Goal: Task Accomplishment & Management: Complete application form

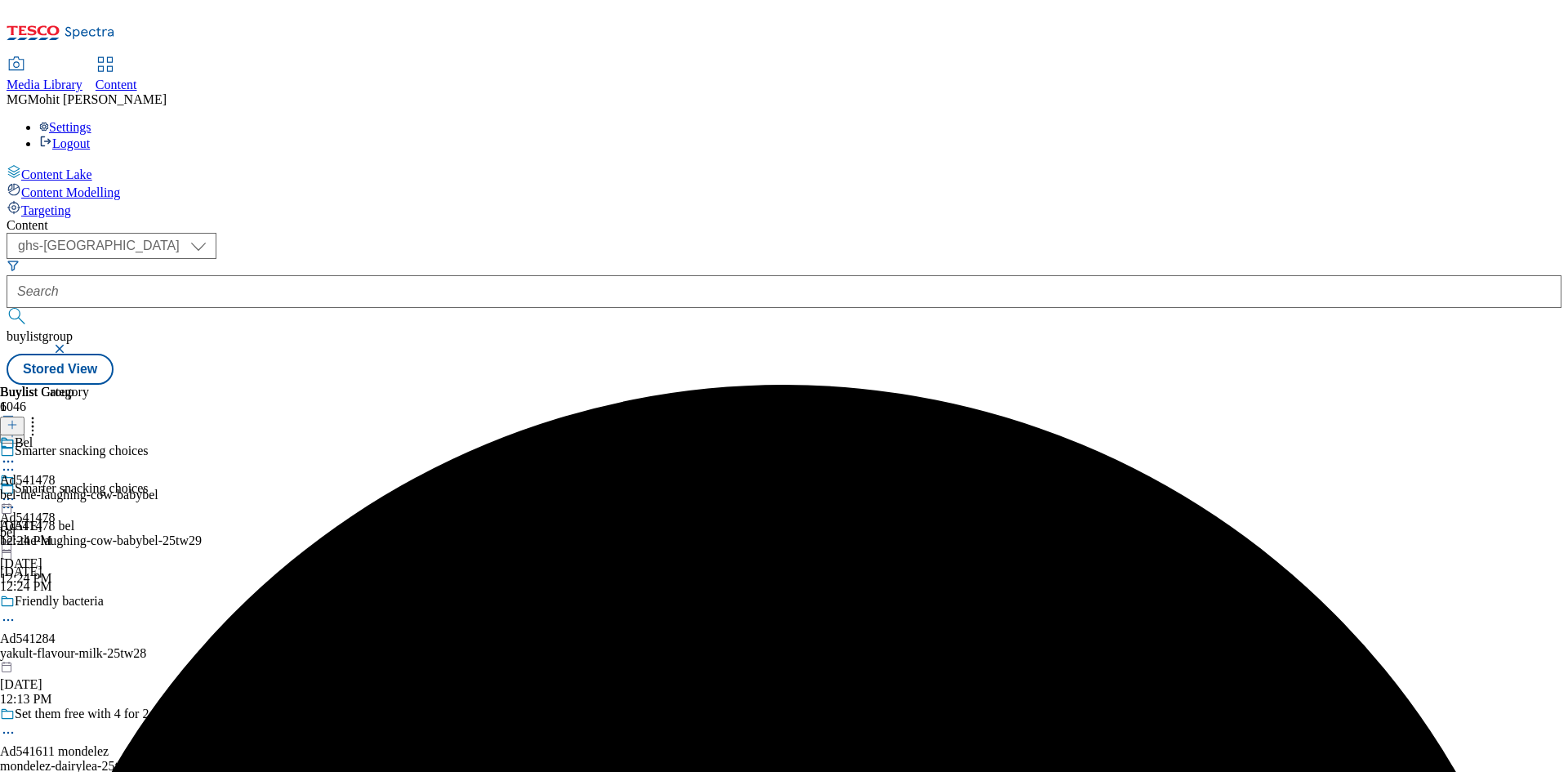
select select "ghs-[GEOGRAPHIC_DATA]"
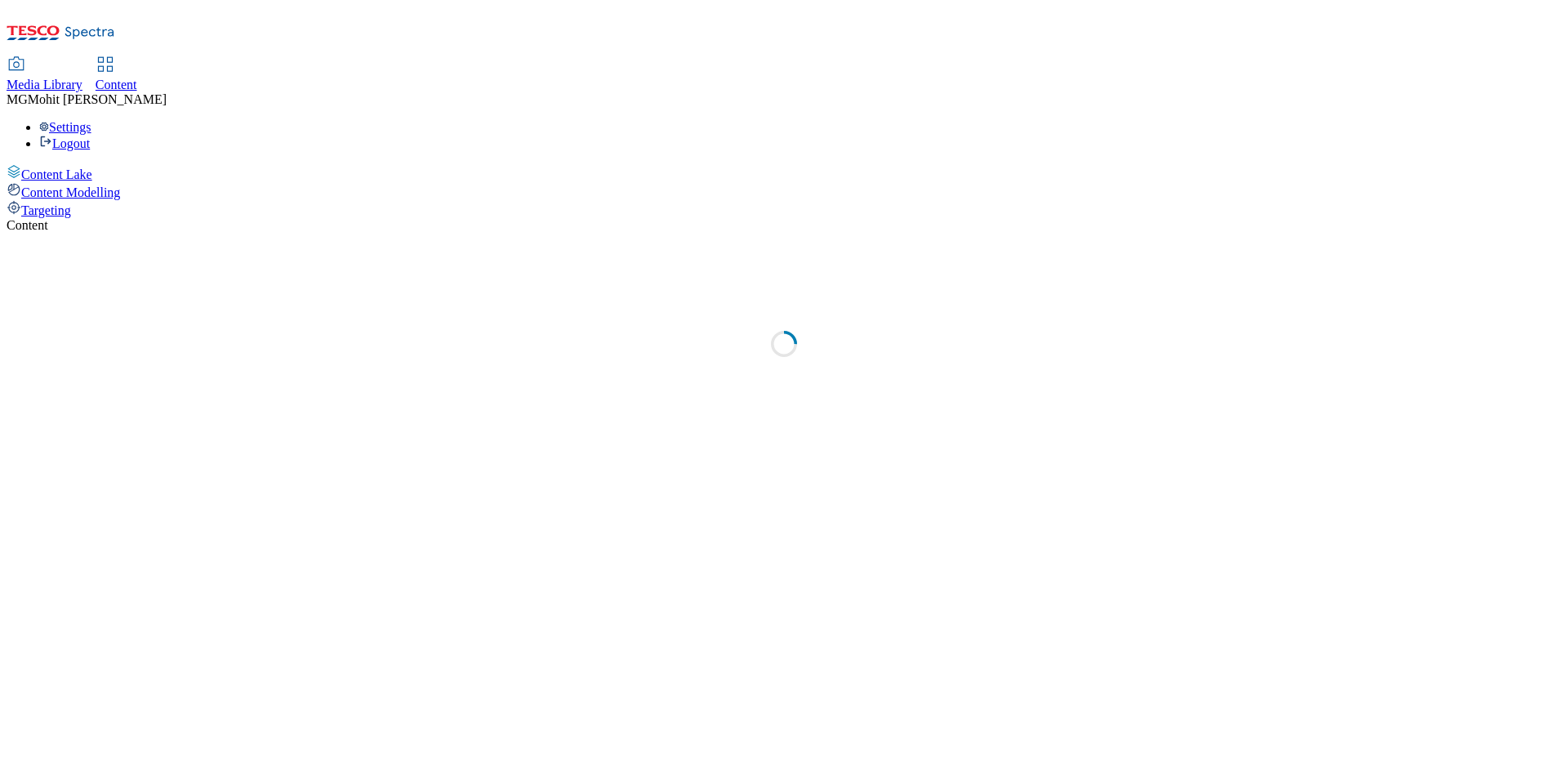
select select "ghs-uk"
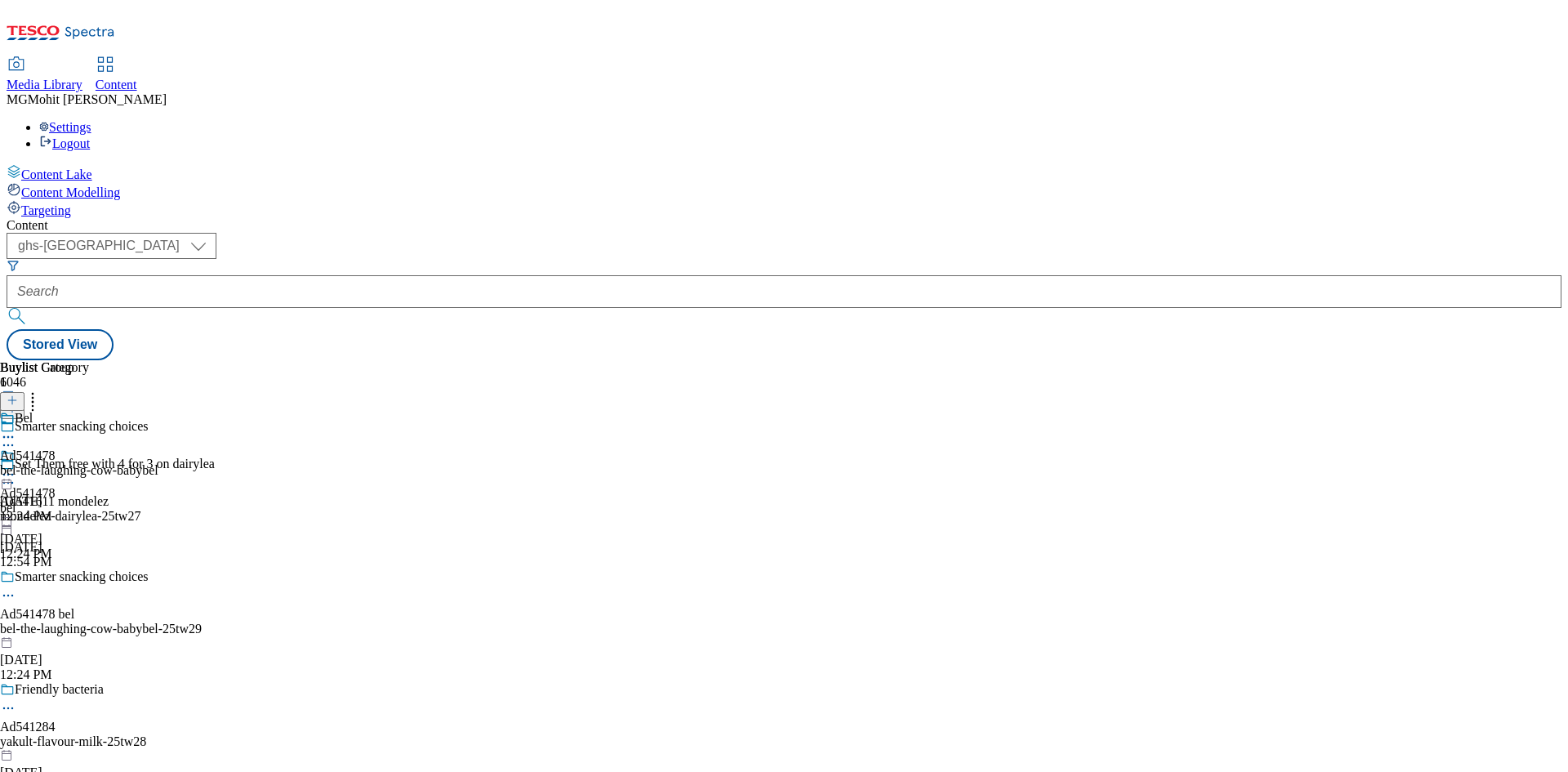
click at [18, 403] on icon at bounding box center [12, 408] width 12 height 12
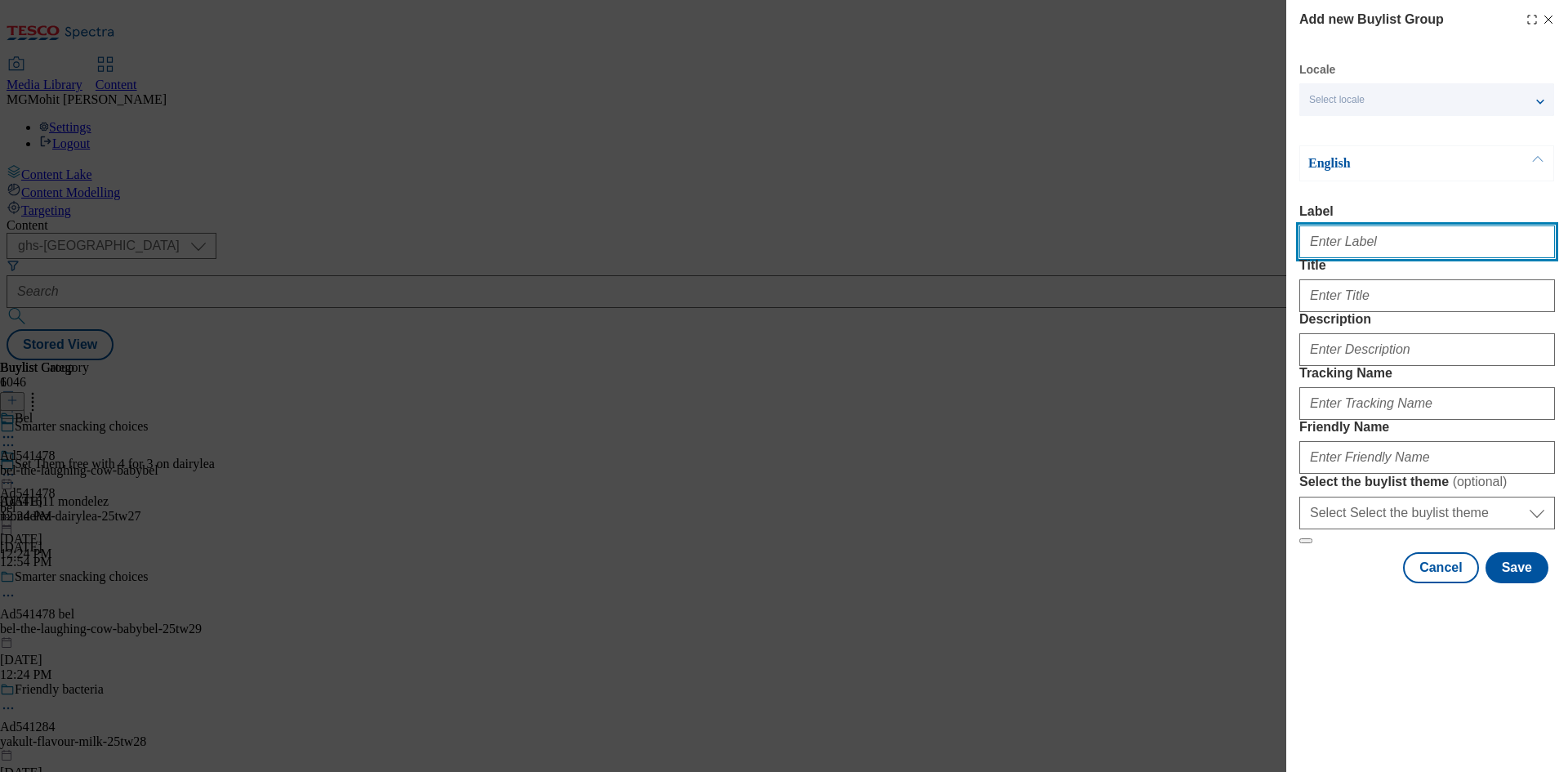
click at [1343, 245] on input "Label" at bounding box center [1427, 241] width 256 height 32
paste input "Ad541506 p-and-g"
type input "Ad541506 p-and-g"
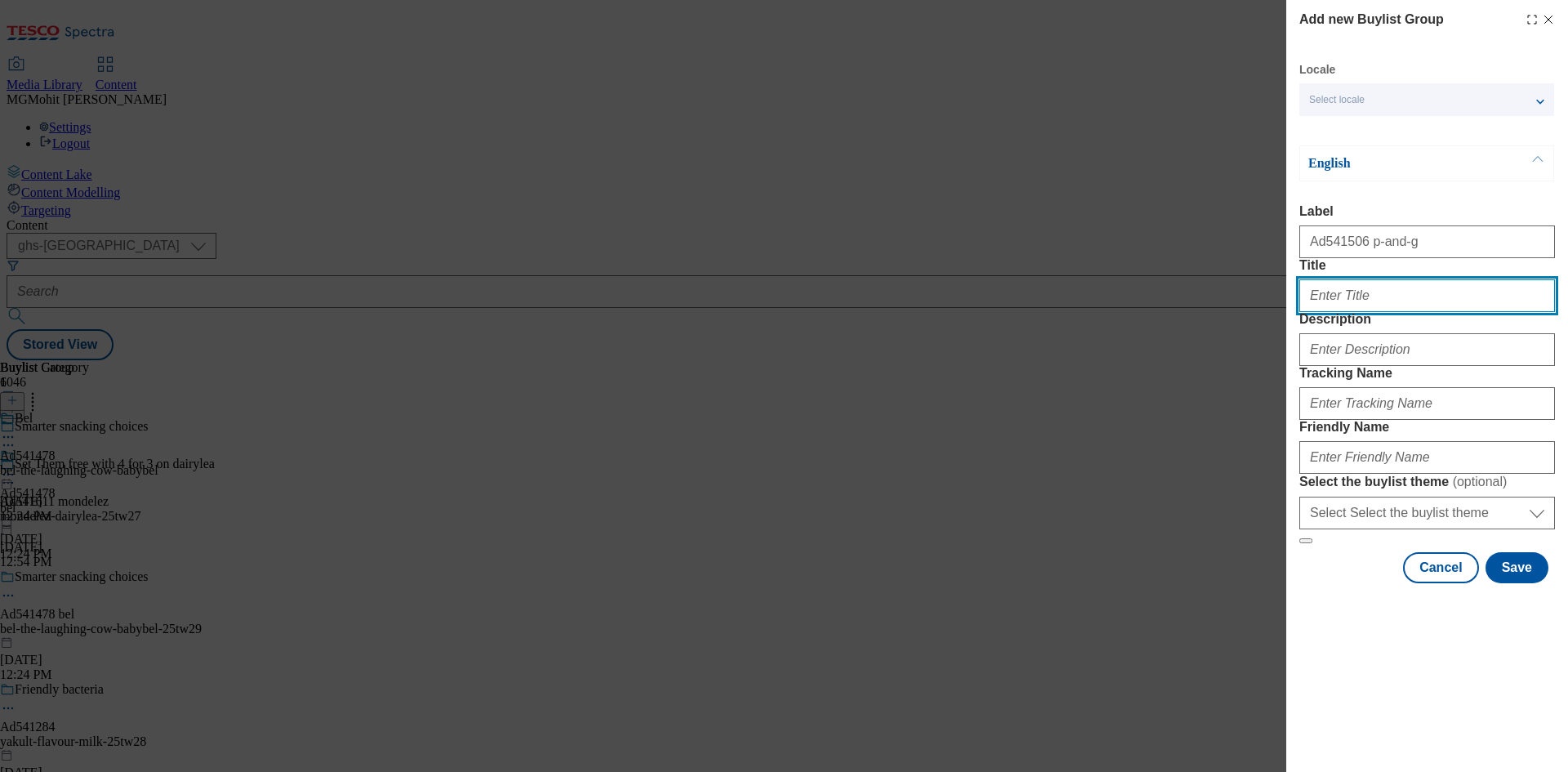
paste input "1 in 2 women experience bladder leaks during the menopause."
type input "1 in 2 women experience bladder leaks during the menopause."
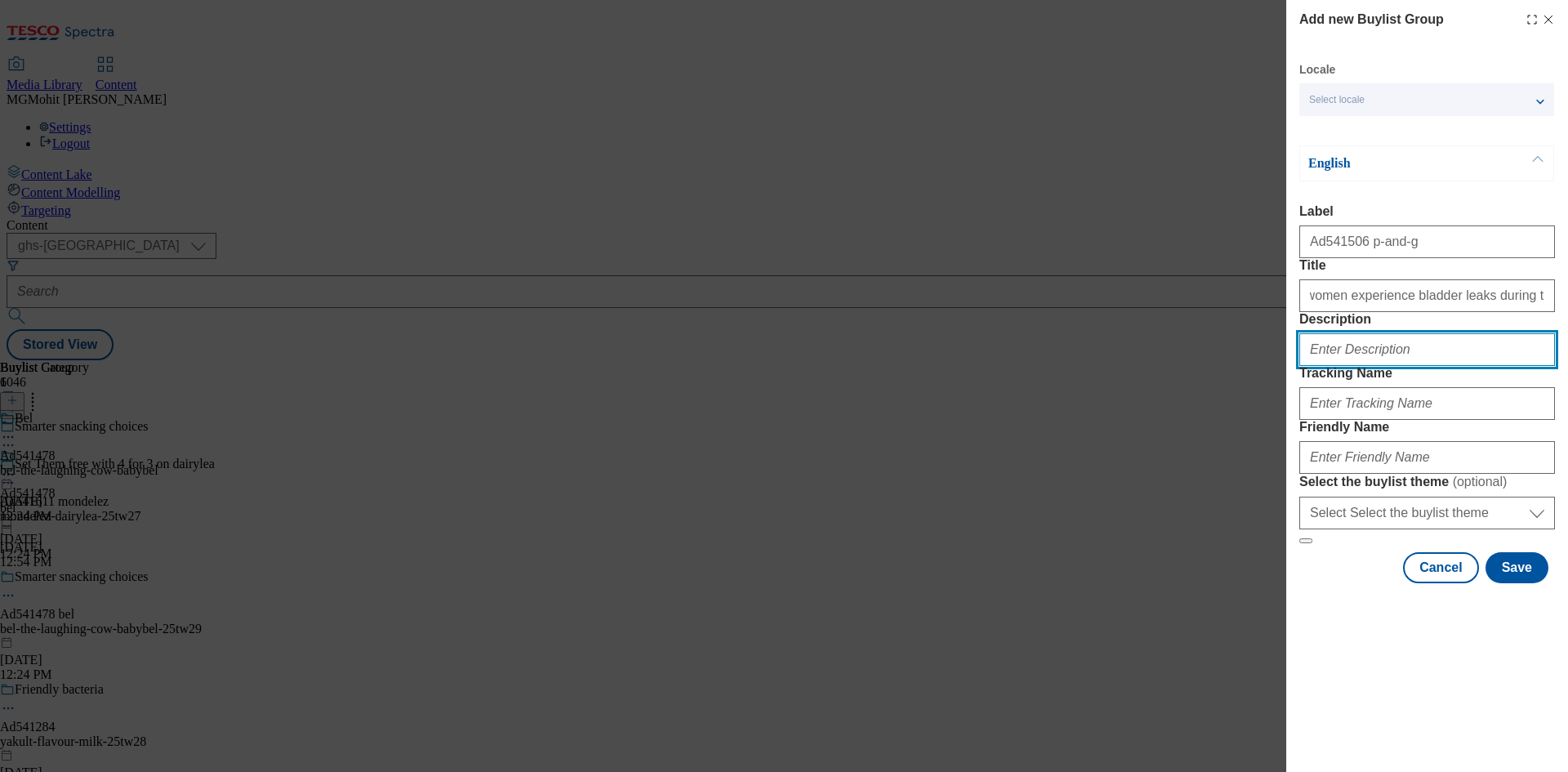
scroll to position [0, 0]
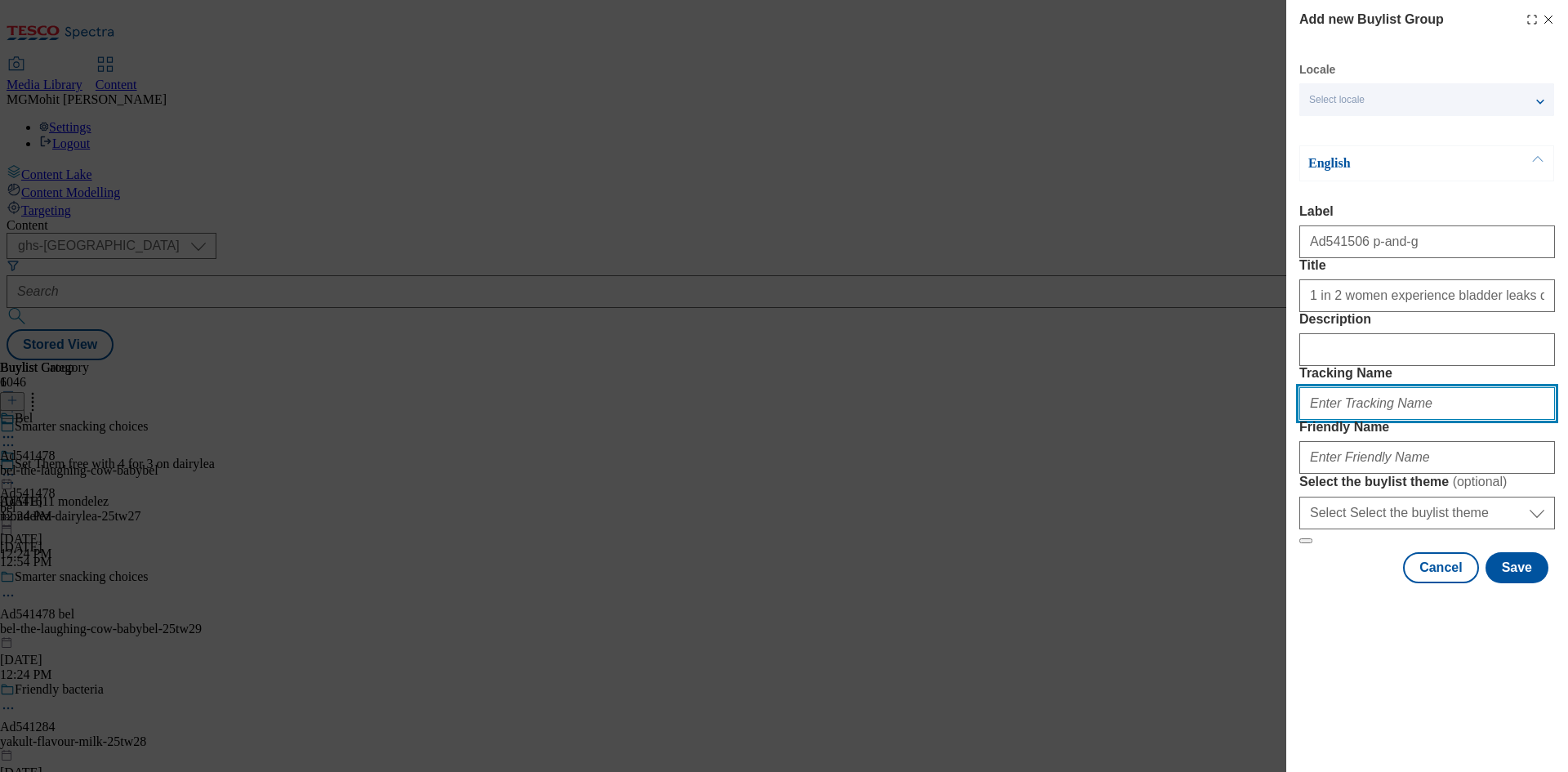
paste input "DH_AD541506"
type input "DH_AD541506"
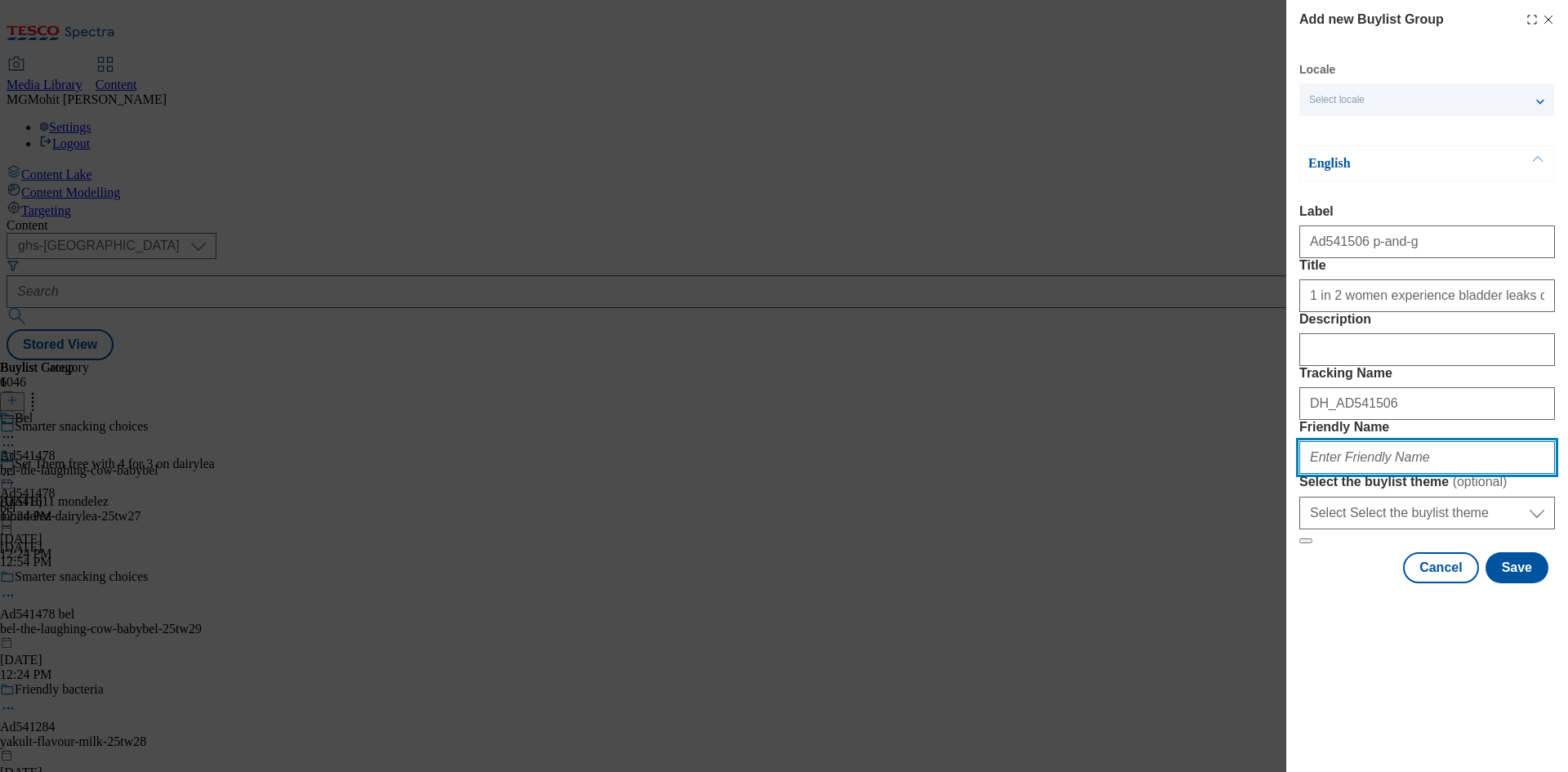
click at [1366, 474] on input "Friendly Name" at bounding box center [1427, 457] width 256 height 32
paste input "p-and-g-always-25tw30"
type input "p-and-g-always-25tw30"
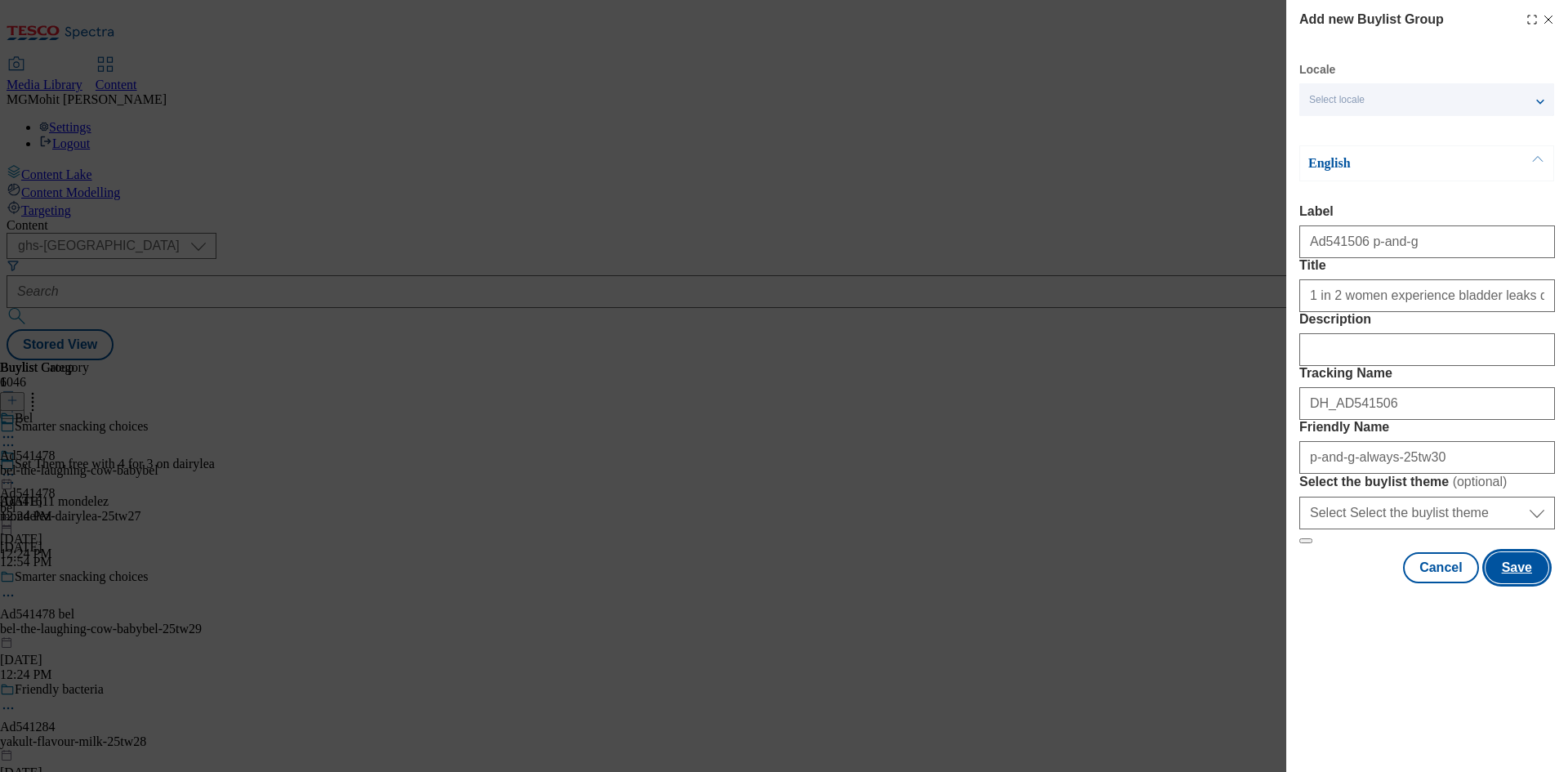
click at [1520, 583] on button "Save" at bounding box center [1517, 567] width 63 height 31
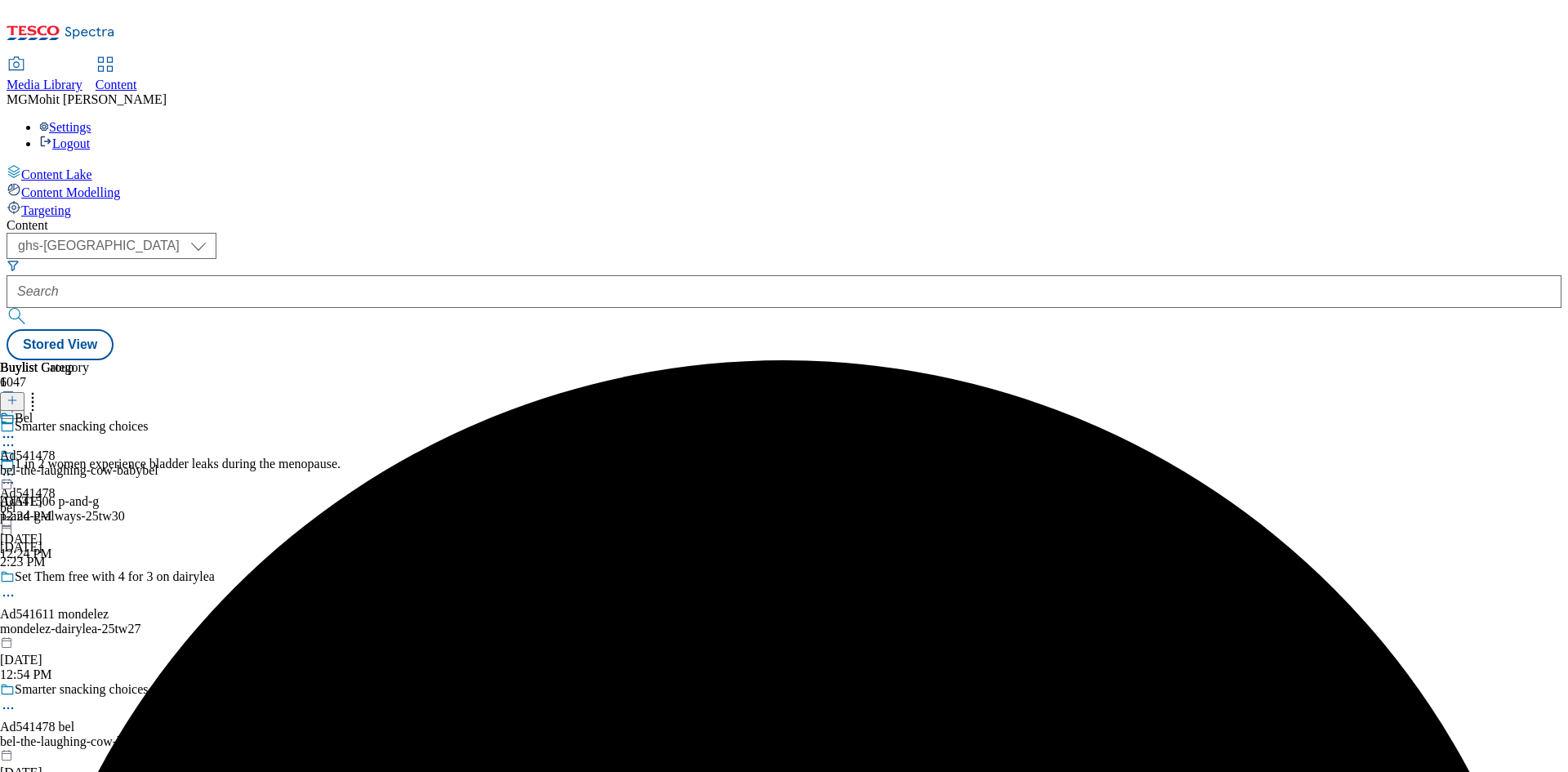
click at [340, 509] on div "p-and-g-always-25tw30" at bounding box center [170, 517] width 340 height 15
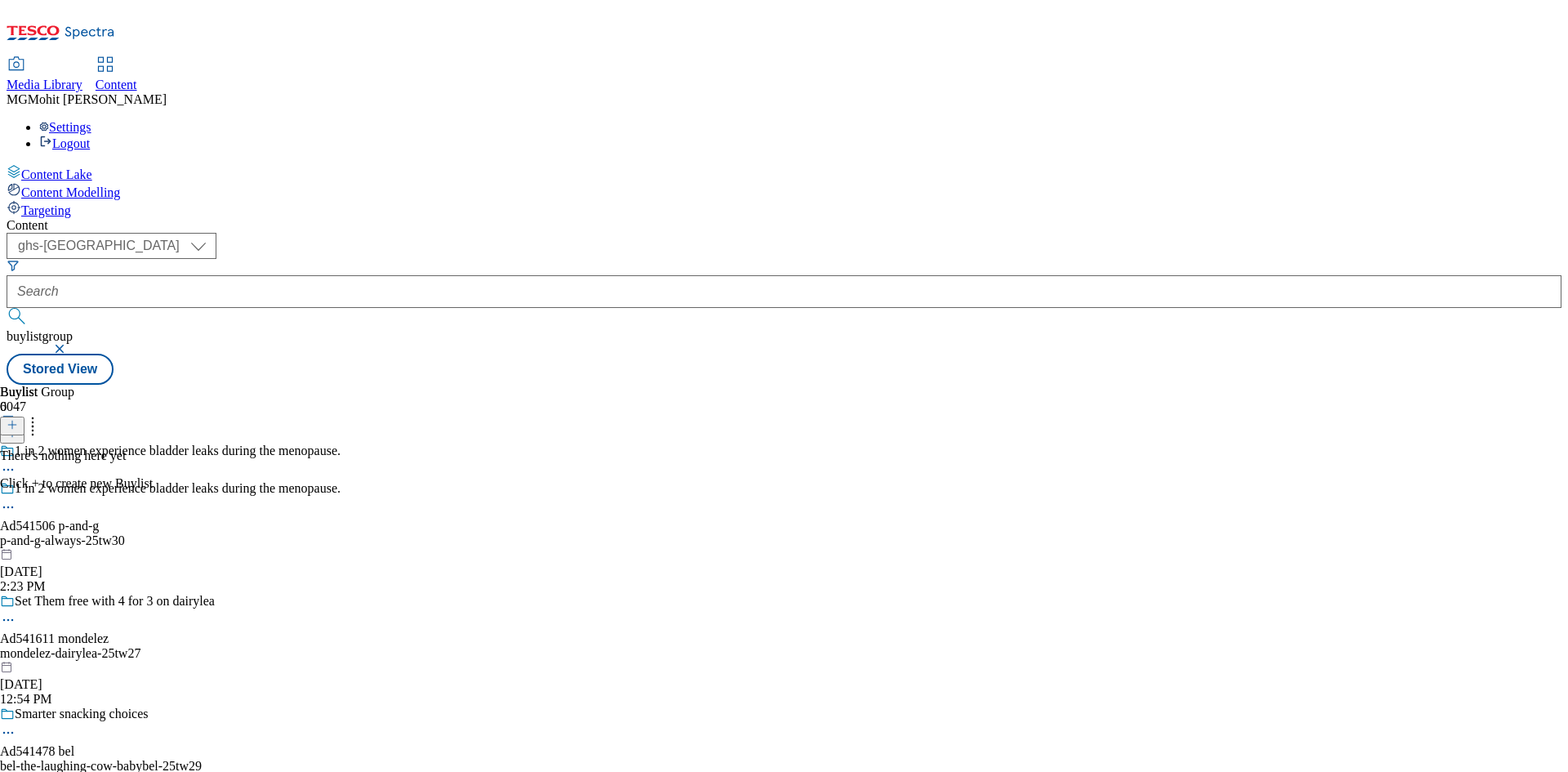
click at [18, 419] on icon at bounding box center [12, 425] width 12 height 12
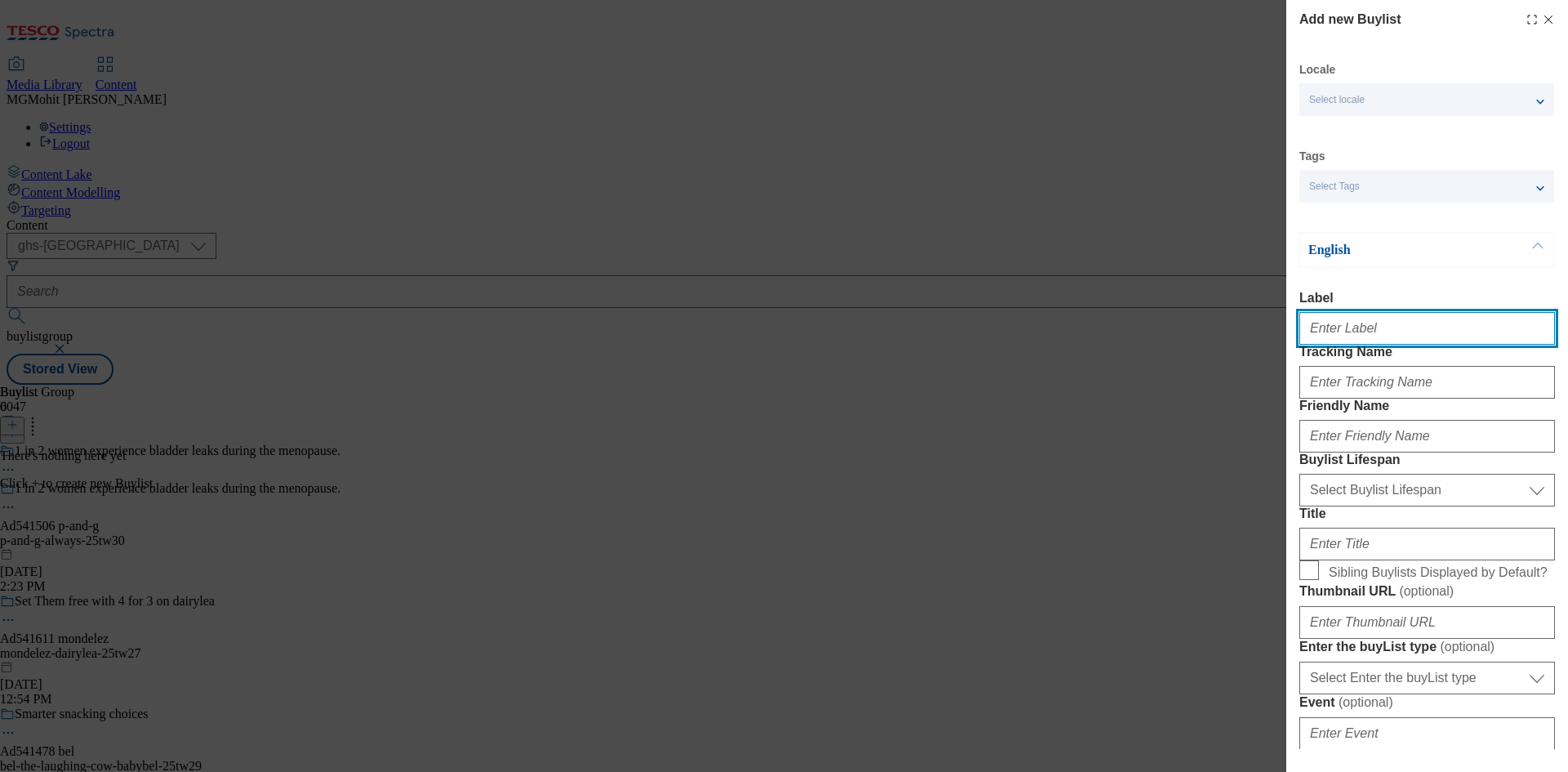
click at [1333, 321] on input "Label" at bounding box center [1427, 328] width 256 height 32
paste input "Ad541506"
type input "Ad541506"
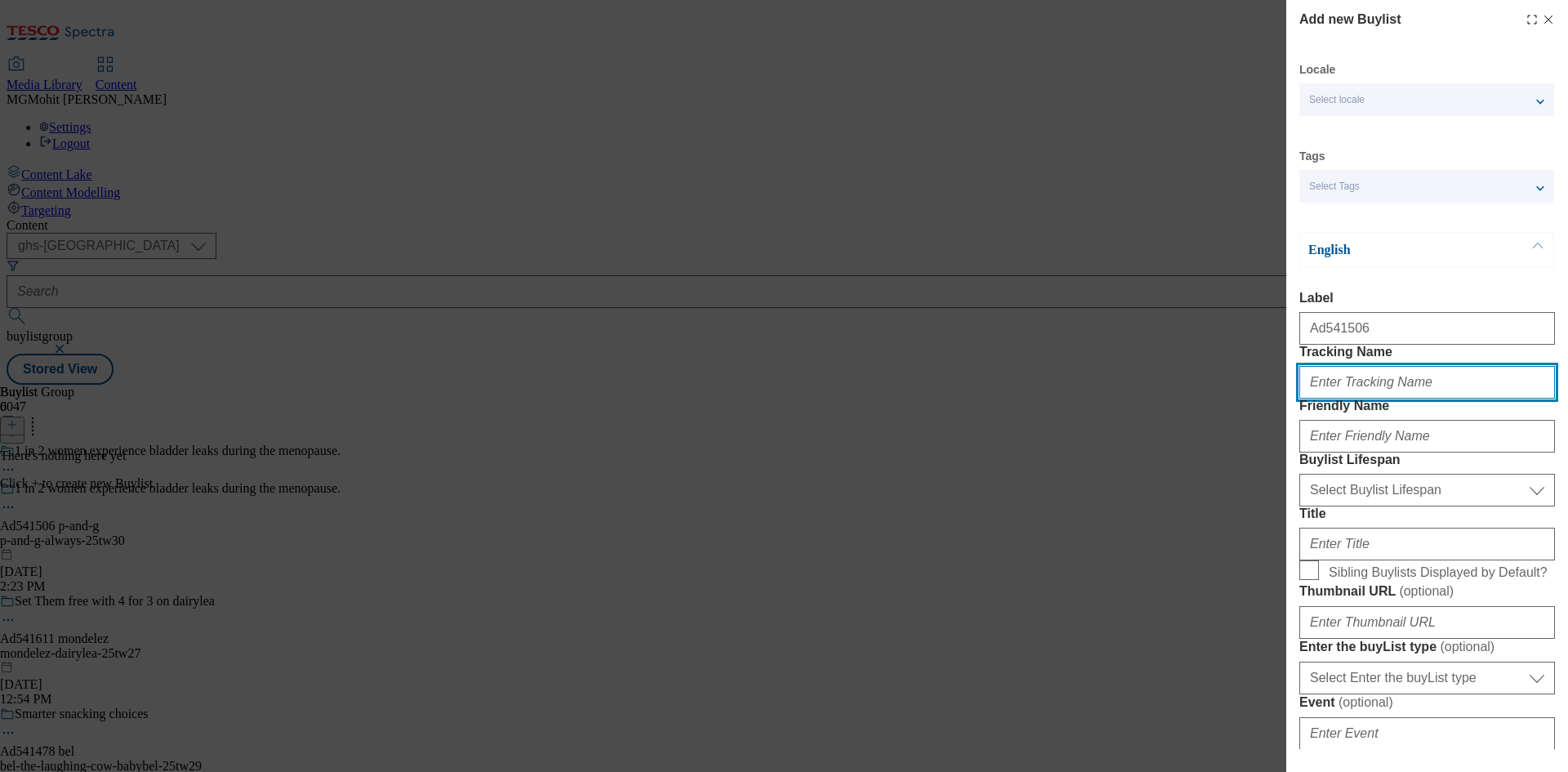
paste input "DH_AD541506"
paste input "p-and-g"
type input "DH_AD541506"
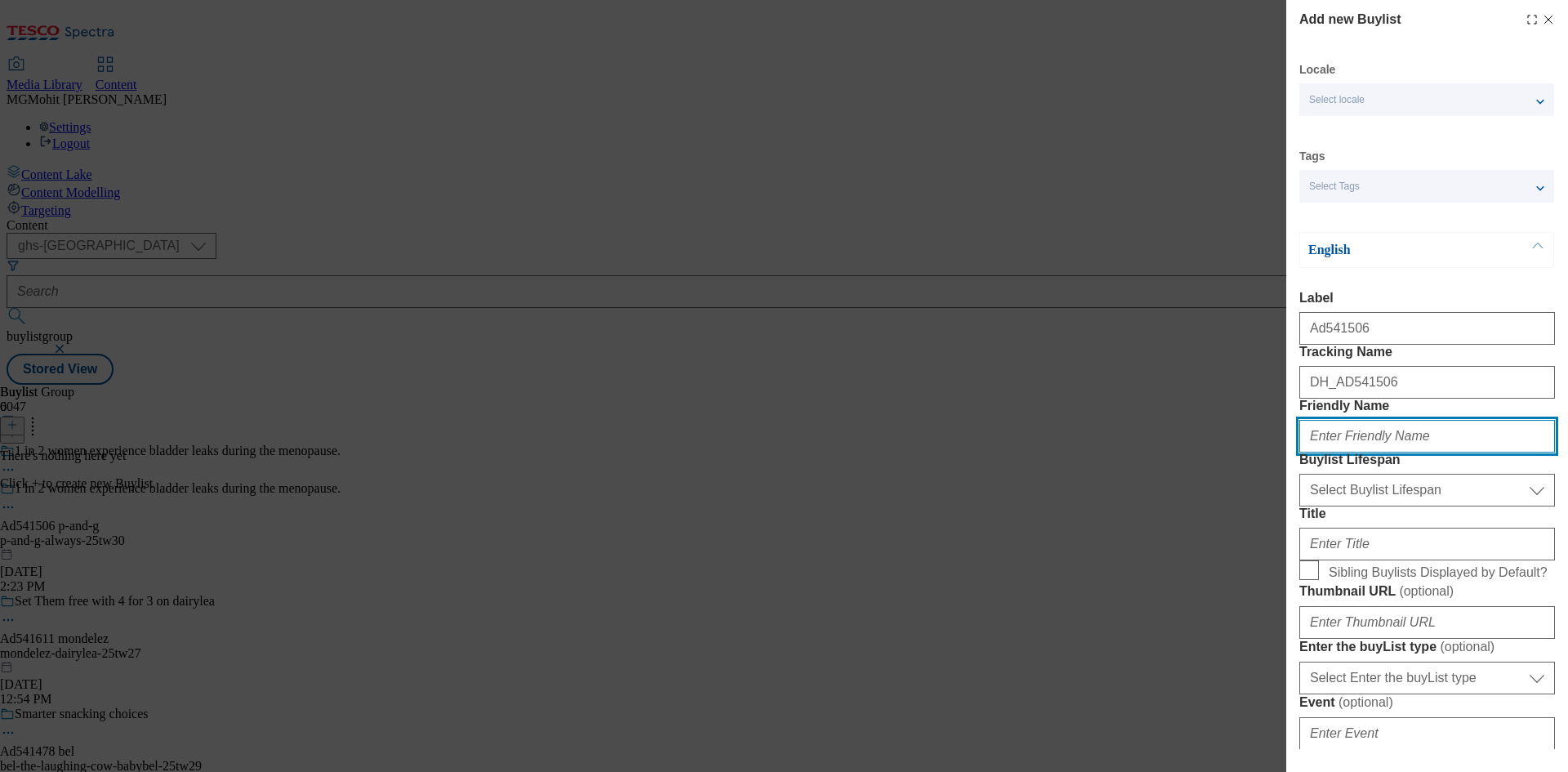
click at [1339, 453] on input "Friendly Name" at bounding box center [1427, 436] width 256 height 32
paste input "p-and-g"
type input "p-and-g"
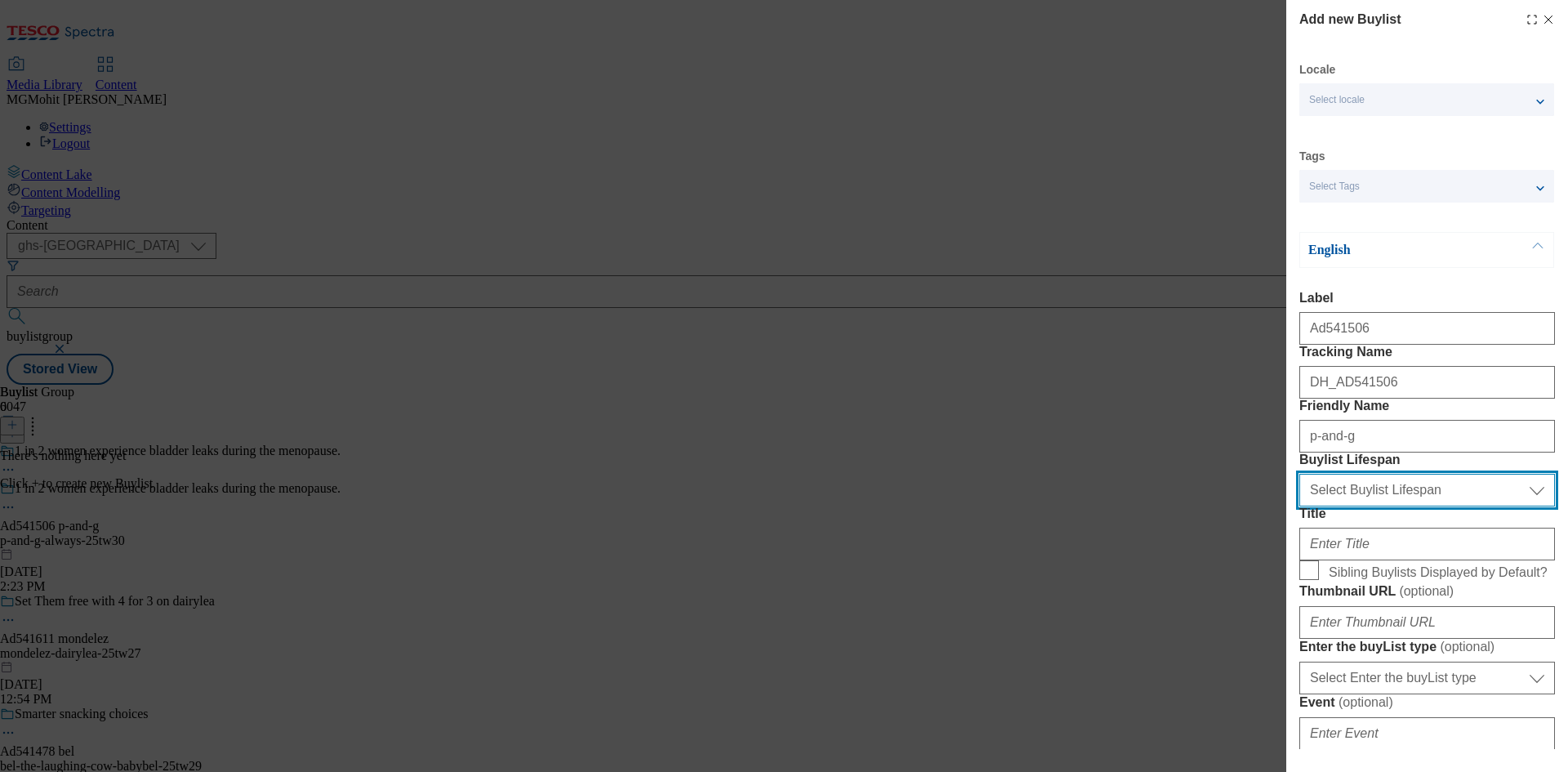
drag, startPoint x: 1368, startPoint y: 577, endPoint x: 1356, endPoint y: 595, distance: 21.6
click at [1368, 507] on select "Select Buylist Lifespan evergreen seasonal tactical" at bounding box center [1427, 490] width 256 height 32
select select "tactical"
click at [1300, 507] on select "Select Buylist Lifespan evergreen seasonal tactical" at bounding box center [1427, 490] width 256 height 32
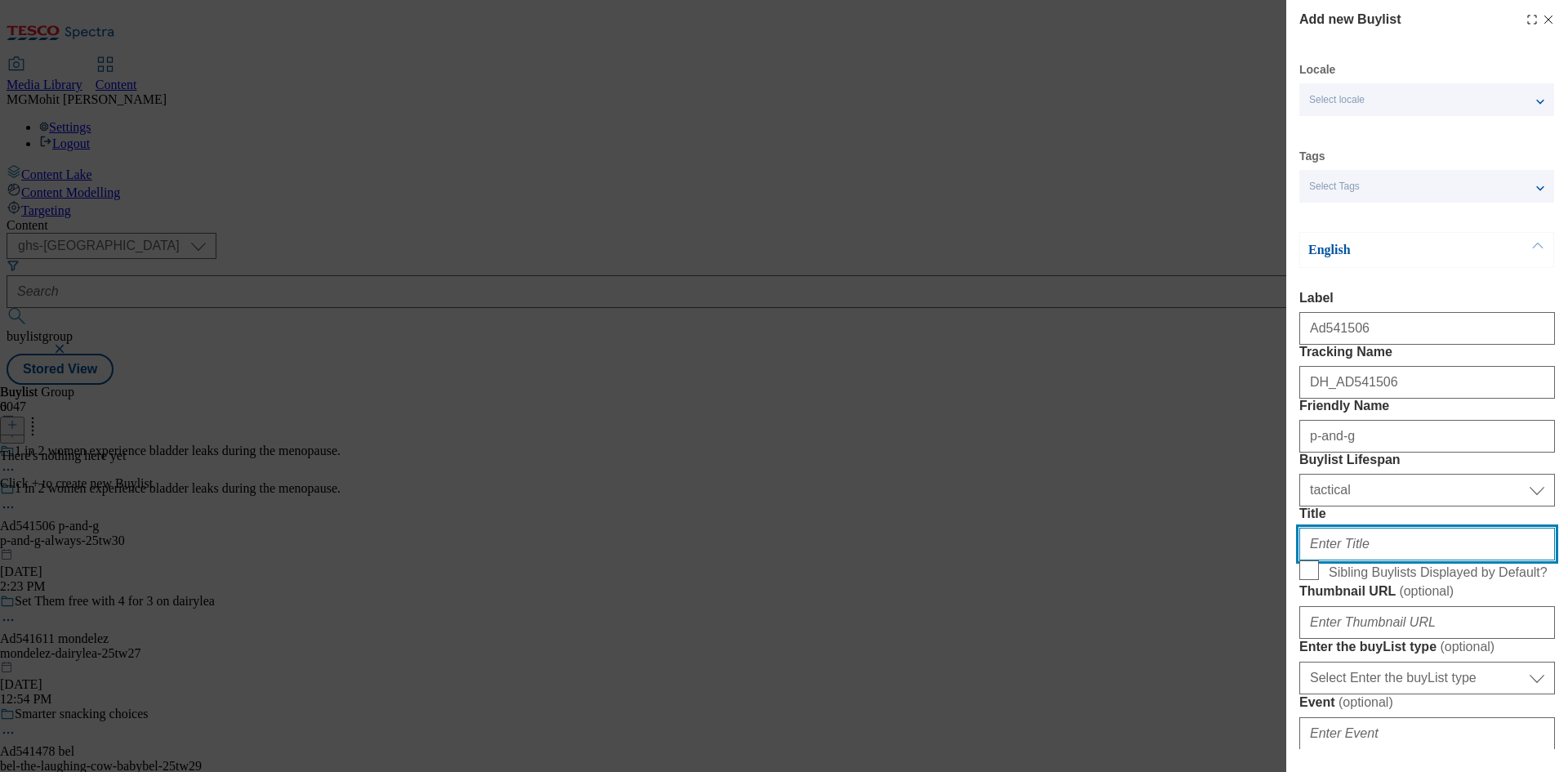
drag, startPoint x: 1335, startPoint y: 664, endPoint x: 1330, endPoint y: 658, distance: 7.8
click at [1335, 561] on input "Title" at bounding box center [1427, 543] width 256 height 32
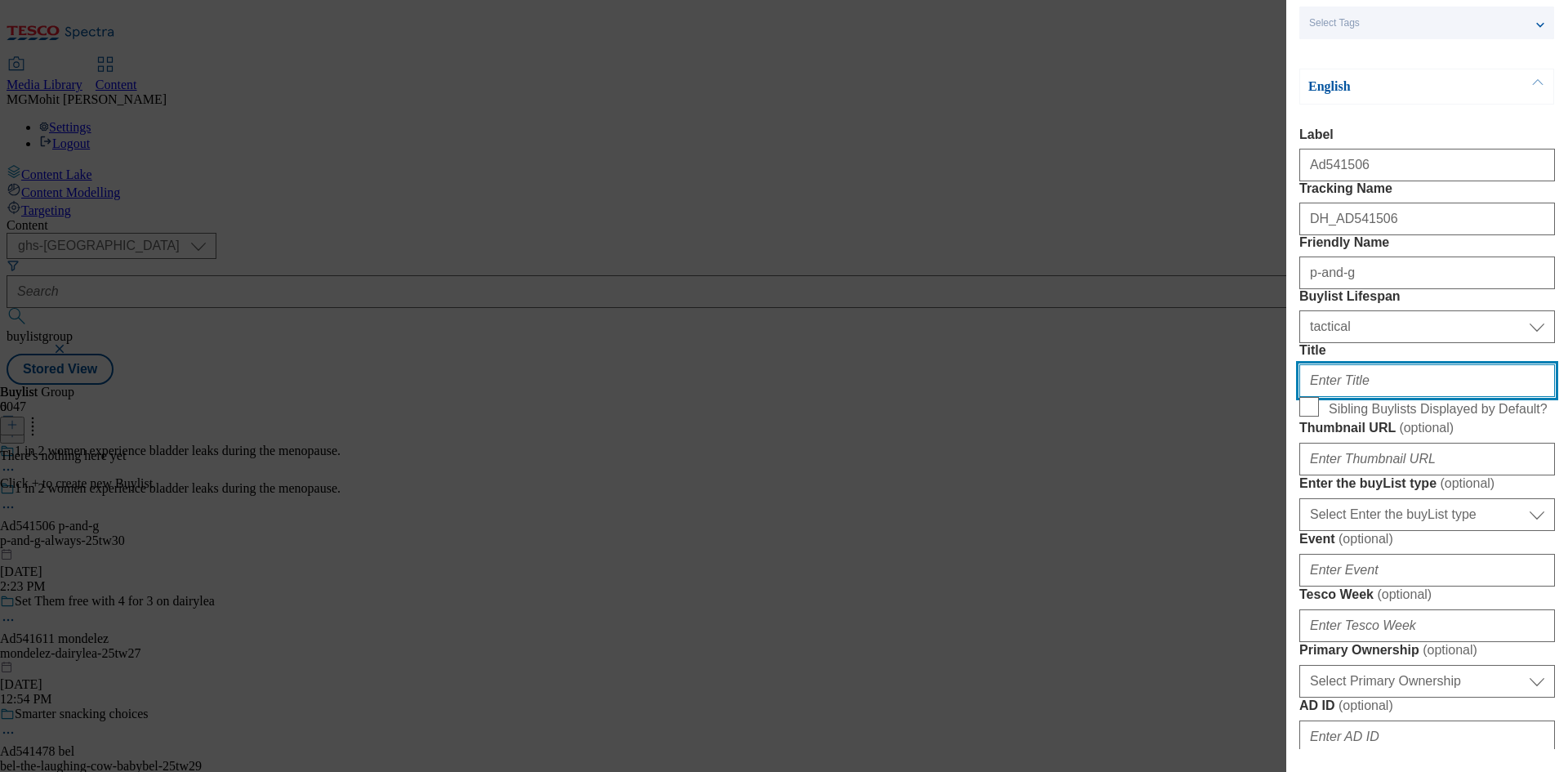
paste input "Find the right protection today"
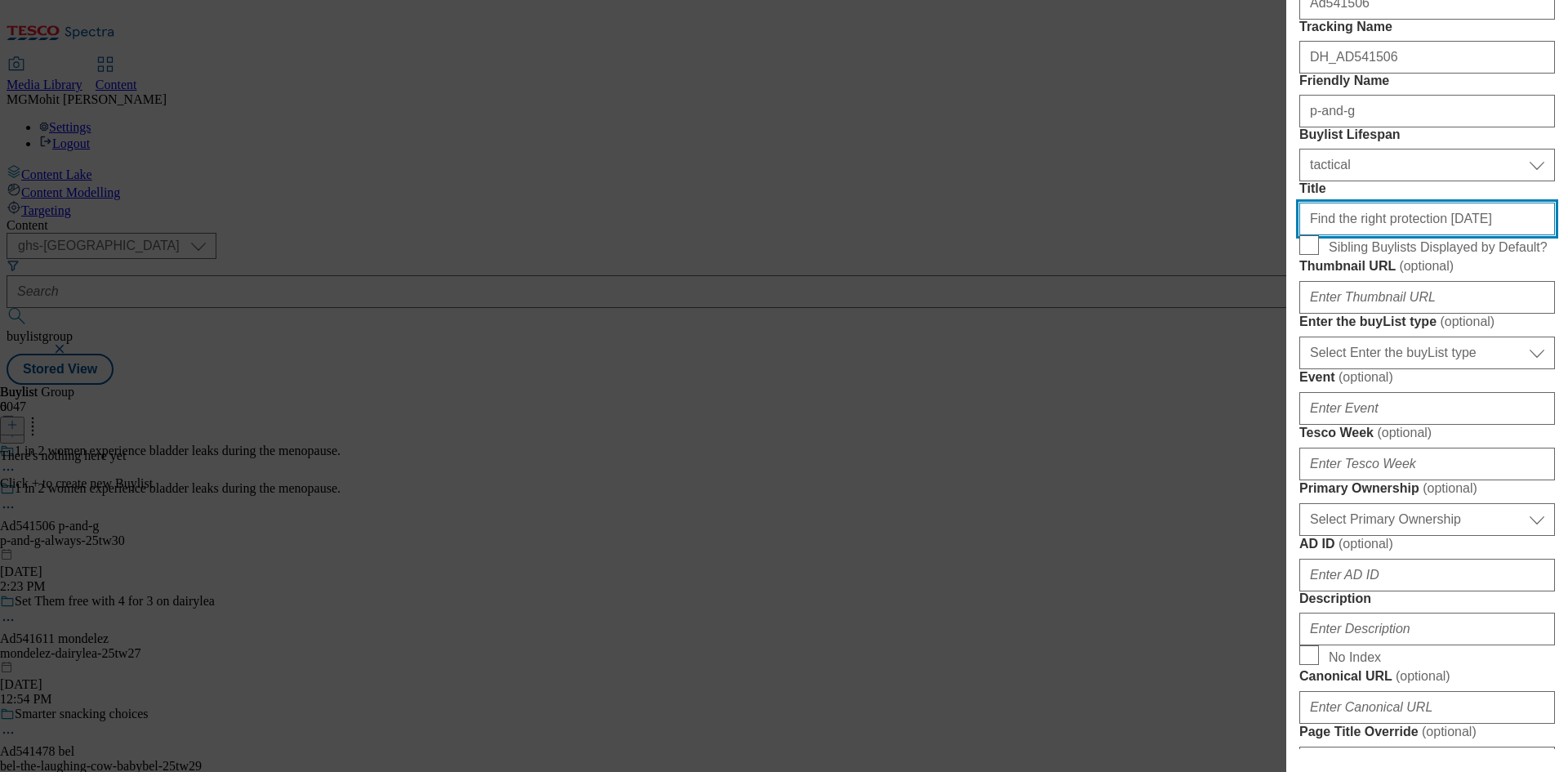
scroll to position [327, 0]
type input "Find the right protection today"
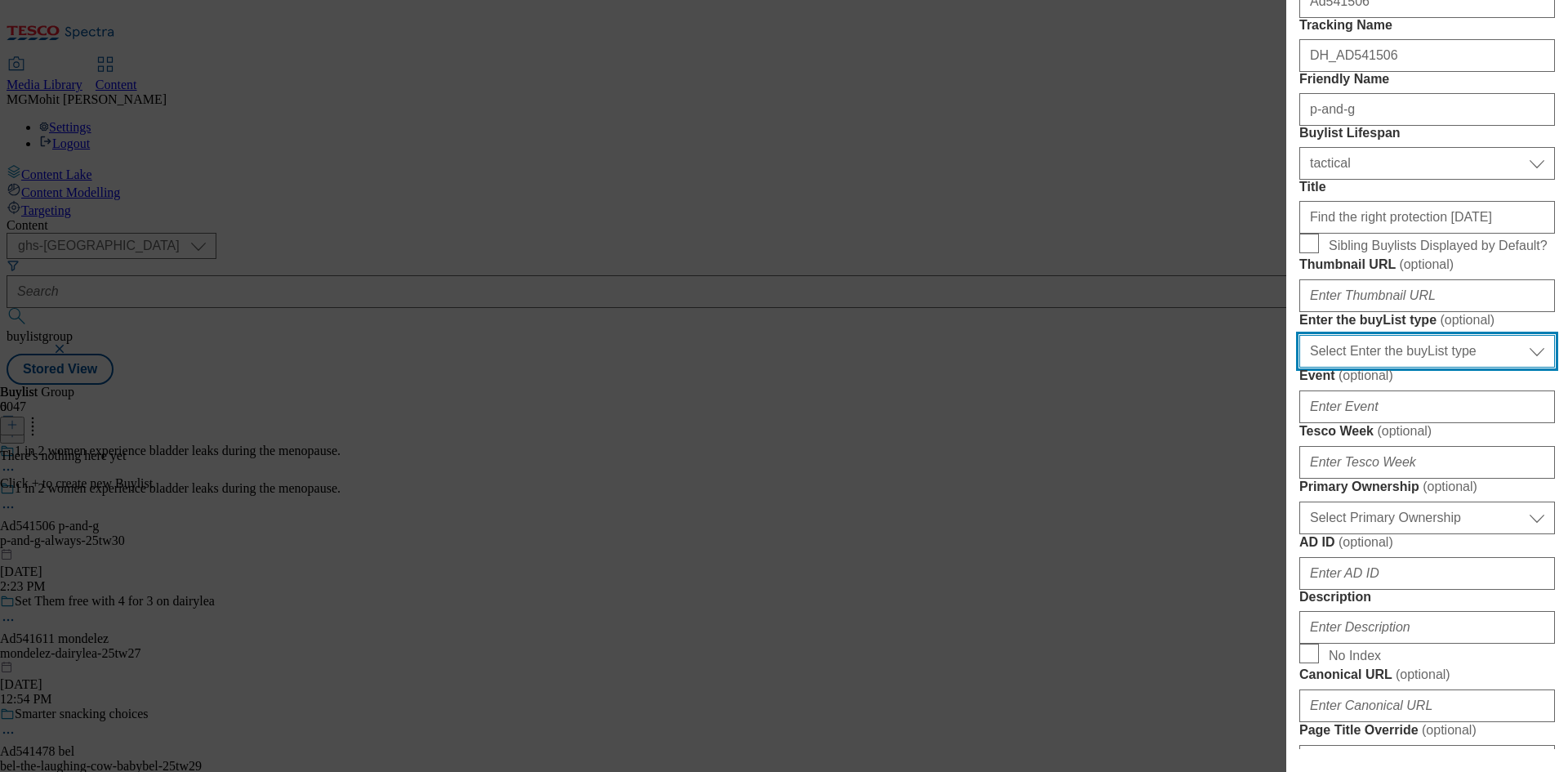
click at [1379, 368] on select "Select Enter the buyList type event supplier funded long term >4 weeks supplier…" at bounding box center [1427, 350] width 256 height 32
select select "supplier funded short term 1-3 weeks"
click at [1300, 368] on select "Select Enter the buyList type event supplier funded long term >4 weeks supplier…" at bounding box center [1427, 350] width 256 height 32
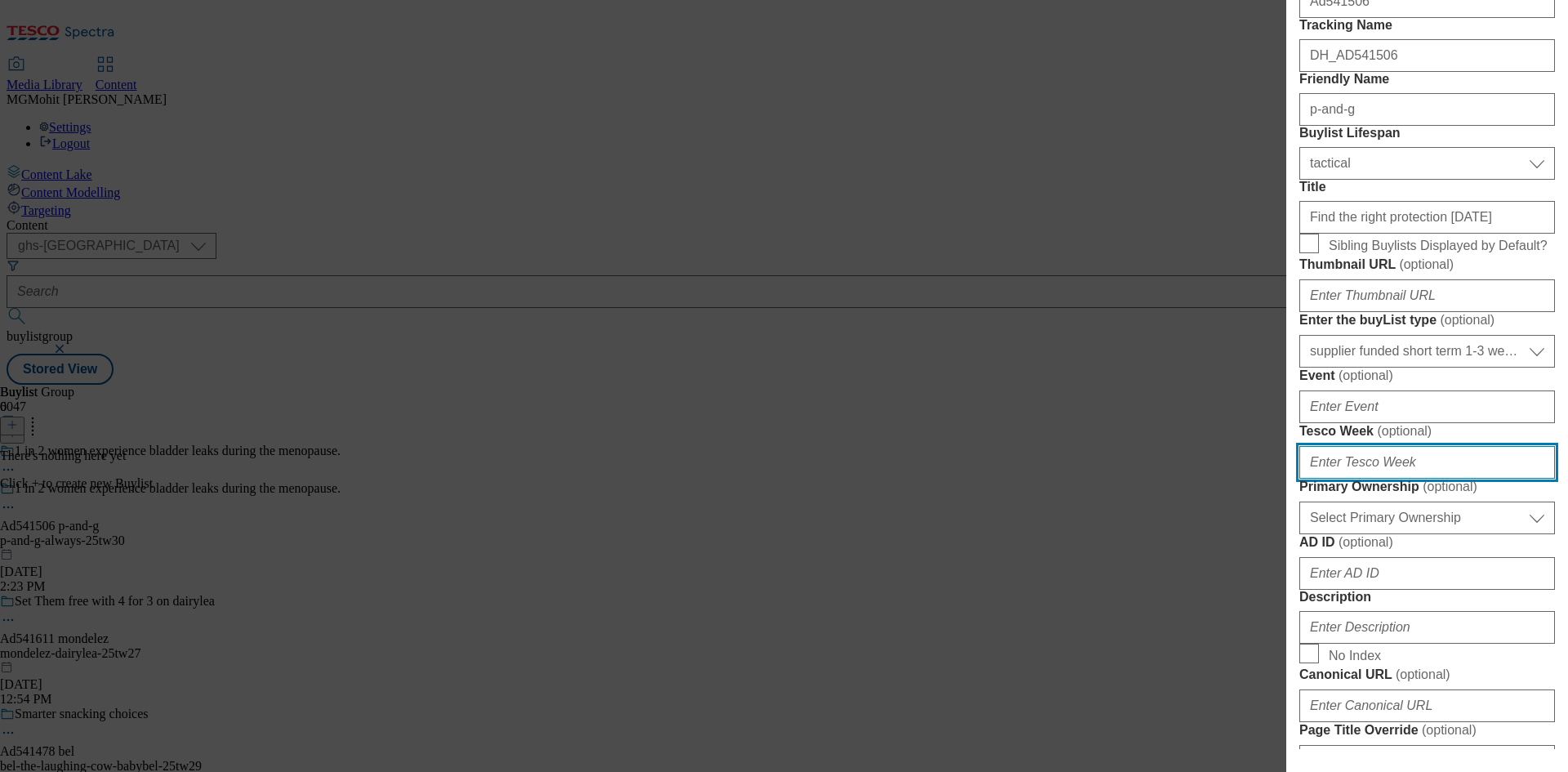
click at [1318, 479] on input "Tesco Week ( optional )" at bounding box center [1427, 462] width 256 height 32
type input "30"
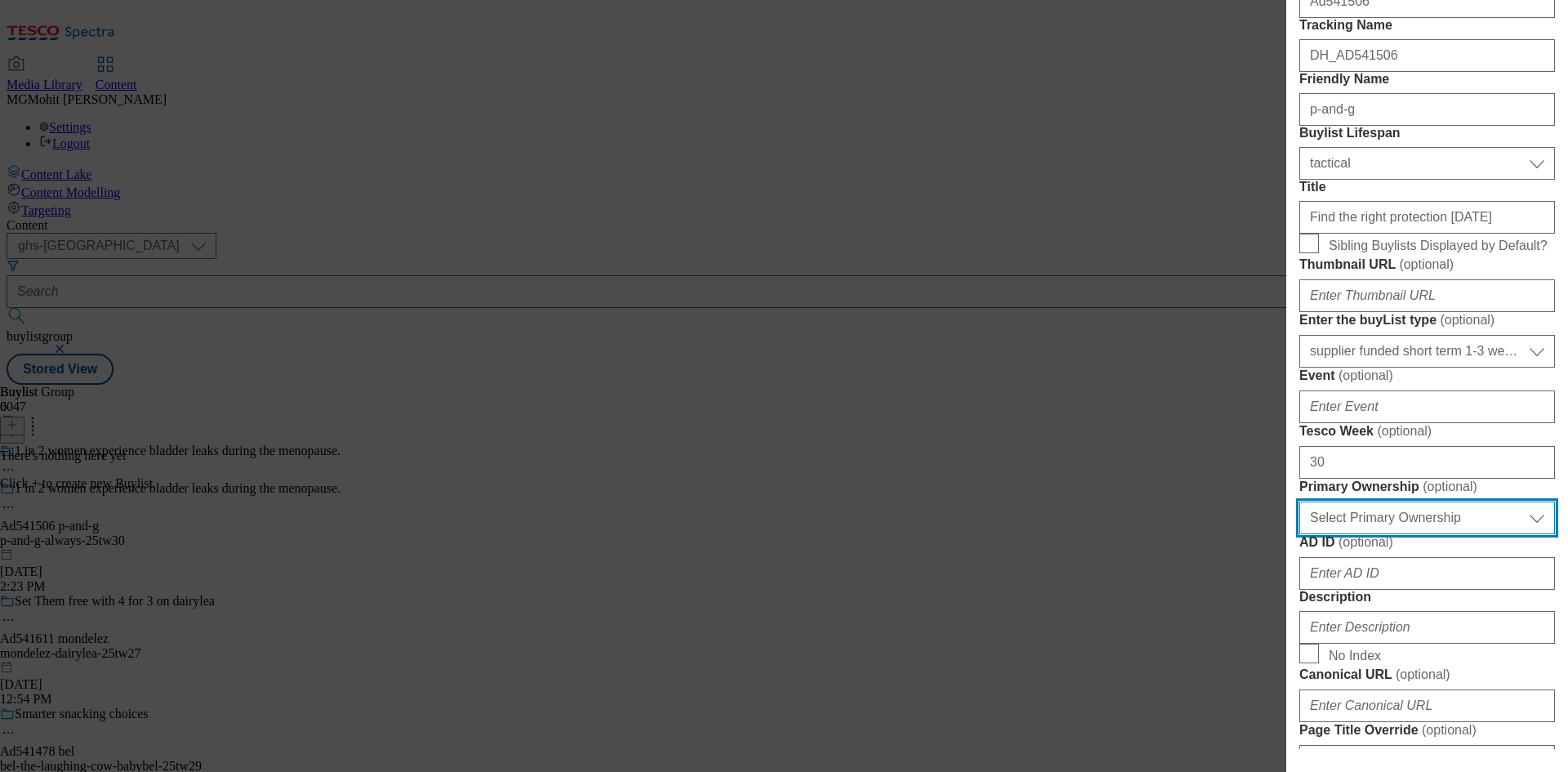
scroll to position [741, 0]
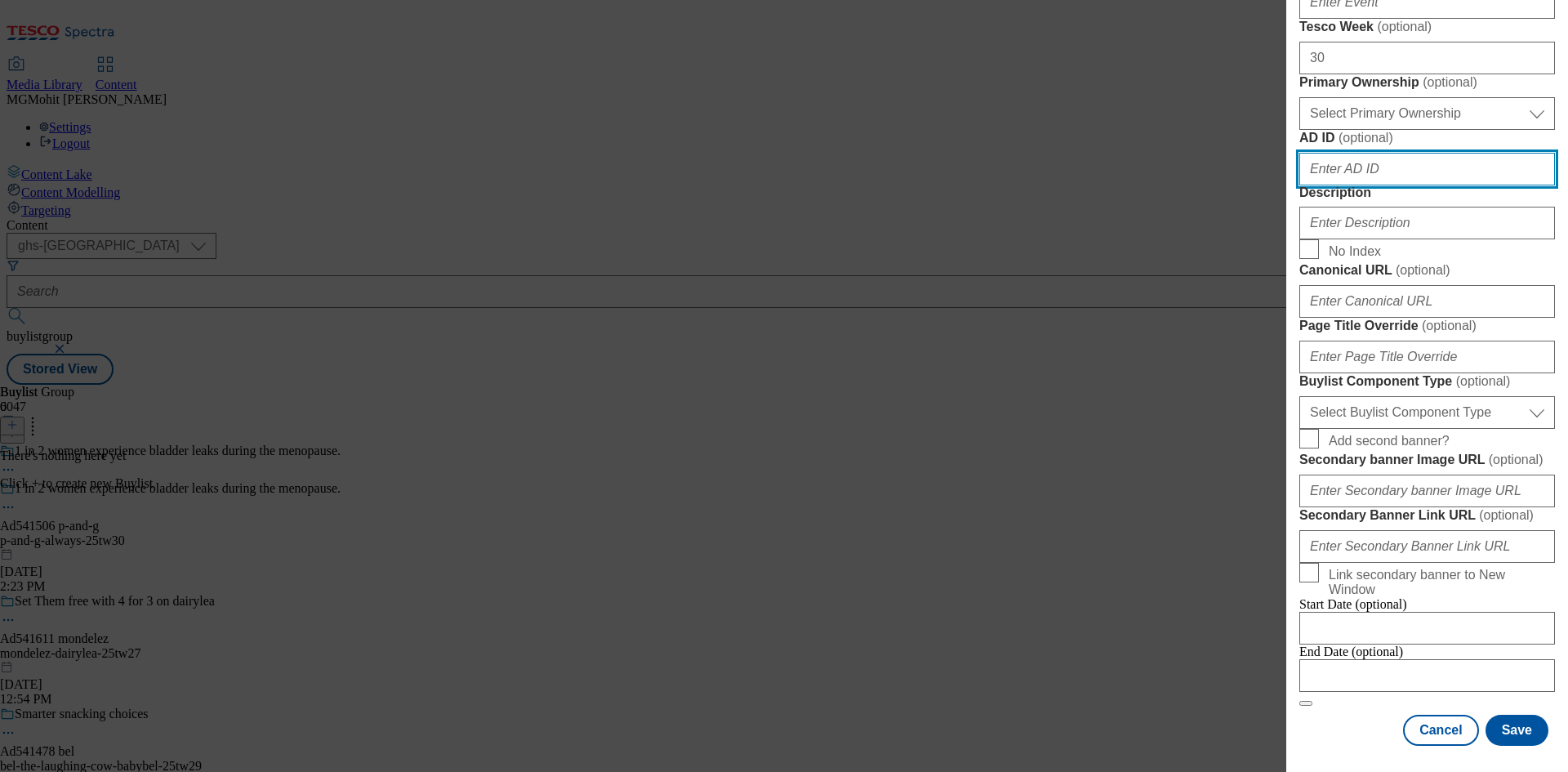
click at [1335, 186] on input "AD ID ( optional )" at bounding box center [1427, 168] width 256 height 32
paste input "541506"
type input "541506"
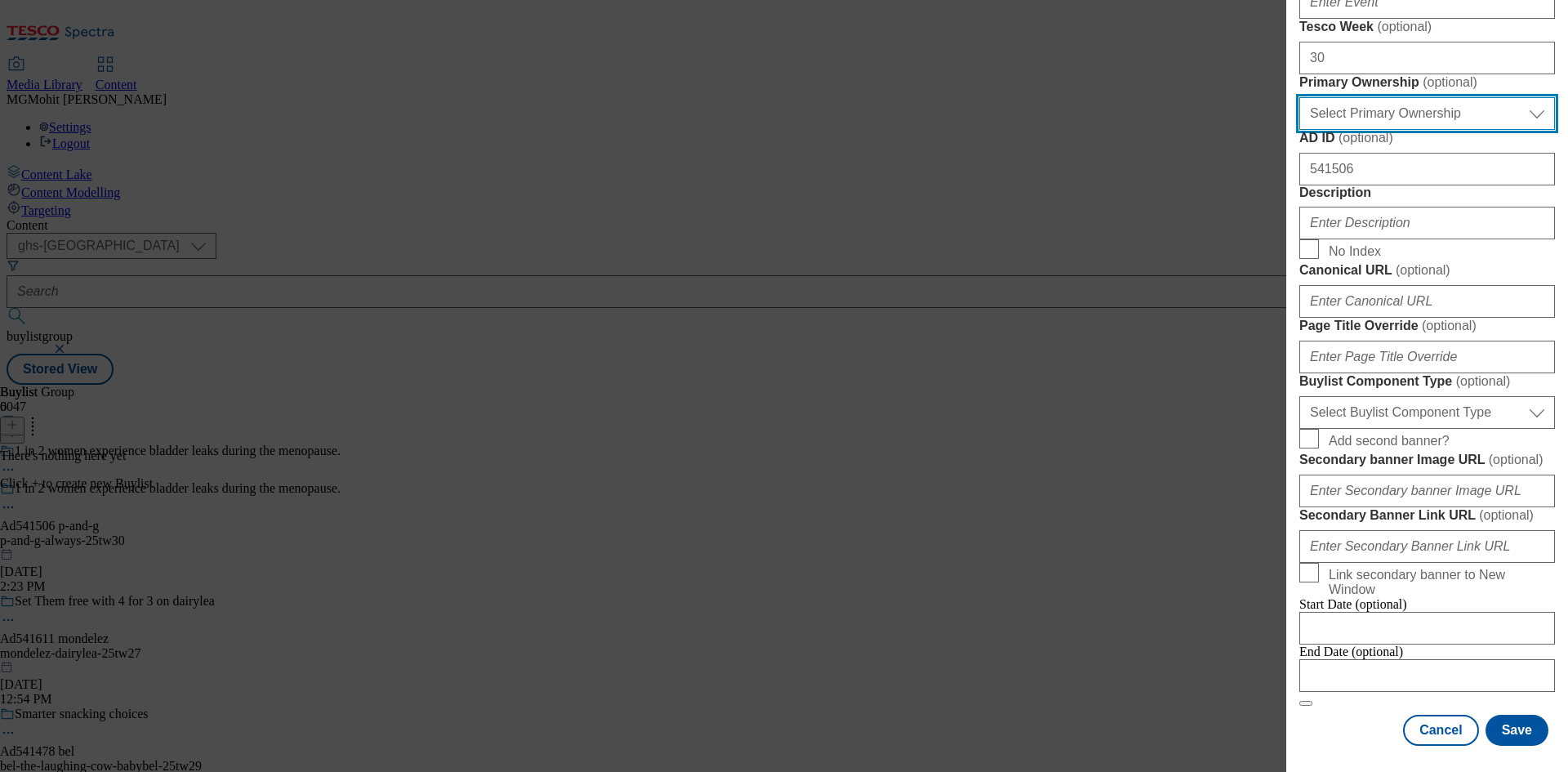
drag, startPoint x: 1358, startPoint y: 375, endPoint x: 1361, endPoint y: 388, distance: 13.3
click at [1358, 130] on select "Select Primary Ownership tesco dunnhumby" at bounding box center [1427, 113] width 256 height 32
select select "dunnhumby"
click at [1300, 130] on select "Select Primary Ownership tesco dunnhumby" at bounding box center [1427, 113] width 256 height 32
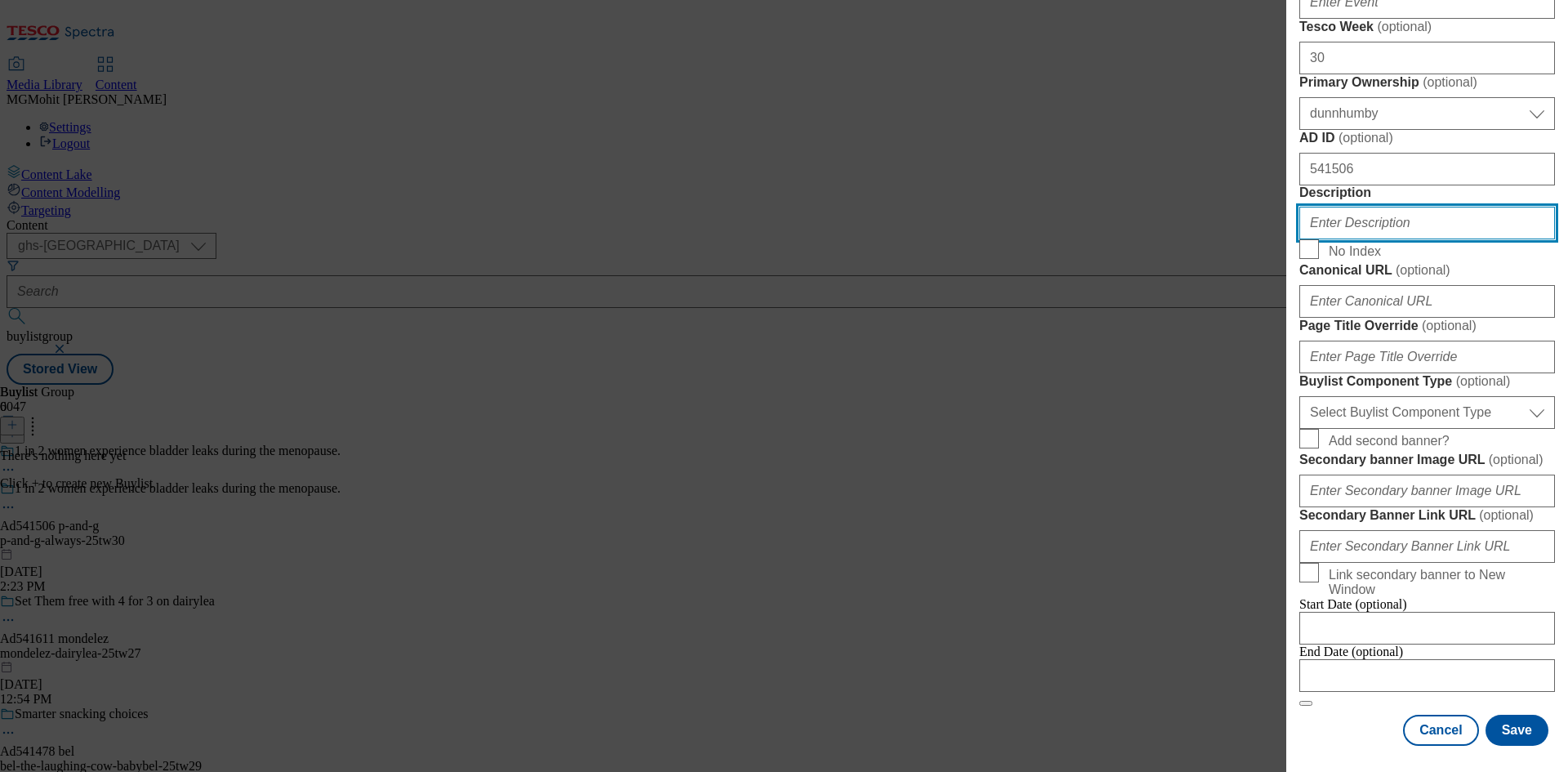
click at [1338, 239] on input "Description" at bounding box center [1427, 223] width 256 height 32
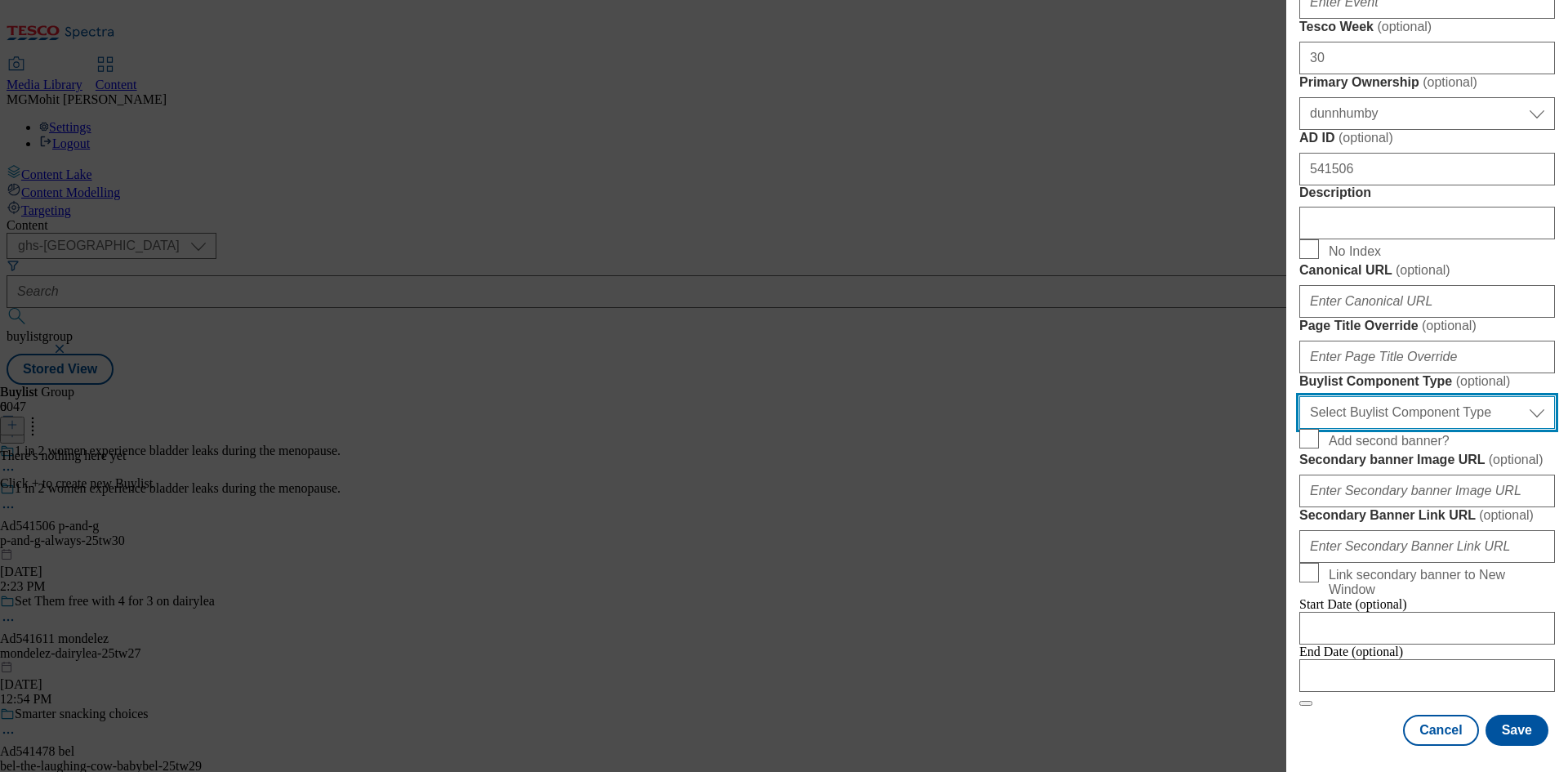
click at [1349, 396] on select "Select Buylist Component Type Banner Competition Header Meal" at bounding box center [1427, 412] width 256 height 32
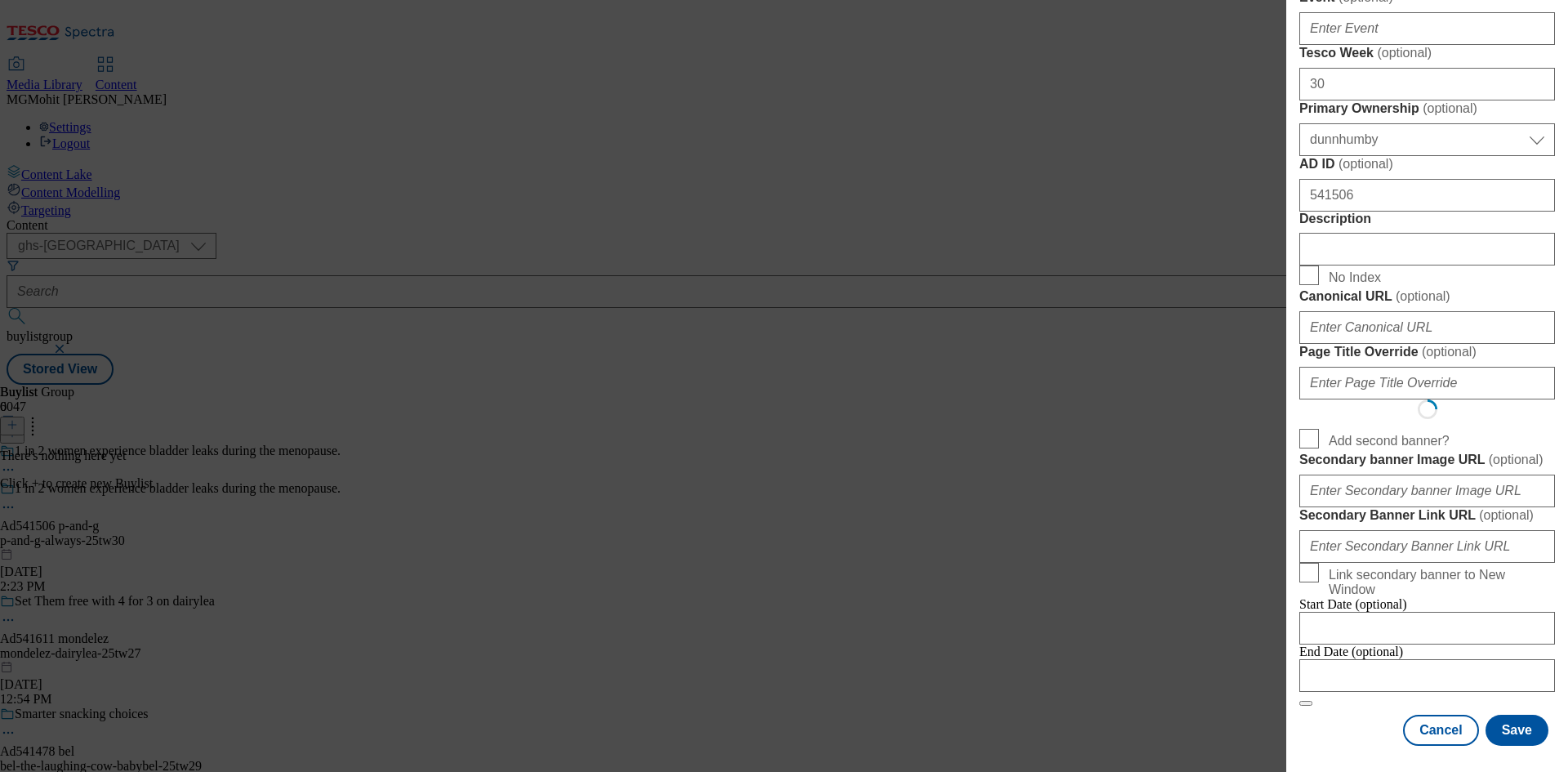
select select "Banner"
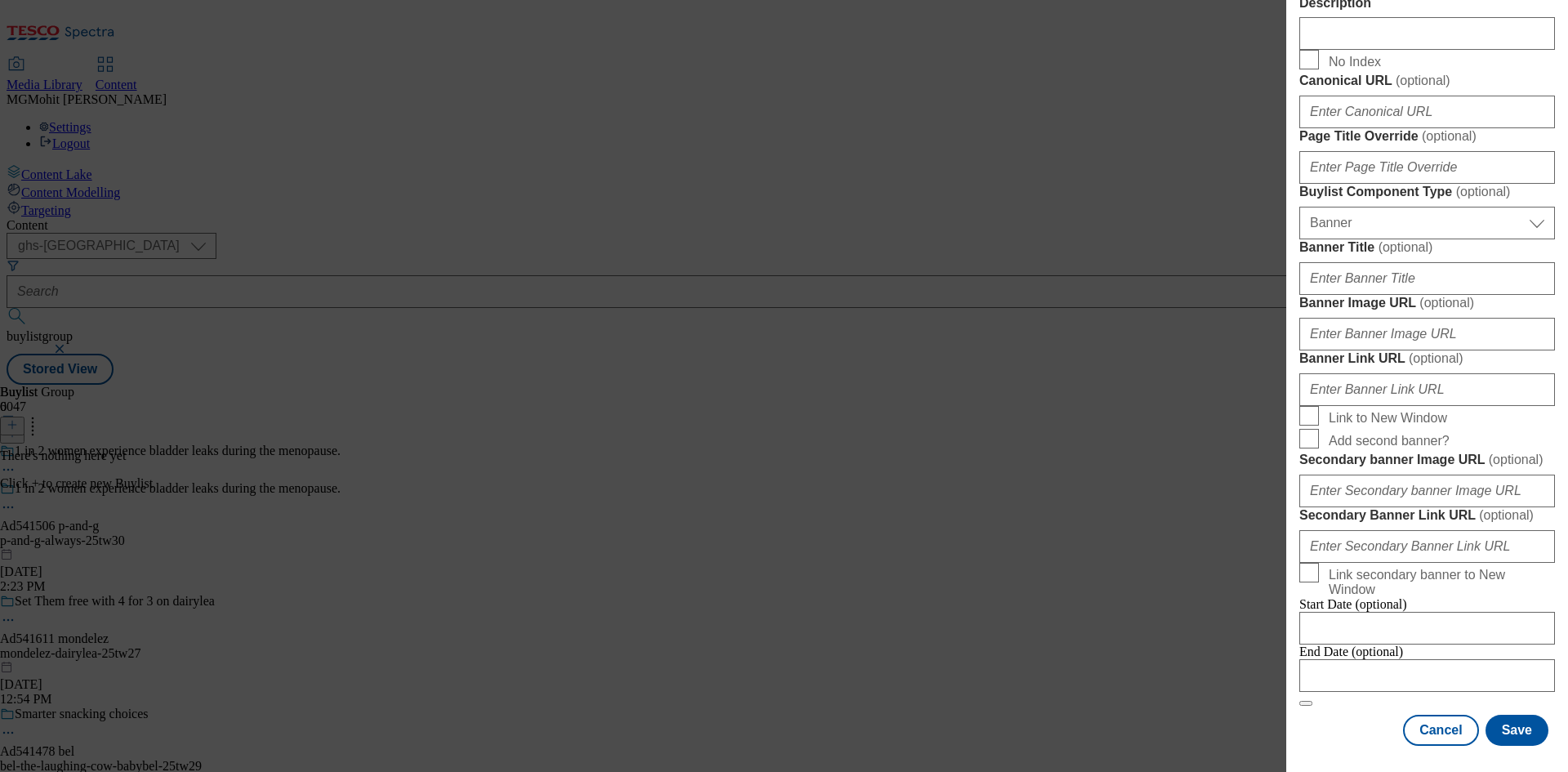
scroll to position [1619, 0]
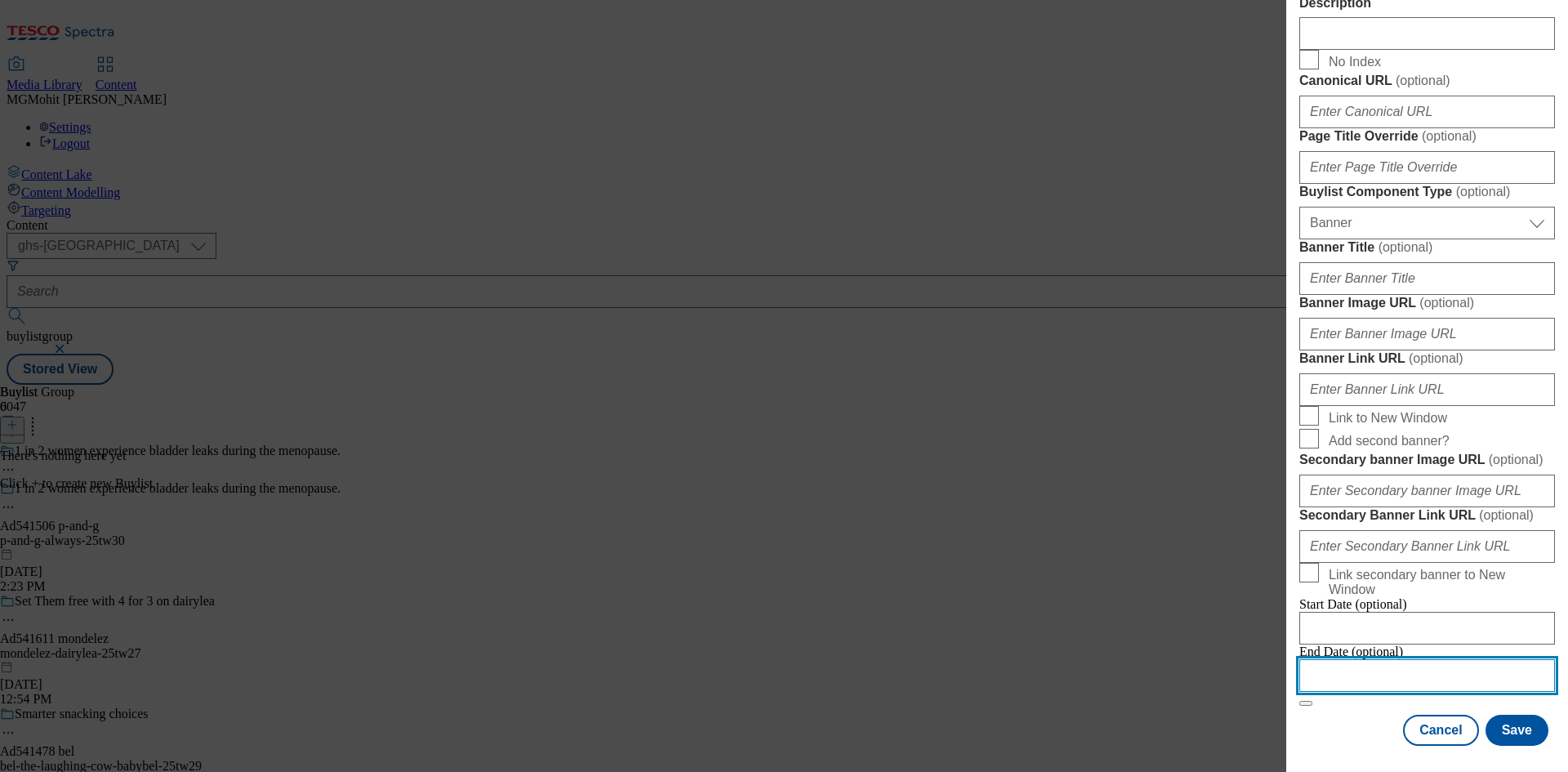
click at [1376, 661] on input "Modal" at bounding box center [1427, 675] width 256 height 32
select select "2025"
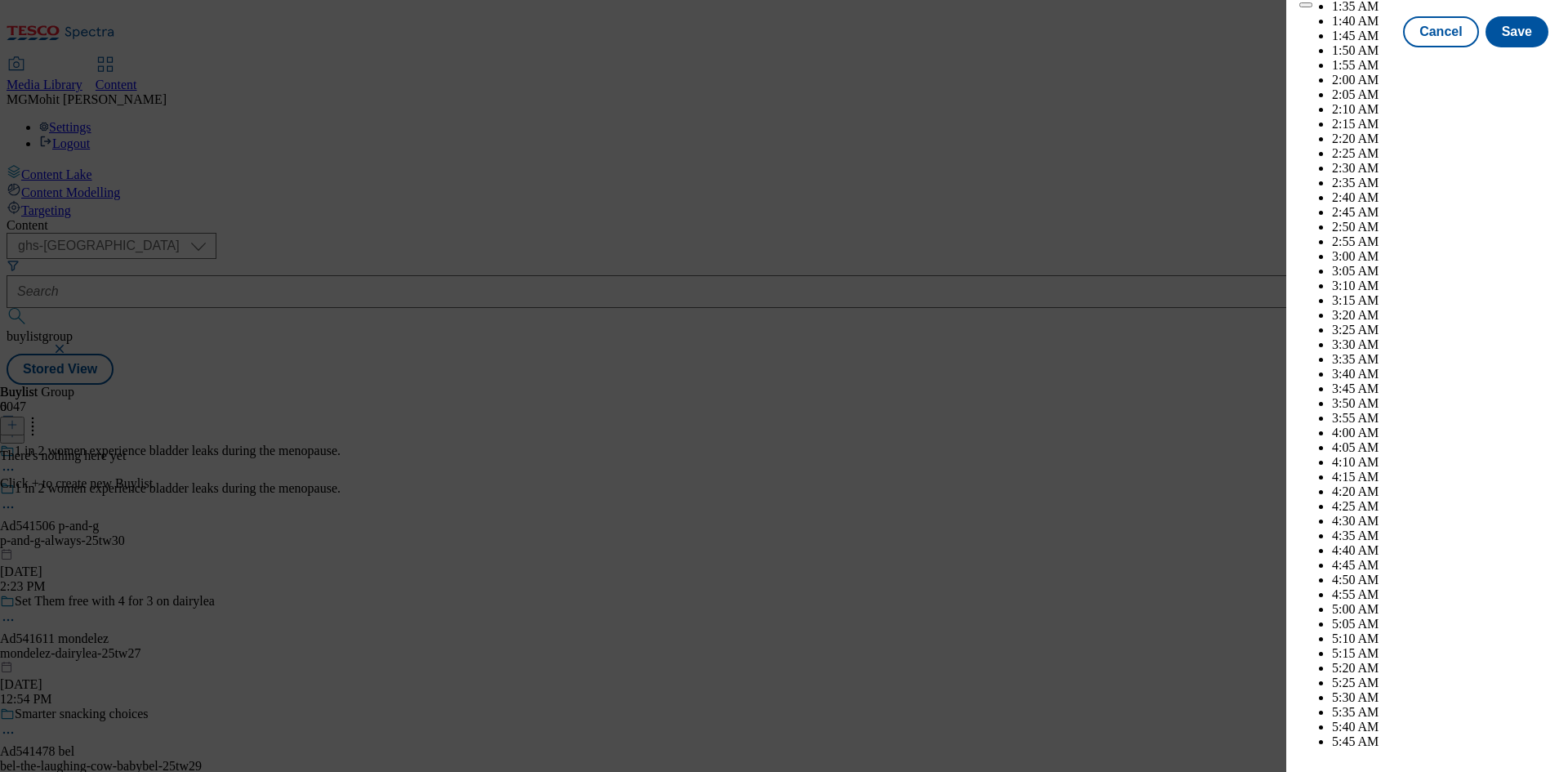
scroll to position [5188, 0]
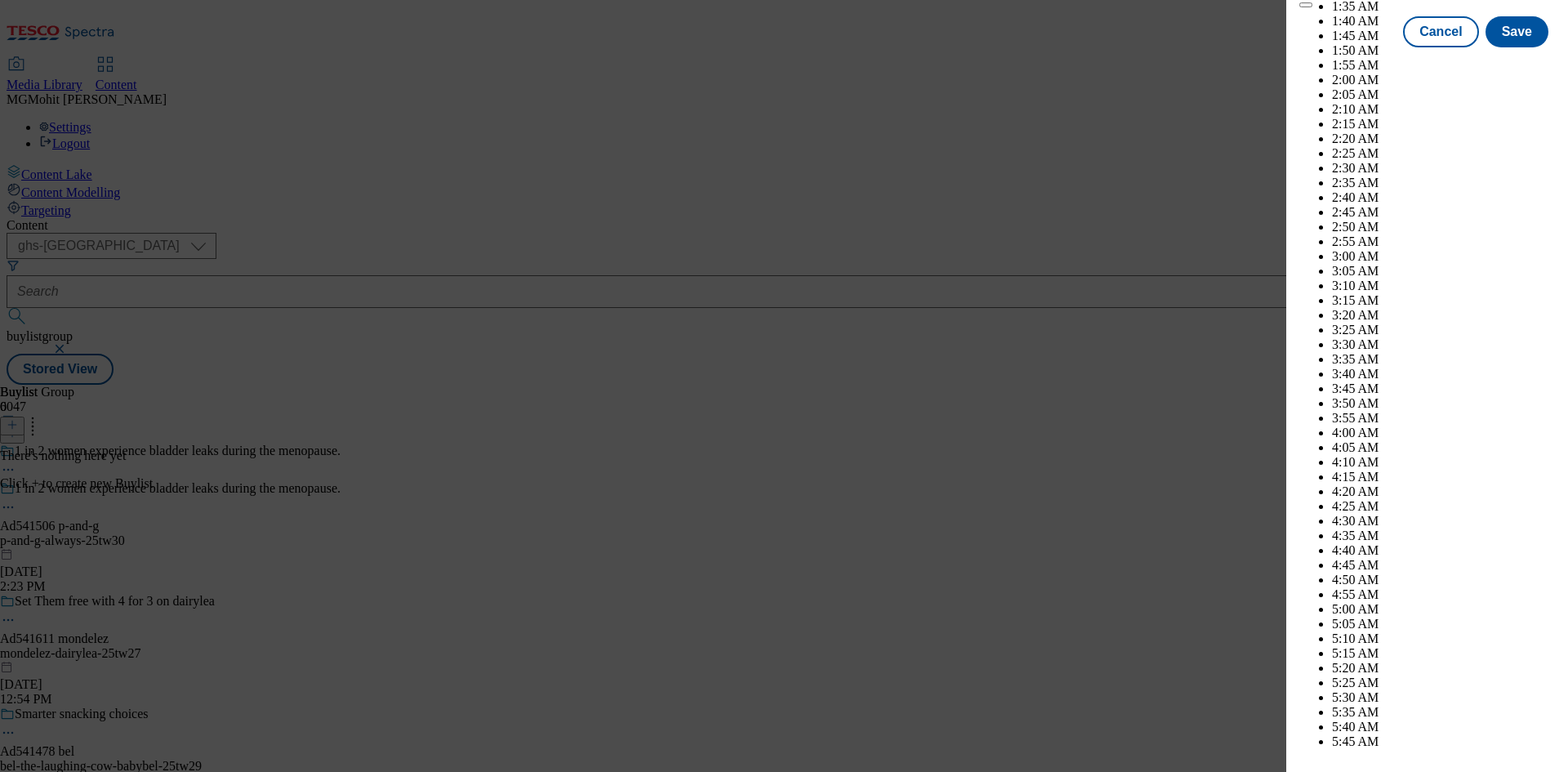
select select "December"
click at [1513, 62] on button "Save" at bounding box center [1517, 46] width 63 height 31
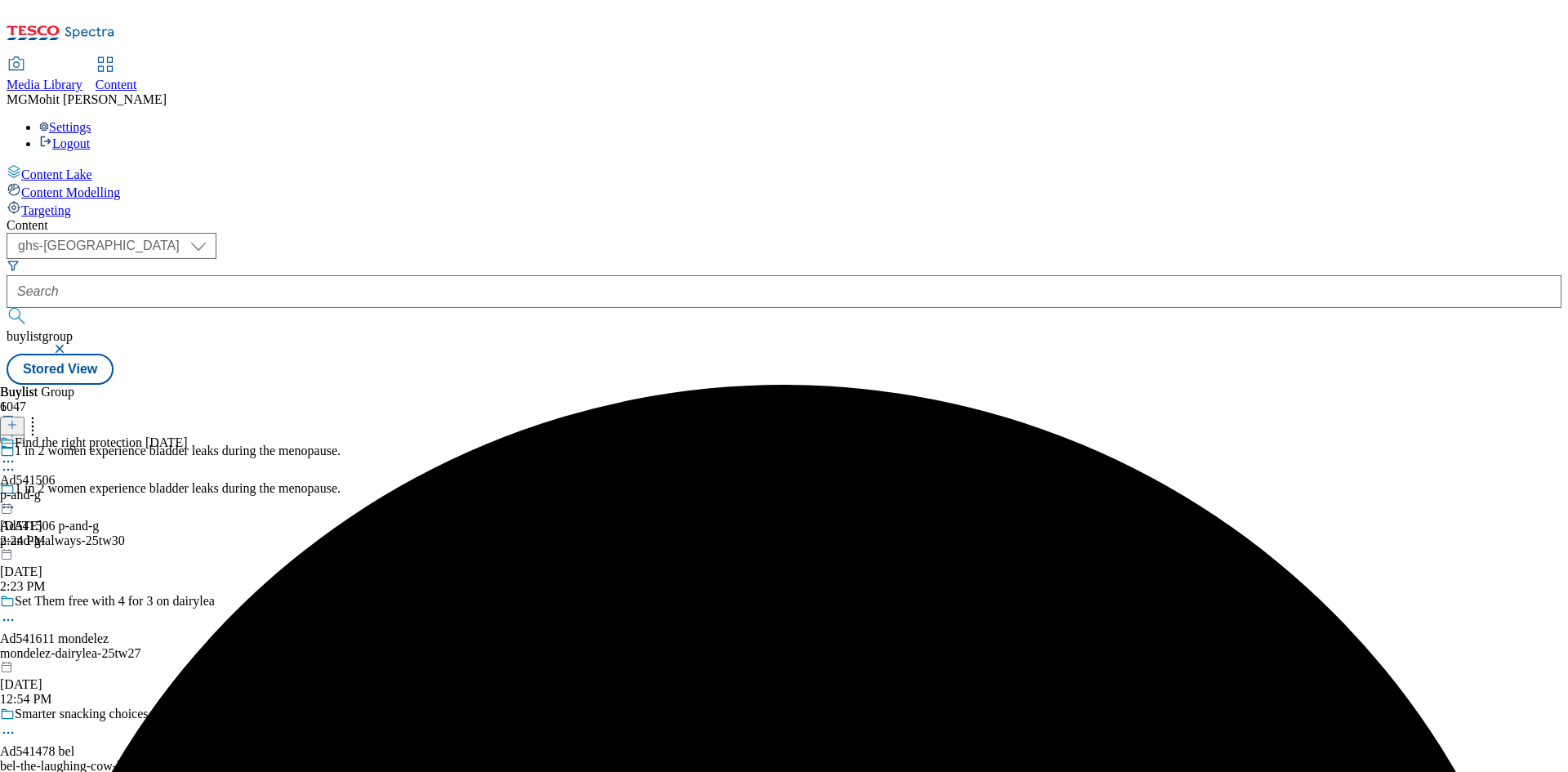
click at [188, 488] on div "p-and-g" at bounding box center [94, 495] width 188 height 15
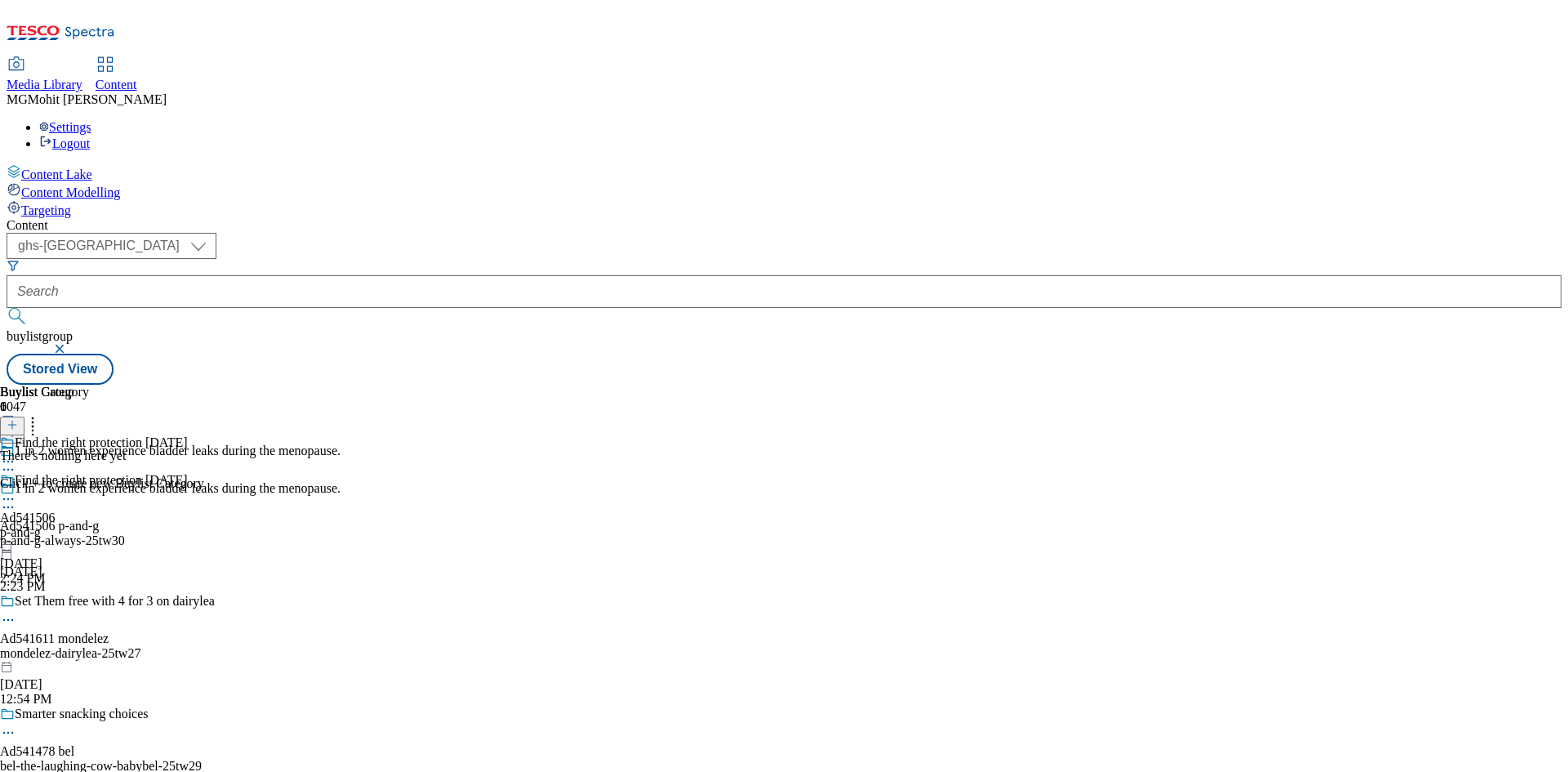
click at [25, 417] on button at bounding box center [12, 426] width 25 height 19
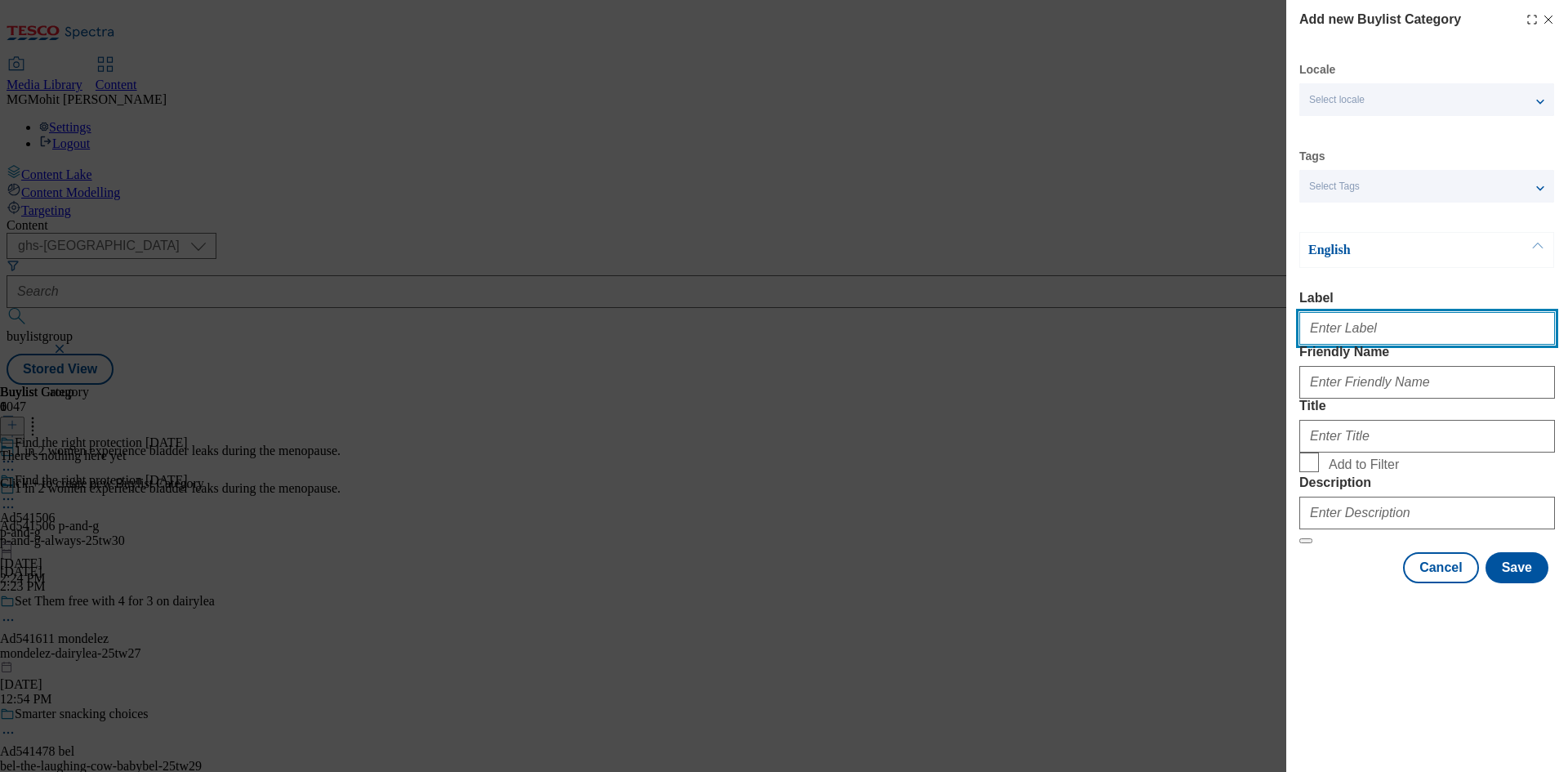
click at [1332, 322] on input "Label" at bounding box center [1427, 328] width 256 height 32
paste input "Ad541506"
type input "Ad541506"
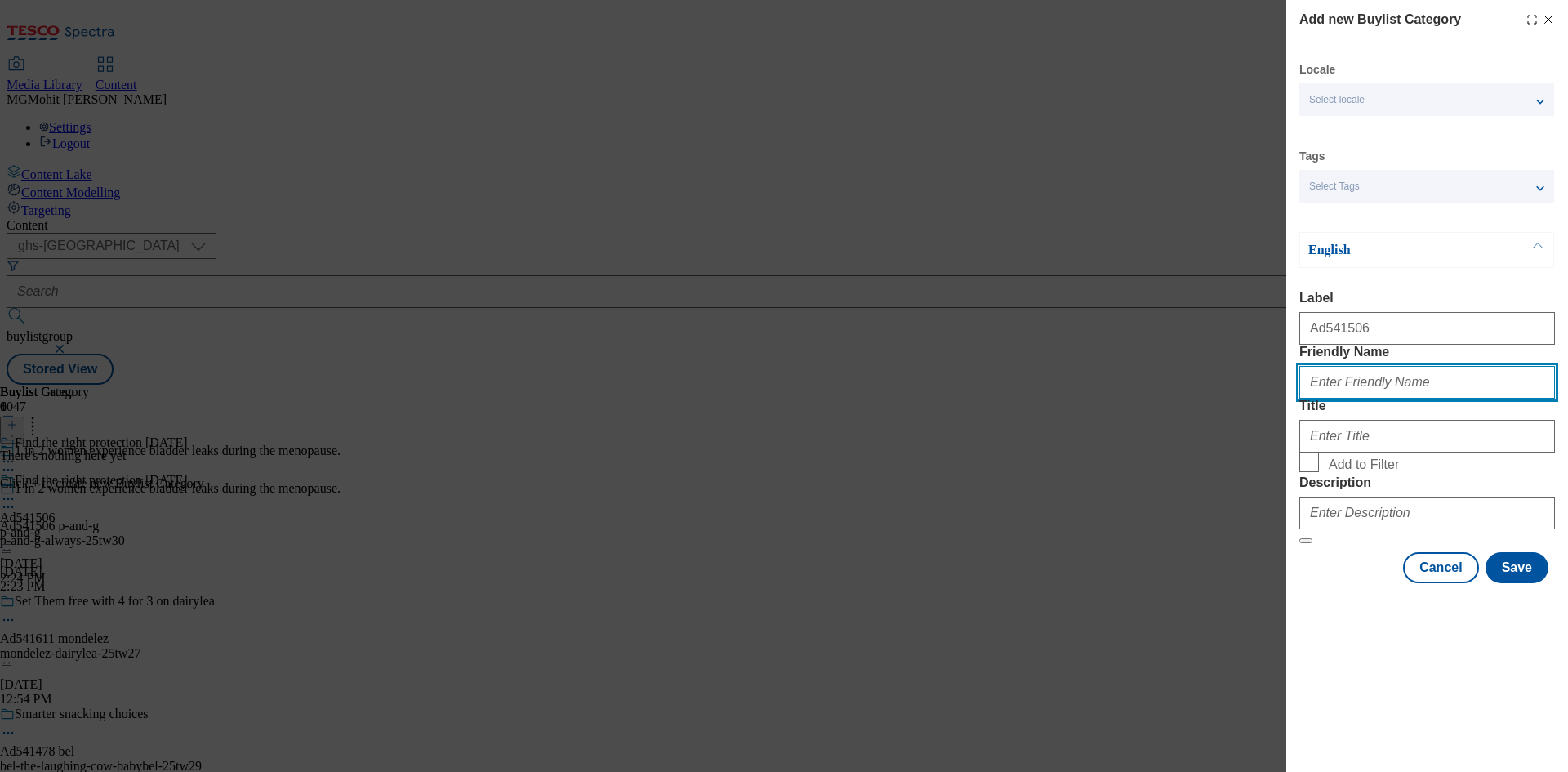
paste input "p-and-g-always"
type input "p-and-g-always"
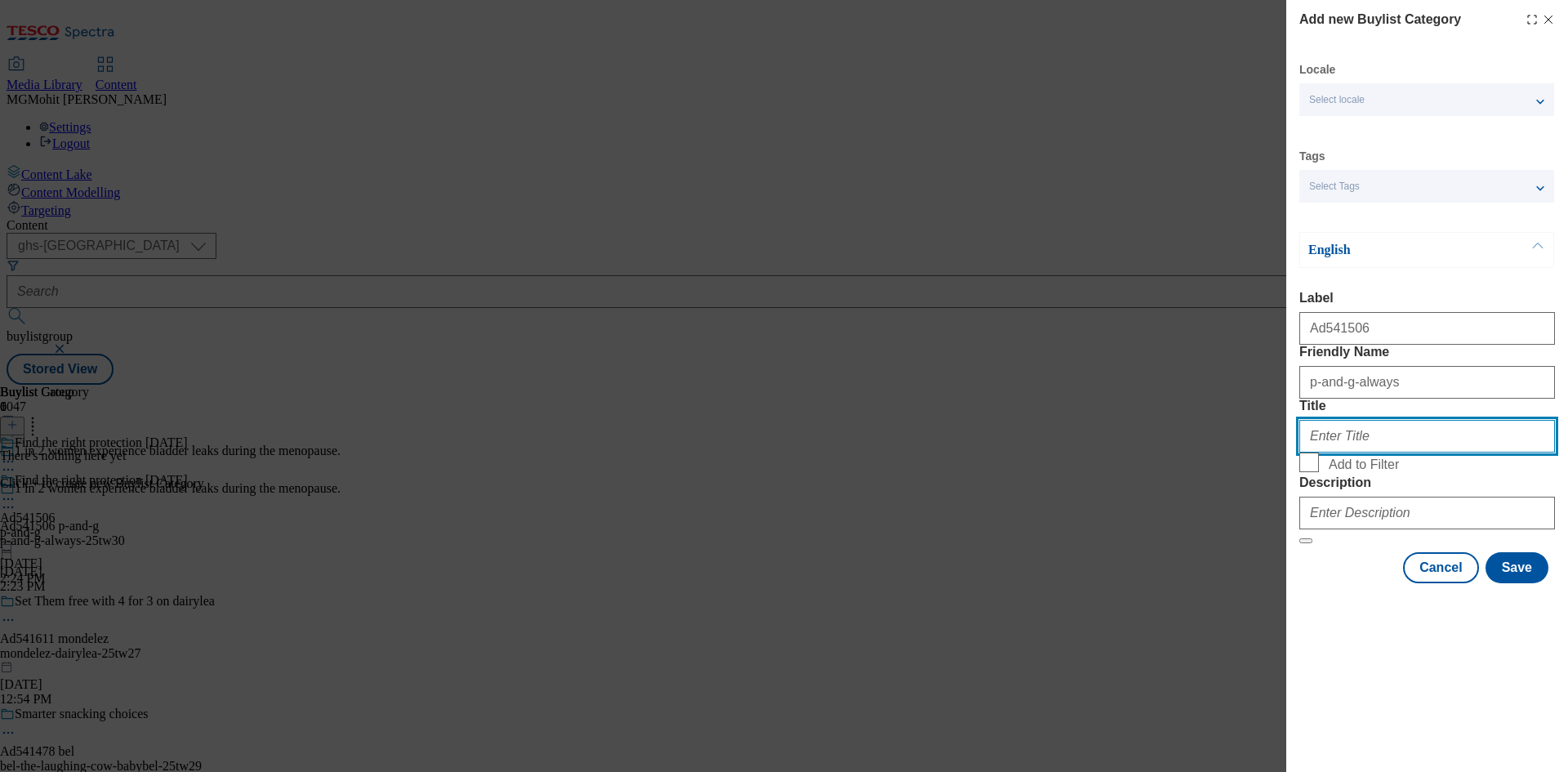
paste input "P&G"
type input "P&G"
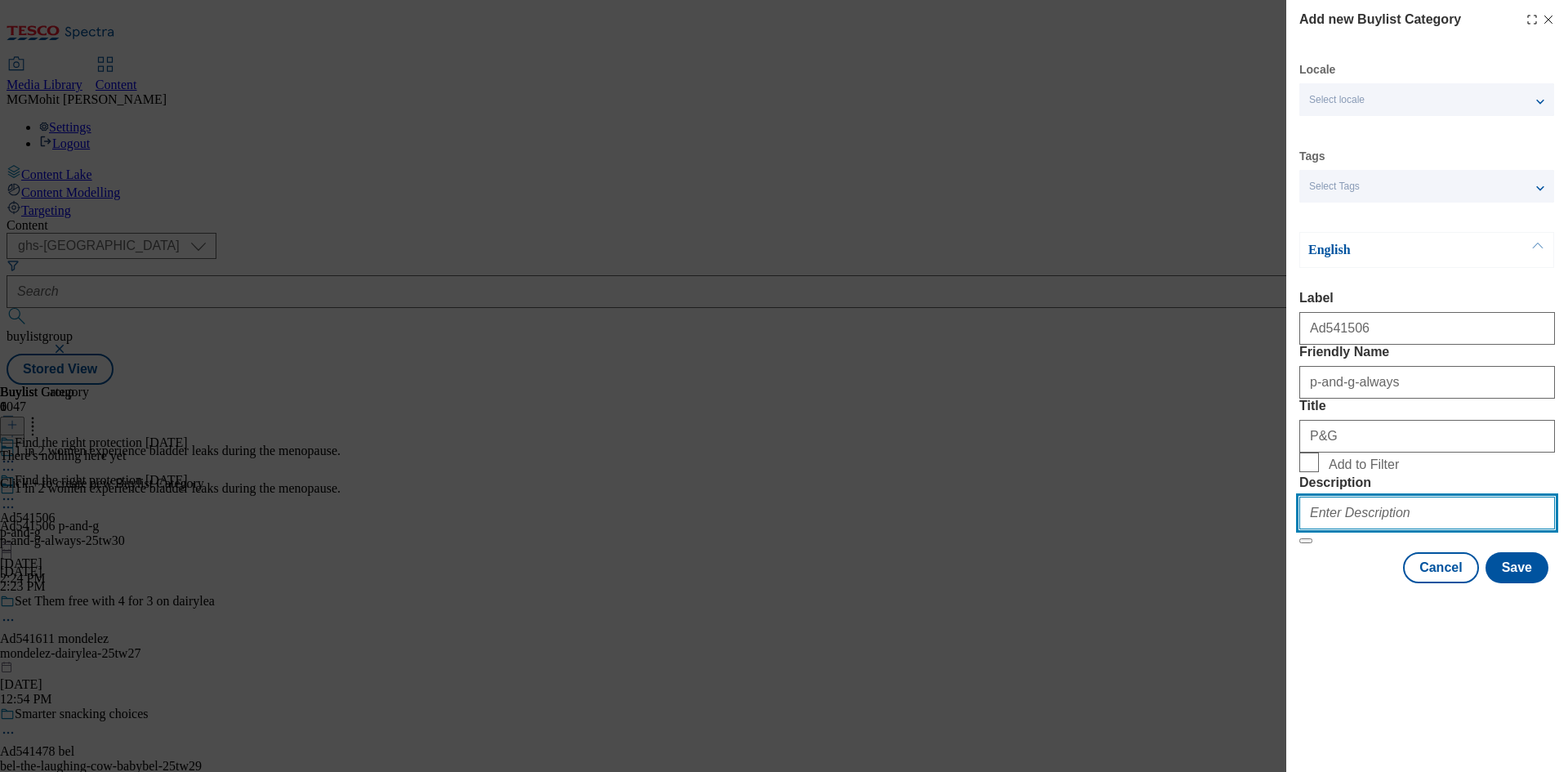
click at [1346, 529] on input "Description" at bounding box center [1427, 513] width 256 height 32
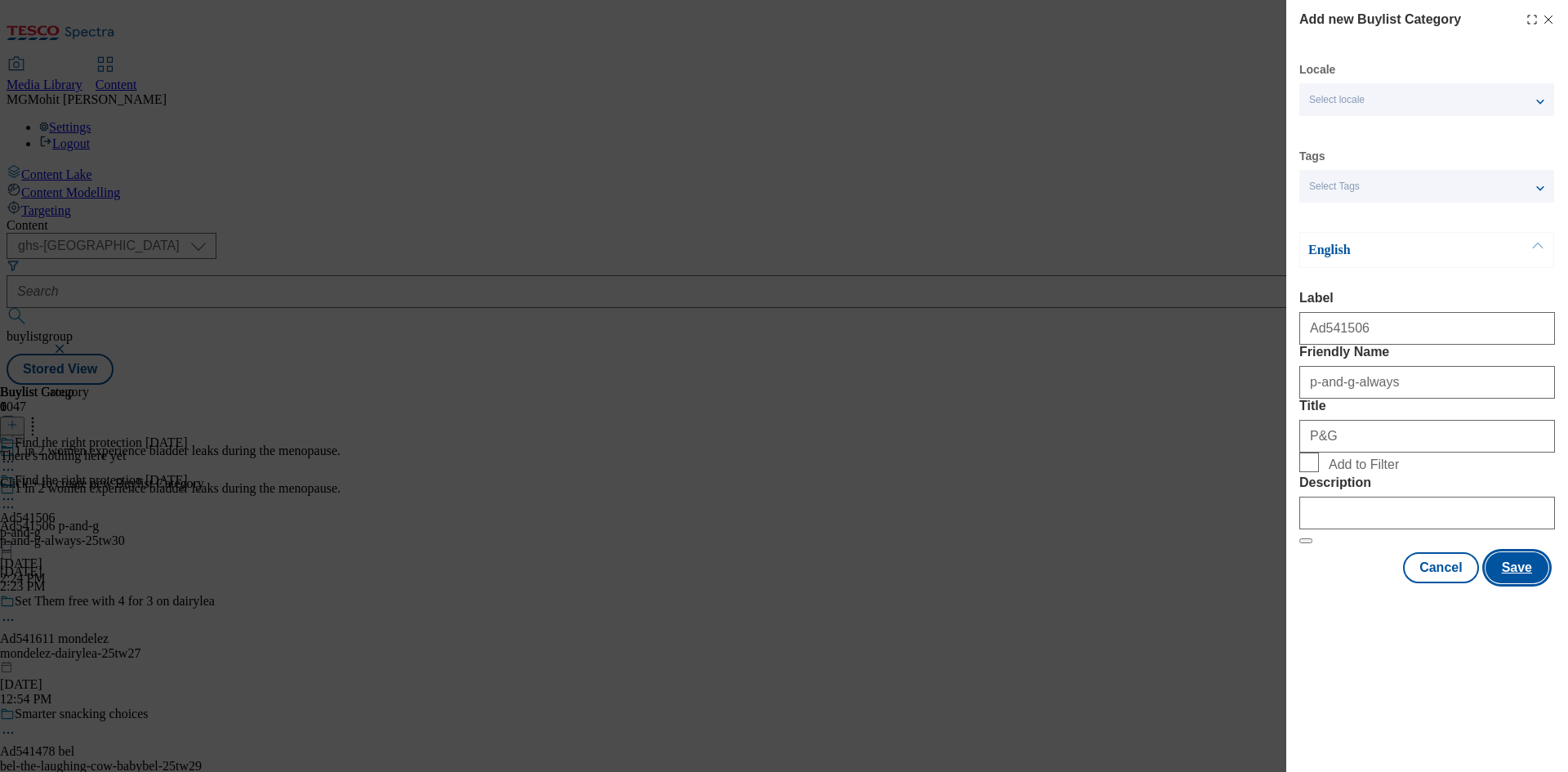
click at [1515, 583] on button "Save" at bounding box center [1517, 567] width 63 height 31
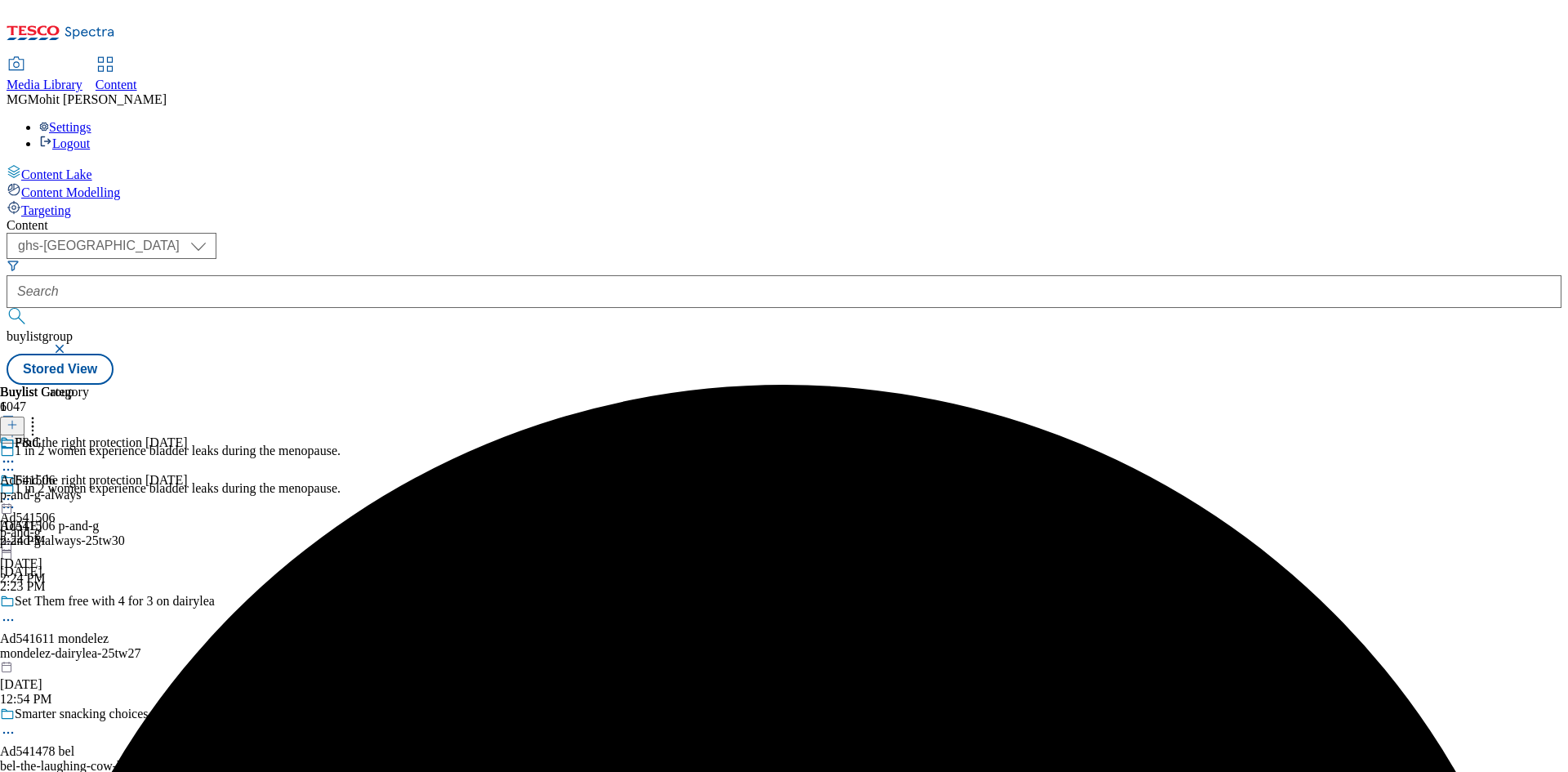
click at [89, 436] on div "P&G Ad541506 p-and-g-always Aug 27, 2025 2:24 PM" at bounding box center [45, 492] width 89 height 113
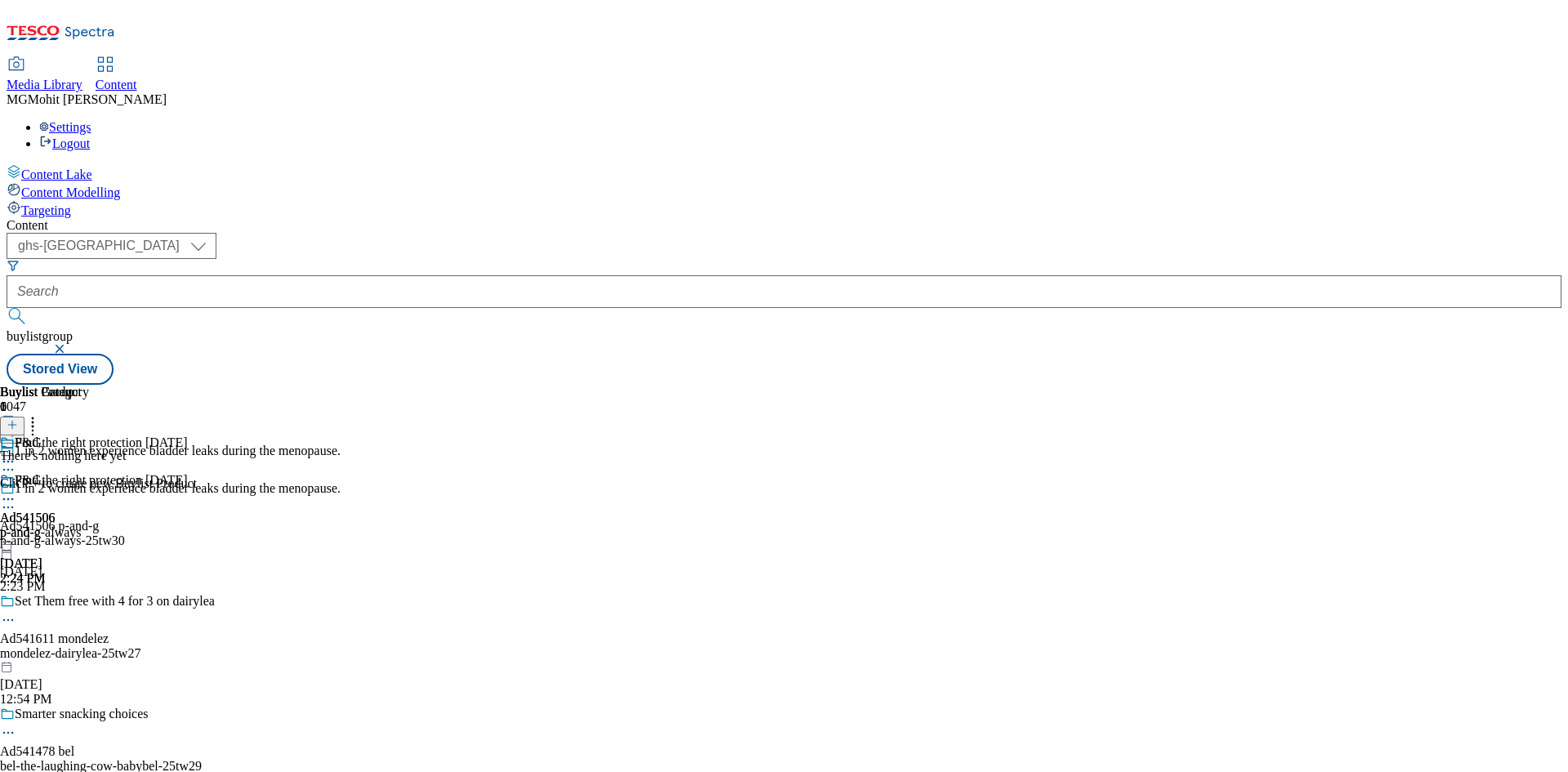
click at [18, 419] on icon at bounding box center [12, 425] width 12 height 12
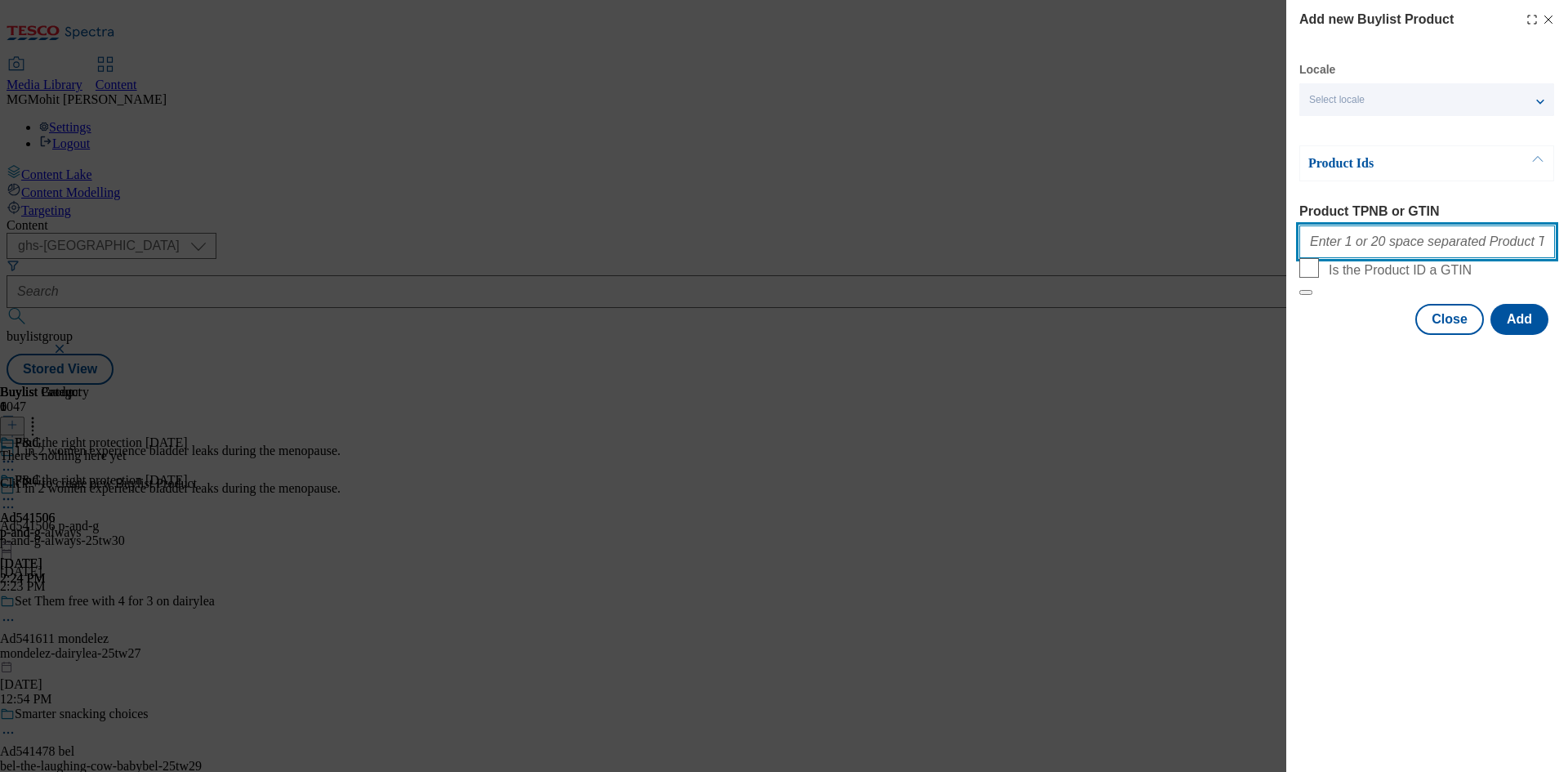
click at [1366, 245] on input "Product TPNB or GTIN" at bounding box center [1427, 241] width 256 height 32
paste input "No updates yet No updates yet Share progress, mention a teammate, or upload a f…"
type input "No updates yet No updates yet Share progress, mention a teammate, or upload a f…"
click at [1517, 335] on button "Add" at bounding box center [1519, 319] width 58 height 31
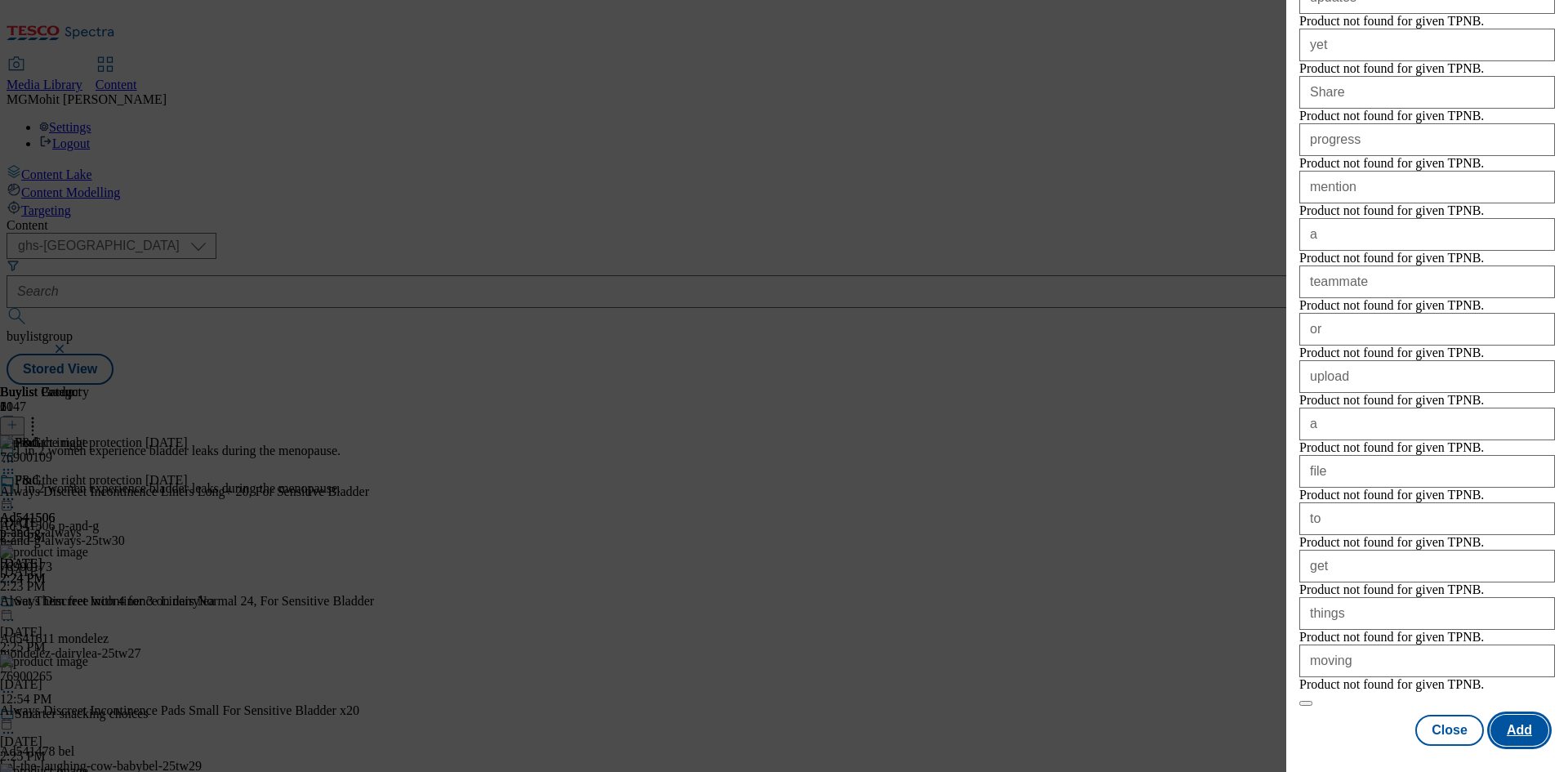
scroll to position [935, 0]
click at [1437, 737] on button "Close" at bounding box center [1450, 730] width 69 height 31
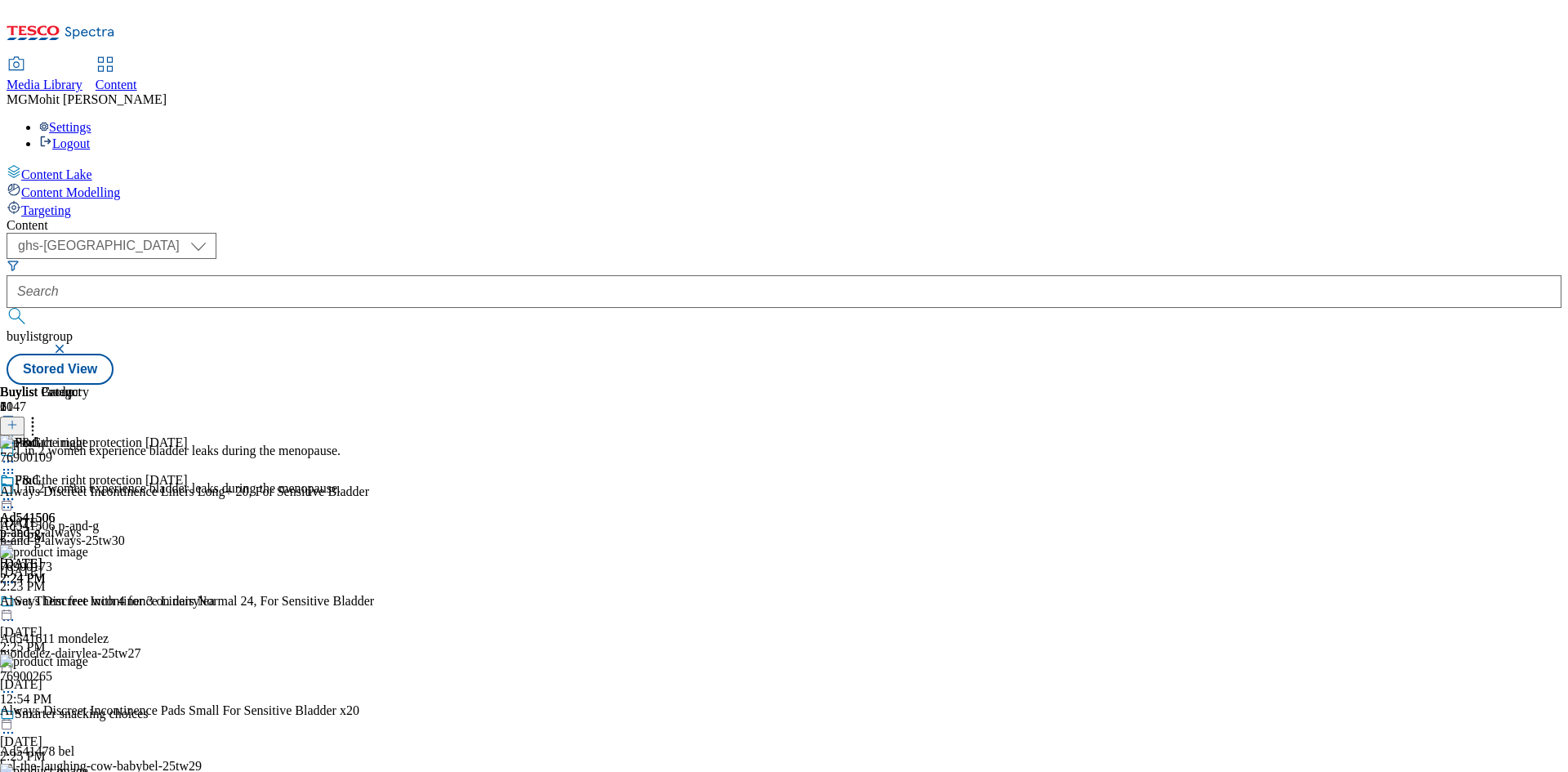
scroll to position [0, 0]
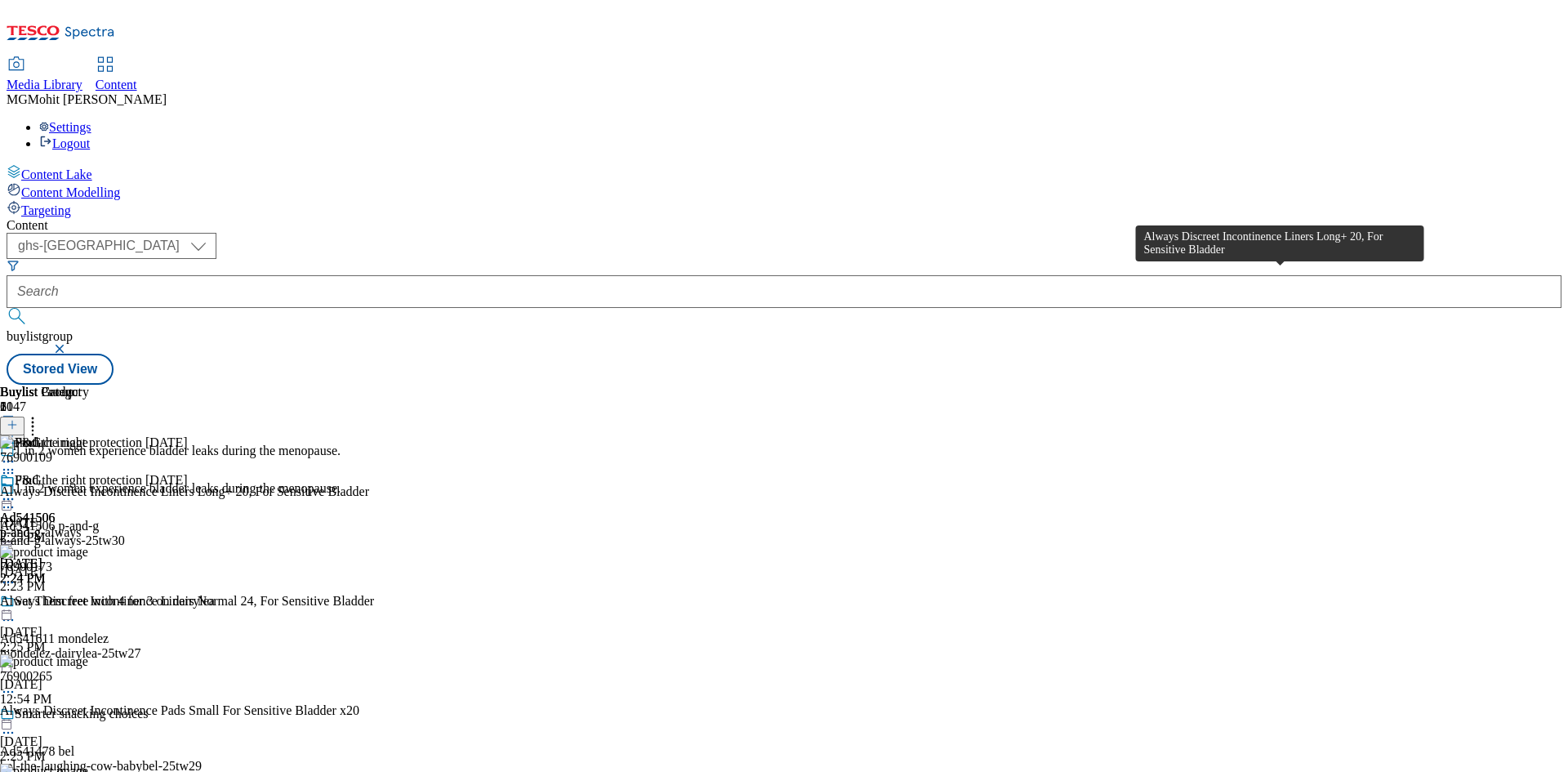
click at [369, 485] on div "Always Discreet Incontinence Liners Long+ 20, For Sensitive Bladder" at bounding box center [185, 492] width 369 height 15
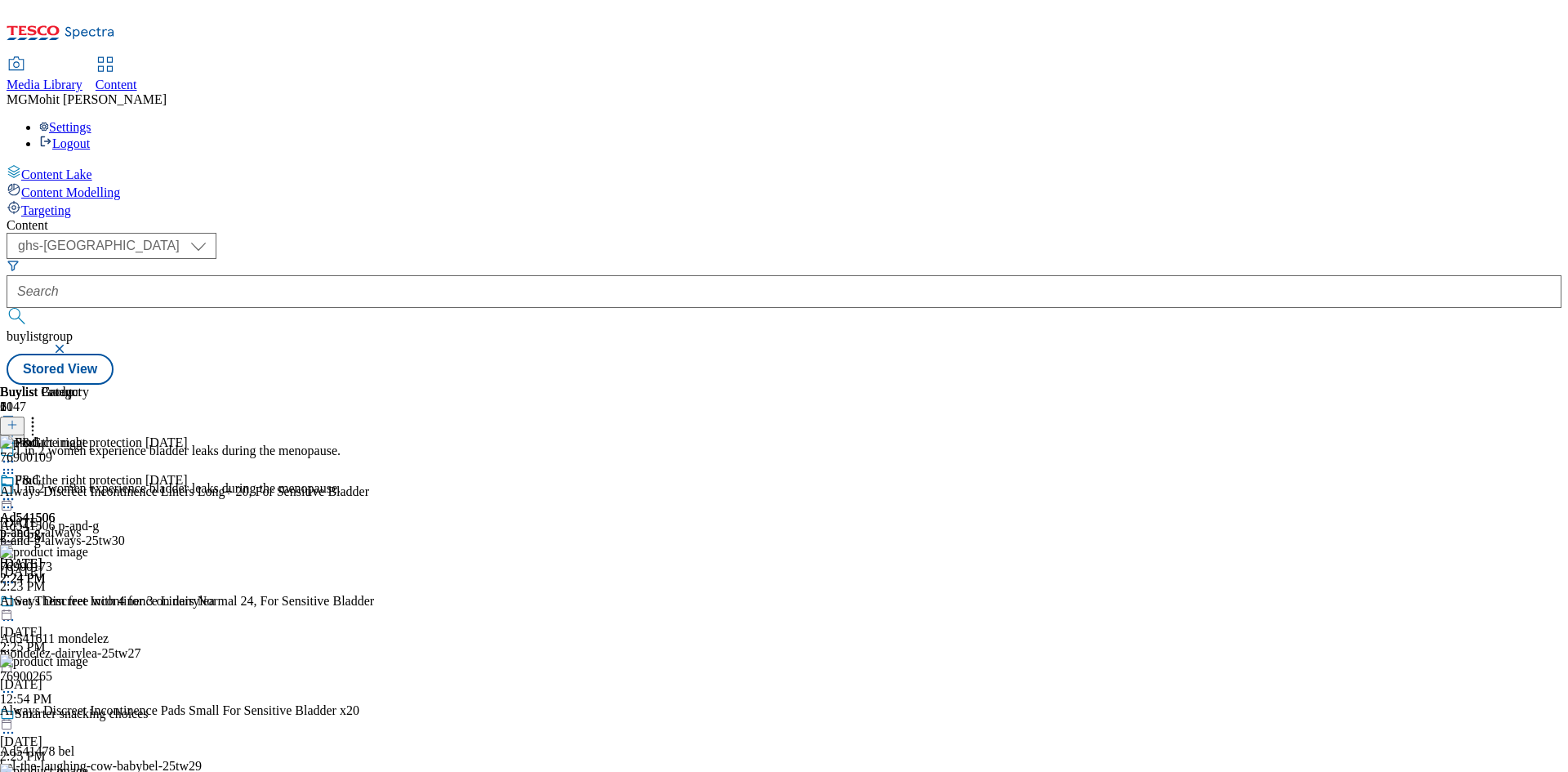
click at [89, 473] on div "P&G" at bounding box center [45, 491] width 89 height 37
click at [17, 491] on icon at bounding box center [8, 499] width 17 height 17
click at [70, 528] on span "Edit" at bounding box center [60, 533] width 19 height 12
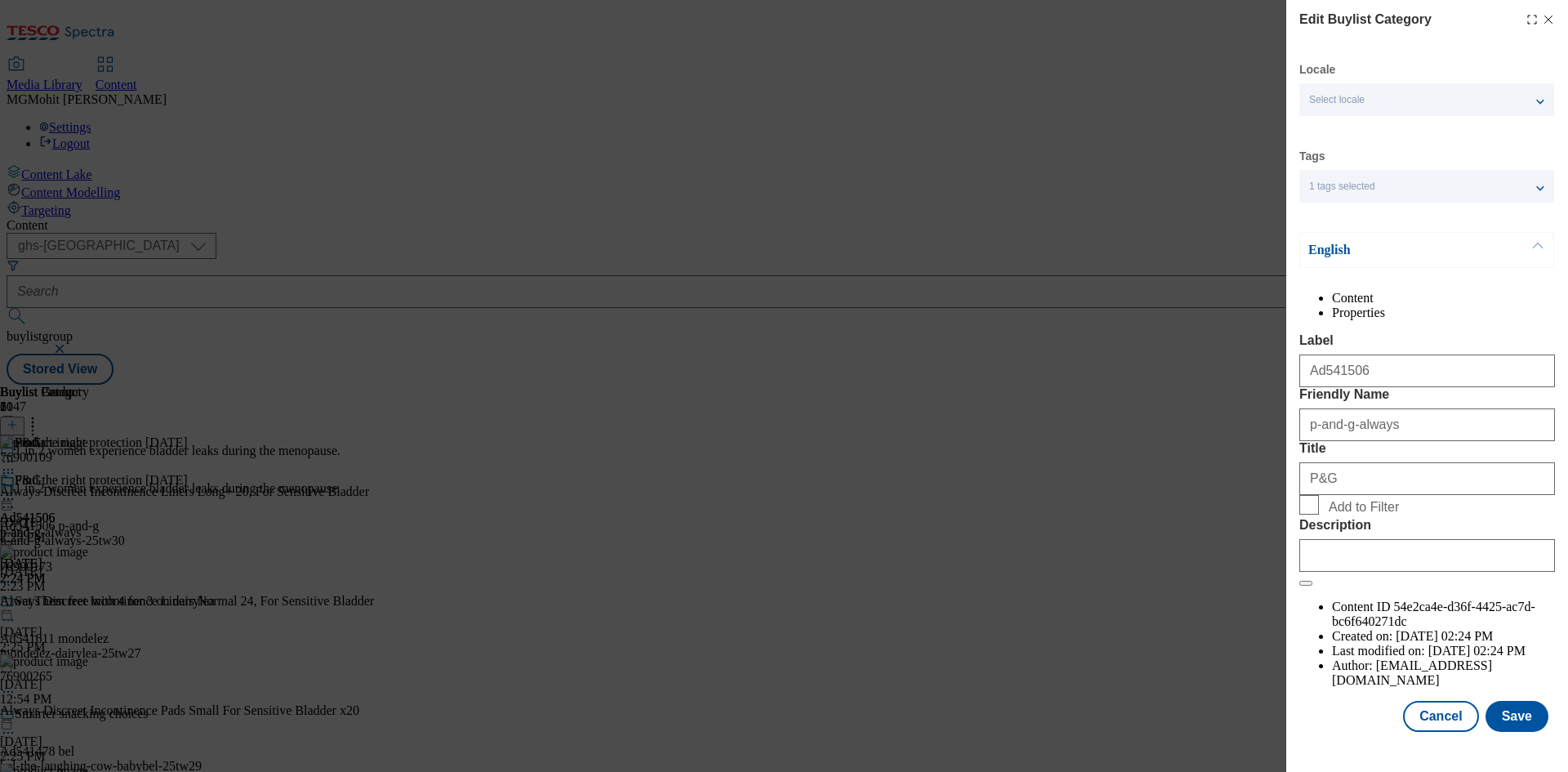
scroll to position [31, 0]
click at [1338, 572] on div "Modal" at bounding box center [1427, 552] width 256 height 39
click at [1341, 572] on input "Description" at bounding box center [1427, 555] width 256 height 32
paste input "Always Discreet Incontinence Liners Long+ 20, For Sensitive Bladder"
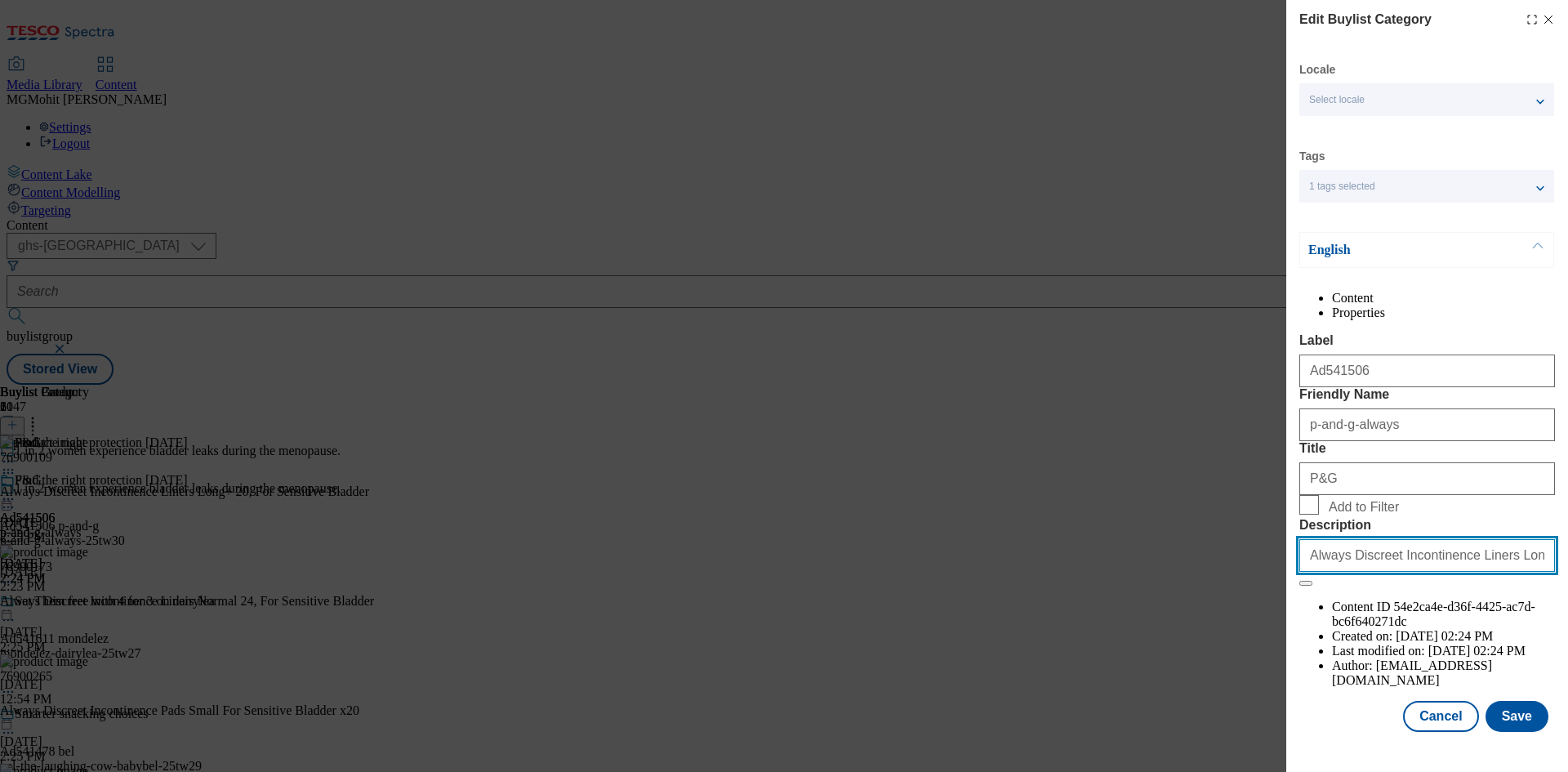
scroll to position [0, 78]
type input "Always Discreet Incontinence Liners Long+ 20, For Sensitive Bladder"
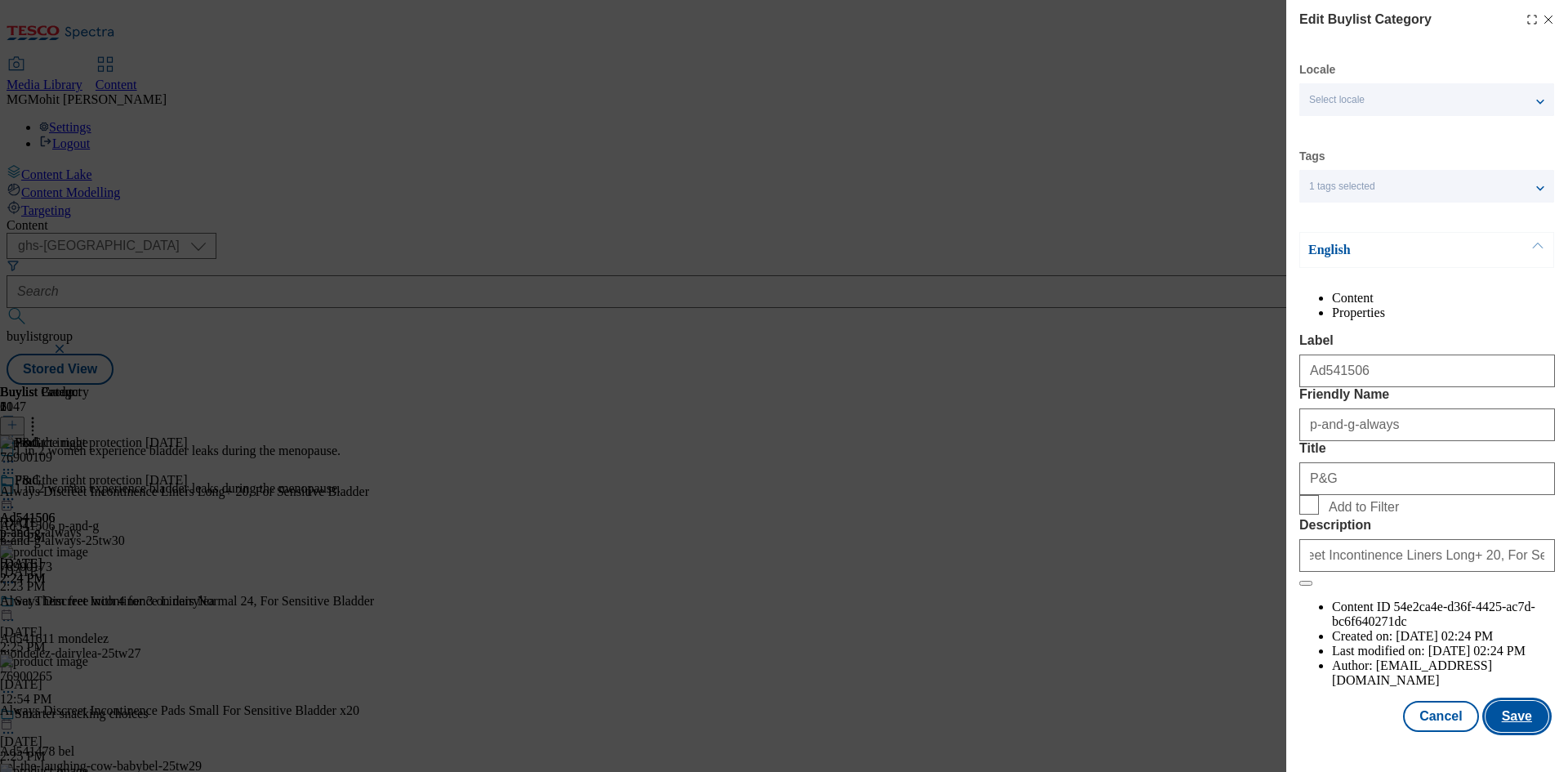
click at [1517, 732] on button "Save" at bounding box center [1517, 716] width 63 height 31
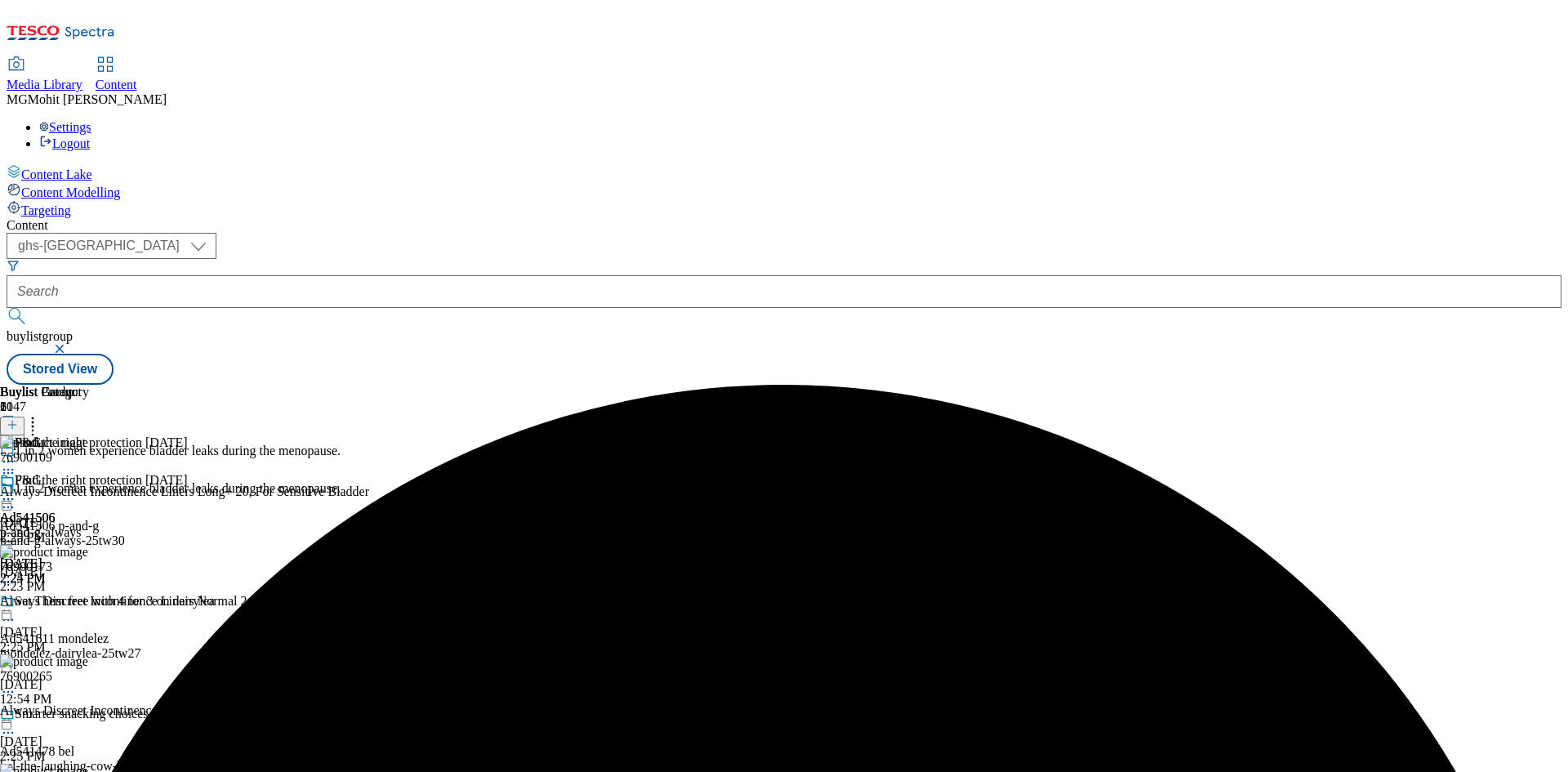
click at [17, 491] on icon at bounding box center [8, 499] width 17 height 17
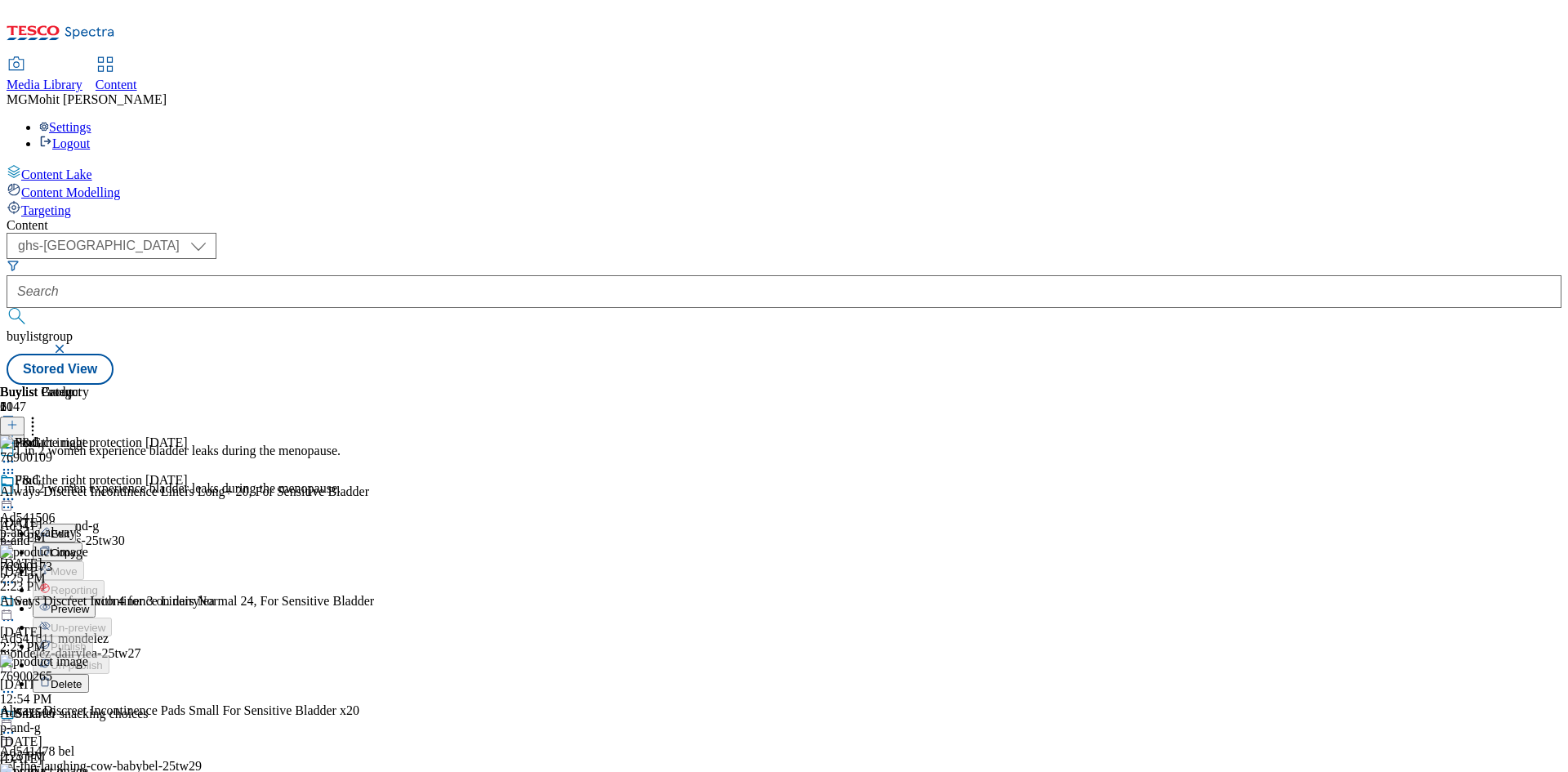
click at [70, 528] on span "Edit" at bounding box center [60, 533] width 19 height 12
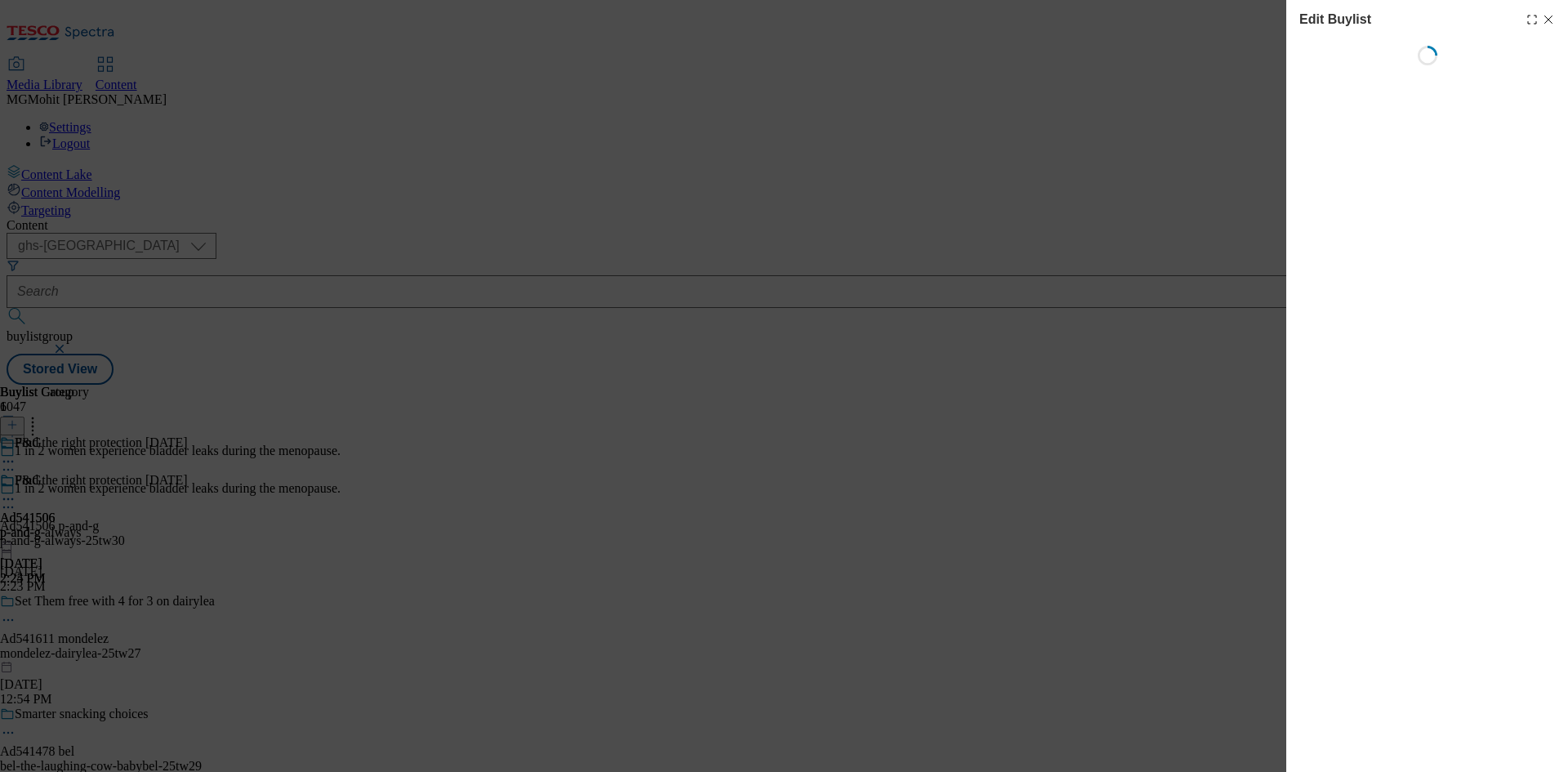
select select "tactical"
select select "supplier funded short term 1-3 weeks"
select select "dunnhumby"
select select "Banner"
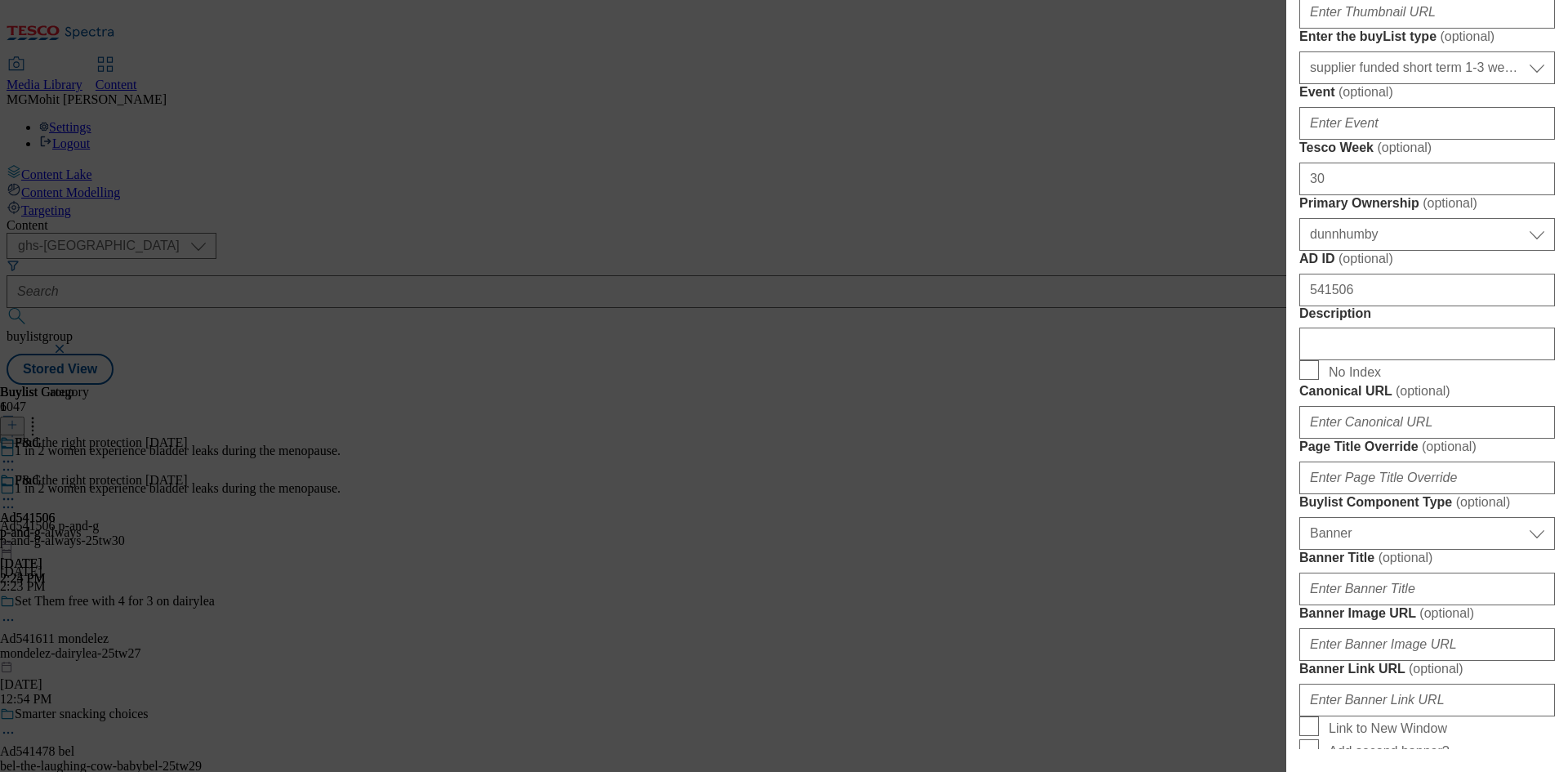
scroll to position [654, 0]
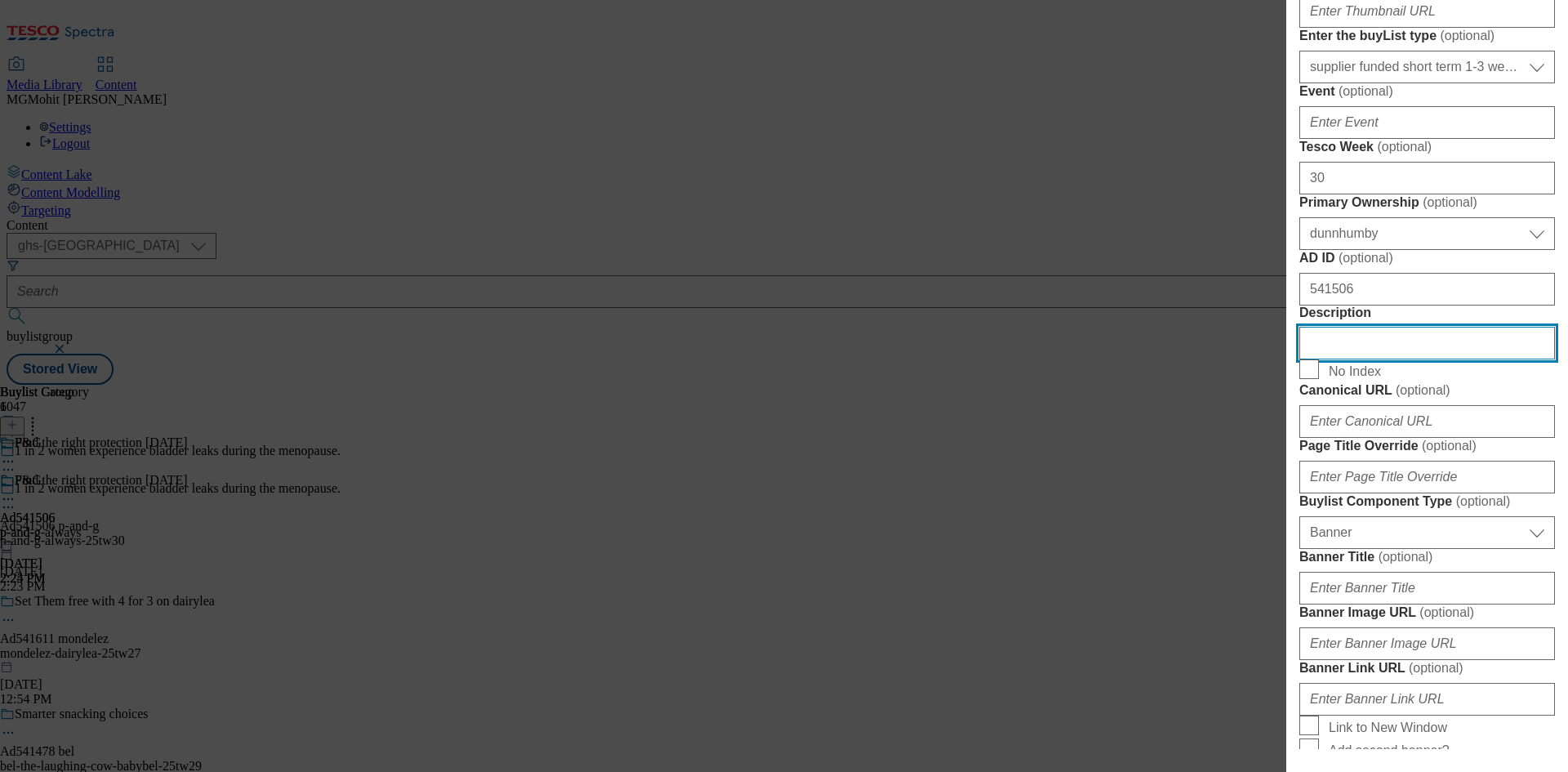
click at [1340, 359] on input "Description" at bounding box center [1427, 343] width 256 height 32
paste input "Always Discreet Incontinence Liners Long+ 20, For Sensitive Bladder"
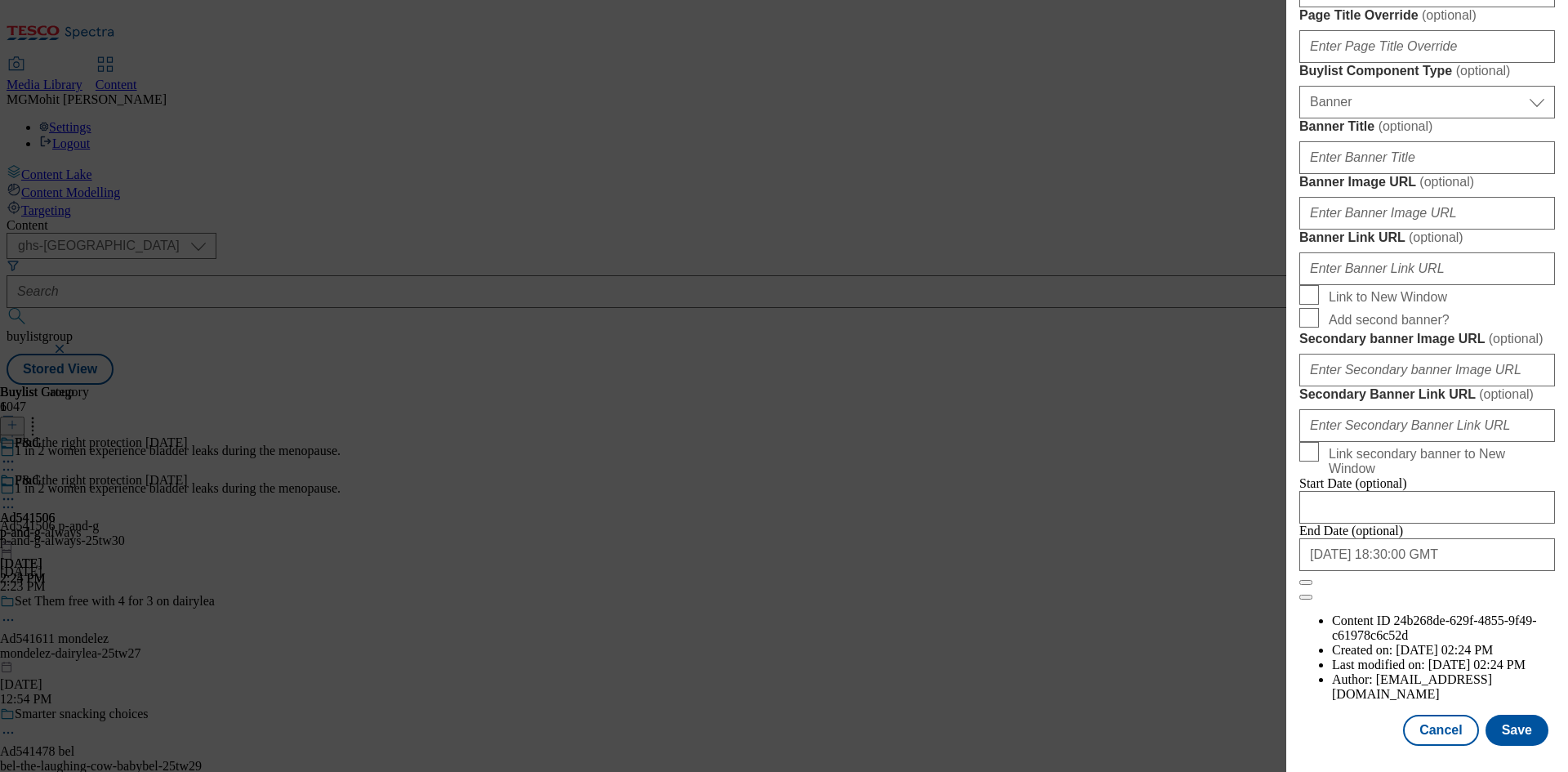
scroll to position [1691, 0]
type input "Always Discreet Incontinence Liners Long+ 20, For Sensitive Bladder"
click at [1510, 741] on button "Save" at bounding box center [1517, 730] width 63 height 31
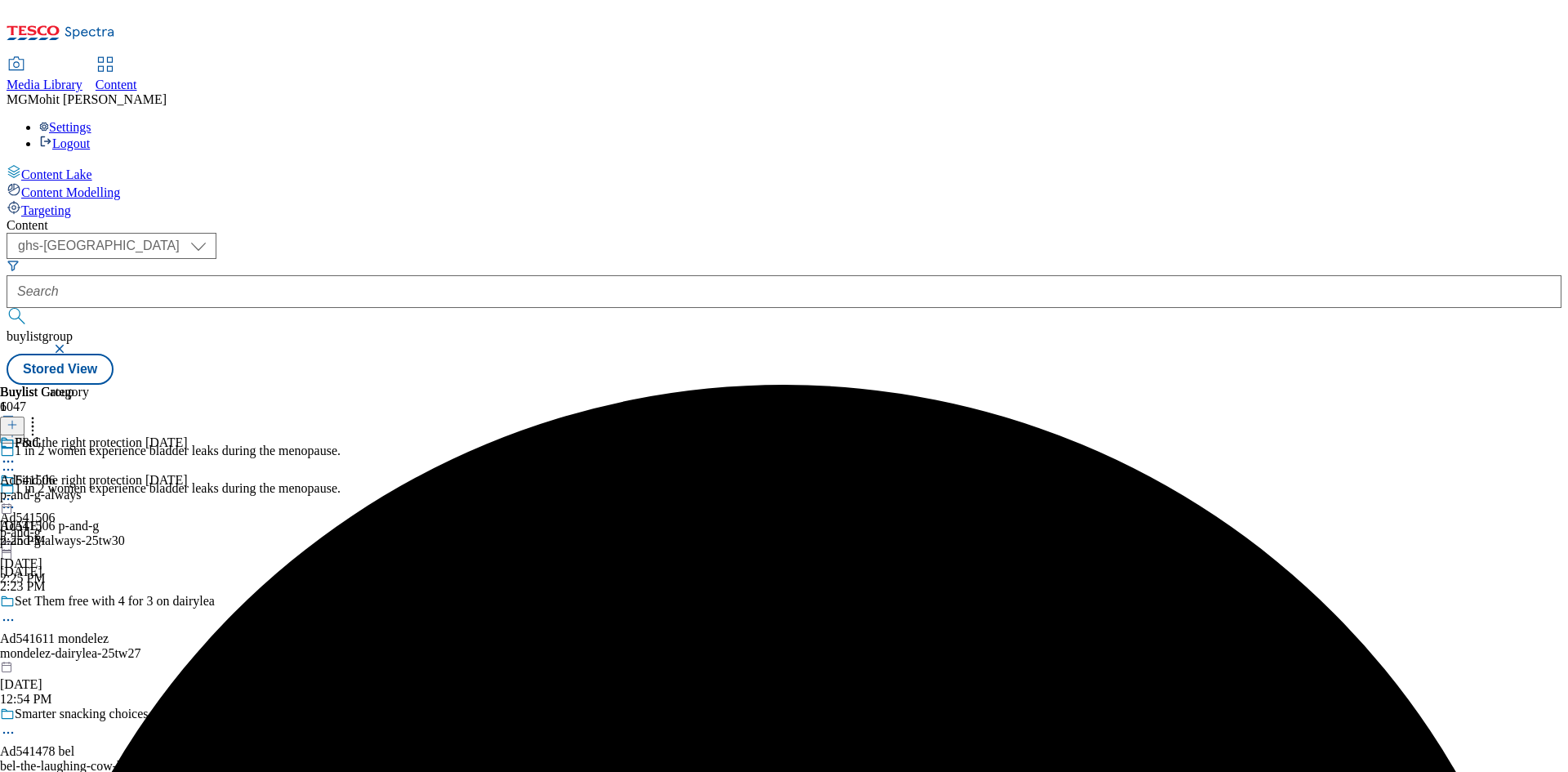
click at [17, 499] on icon at bounding box center [8, 508] width 17 height 17
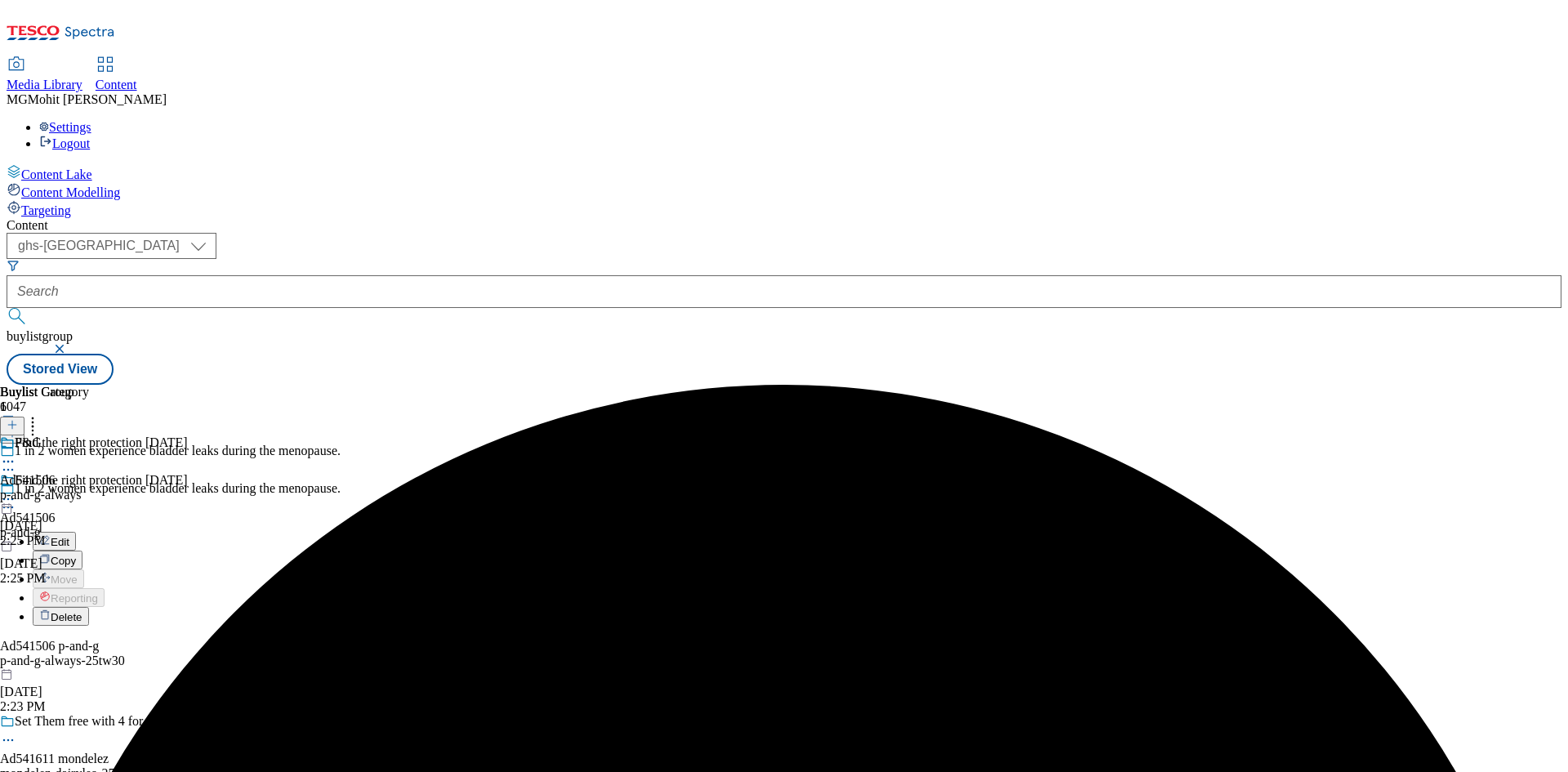
click at [70, 536] on span "Edit" at bounding box center [60, 542] width 19 height 12
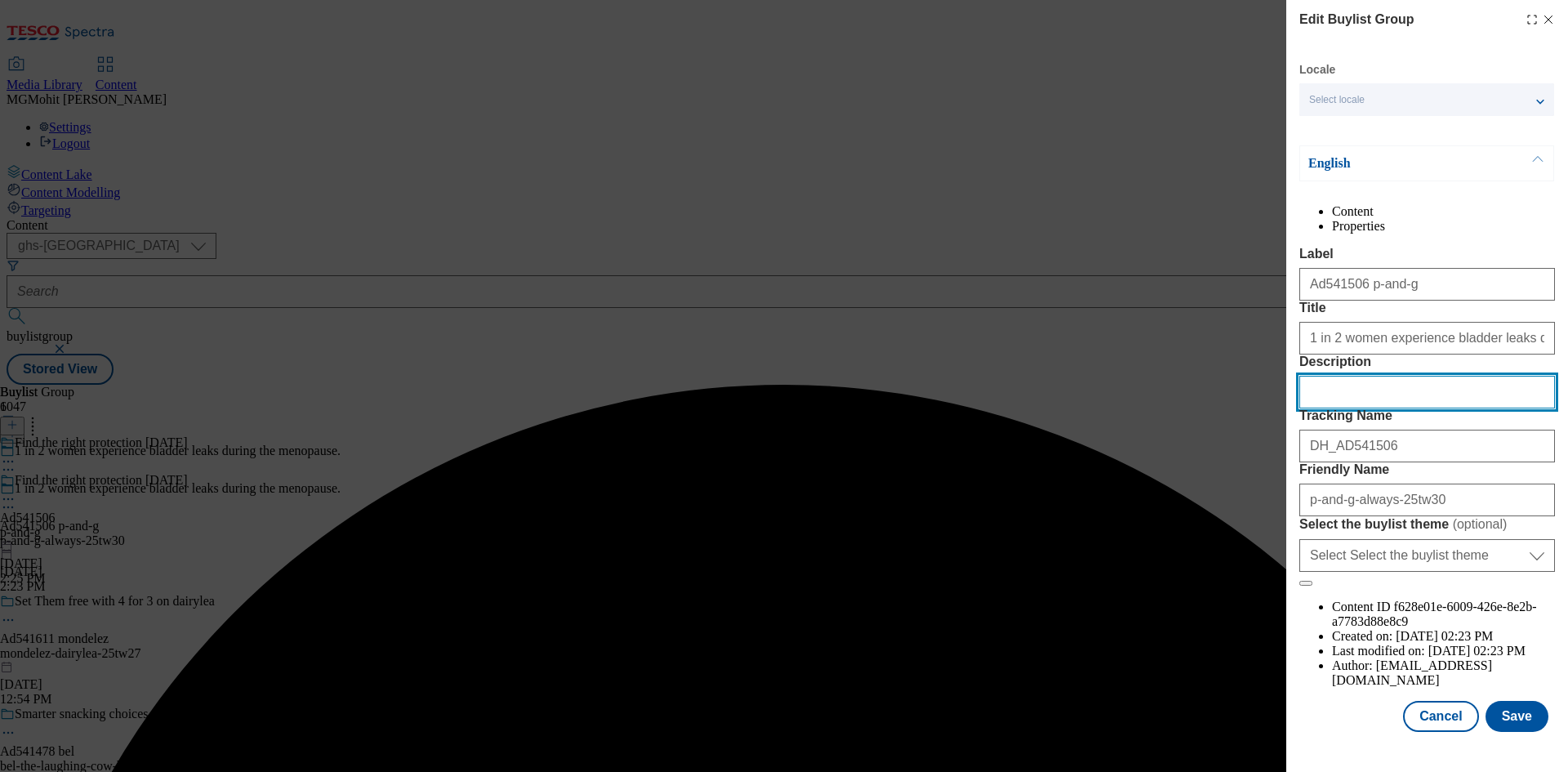
click at [1381, 408] on input "Description" at bounding box center [1427, 392] width 256 height 32
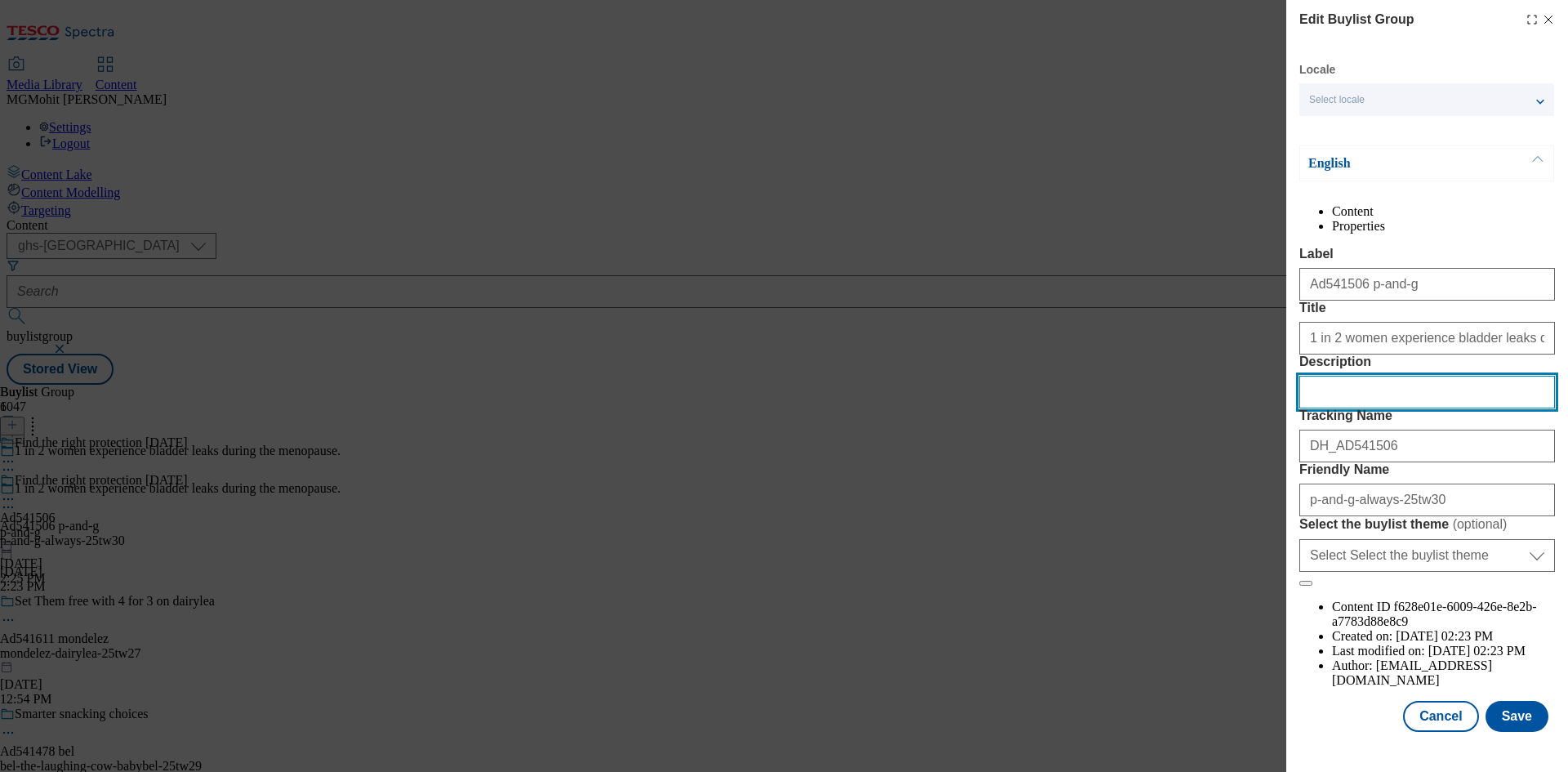
paste input "Always Discreet Incontinence Liners Long+ 20, For Sensitive Bladder"
type input "Always Discreet Incontinence Liners Long+ 20, For Sensitive Bladder"
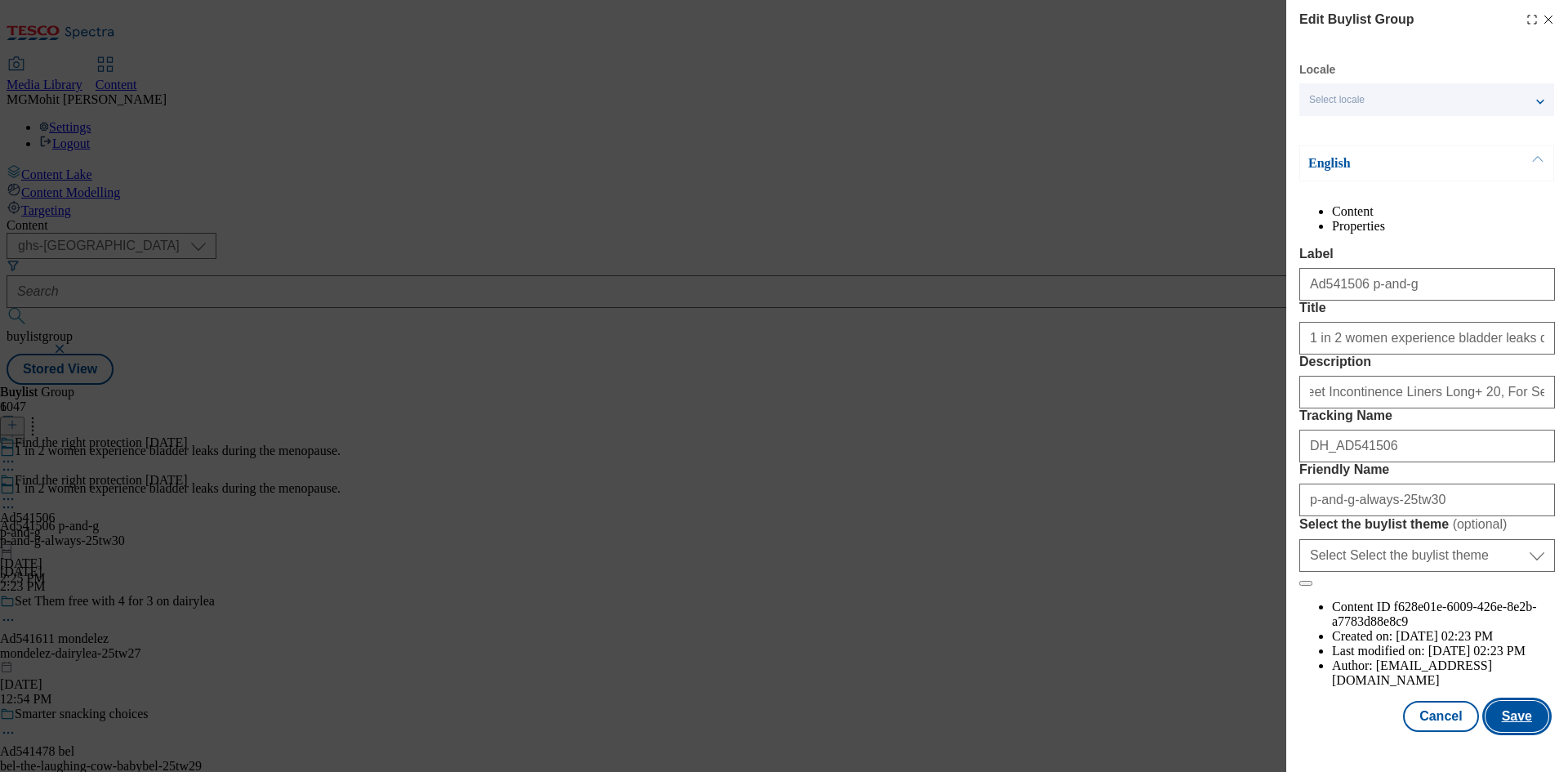
click at [1503, 732] on button "Save" at bounding box center [1517, 716] width 63 height 31
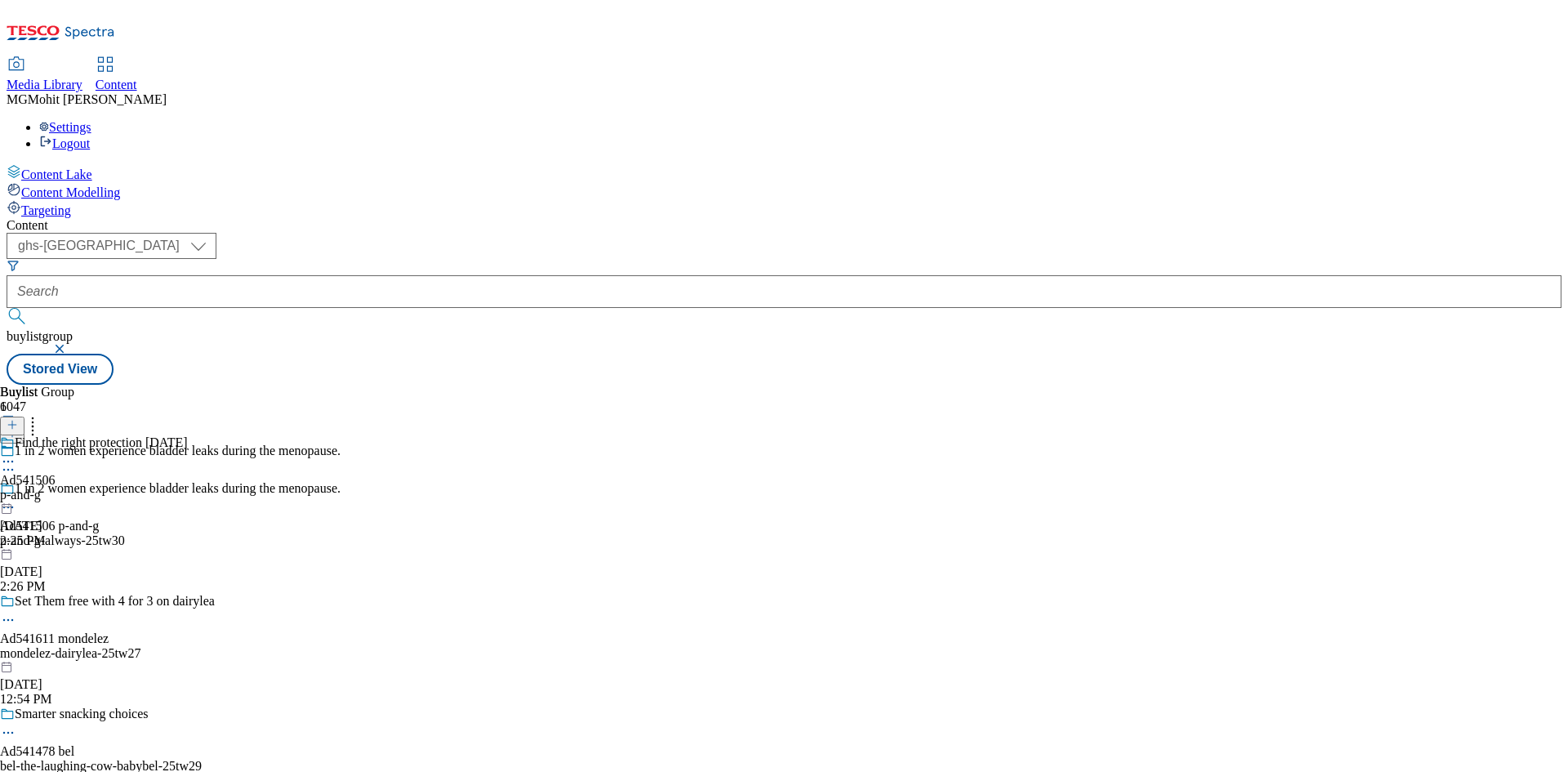
click at [188, 454] on div at bounding box center [94, 464] width 188 height 20
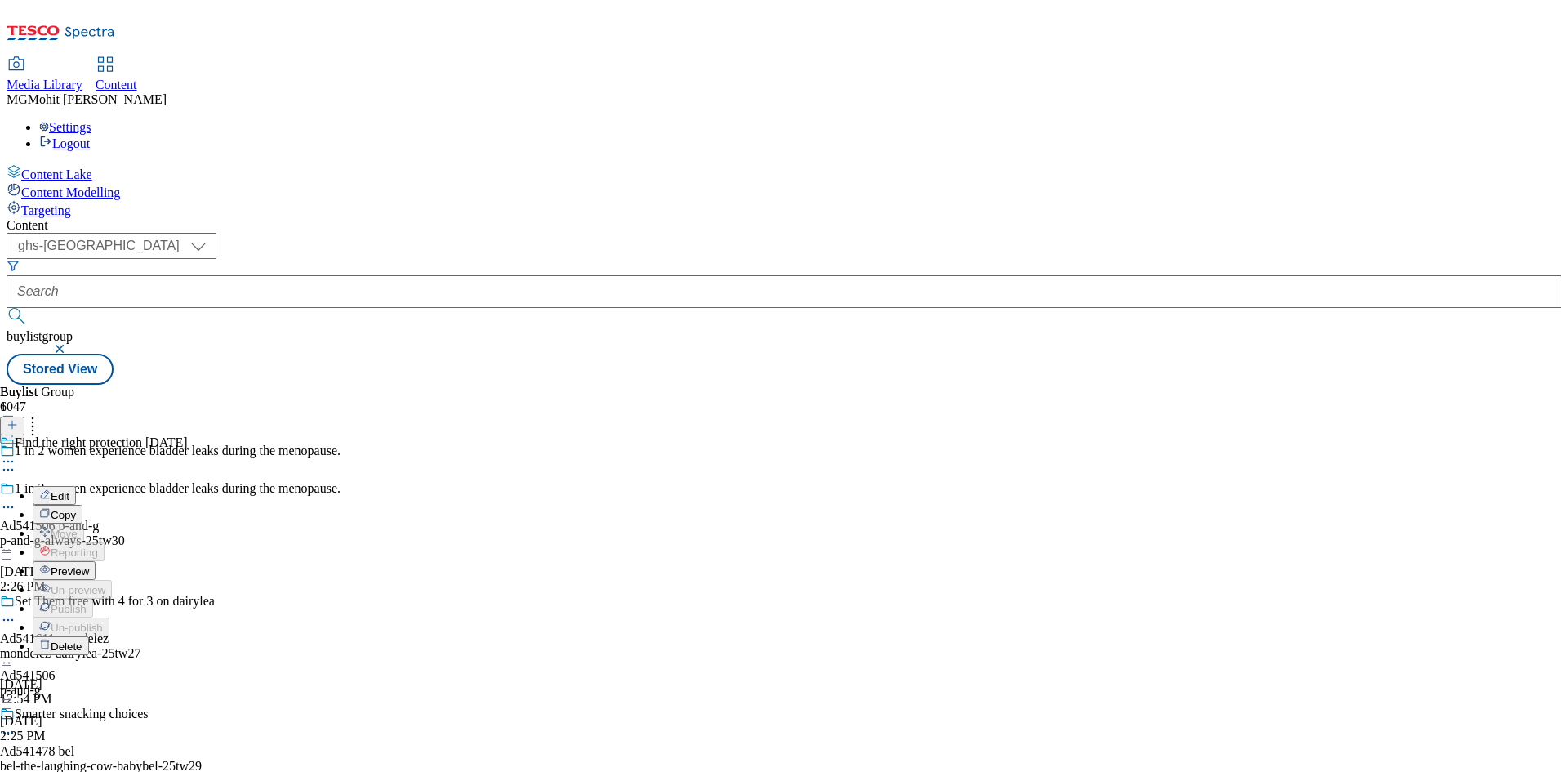
click at [89, 566] on span "Preview" at bounding box center [70, 572] width 38 height 12
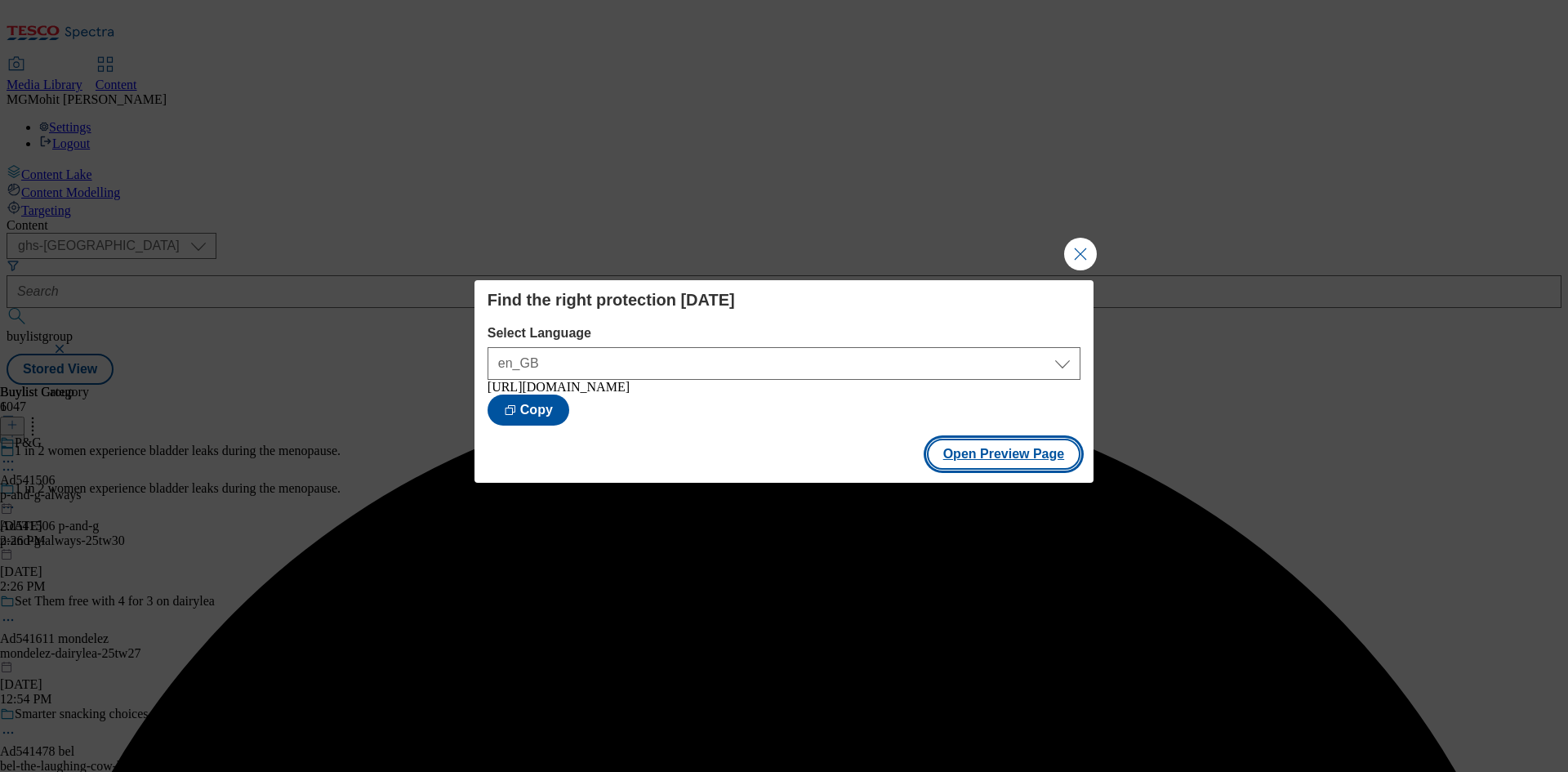
click at [961, 470] on button "Open Preview Page" at bounding box center [1004, 454] width 154 height 31
click at [1079, 252] on button "Close Modal" at bounding box center [1080, 253] width 32 height 32
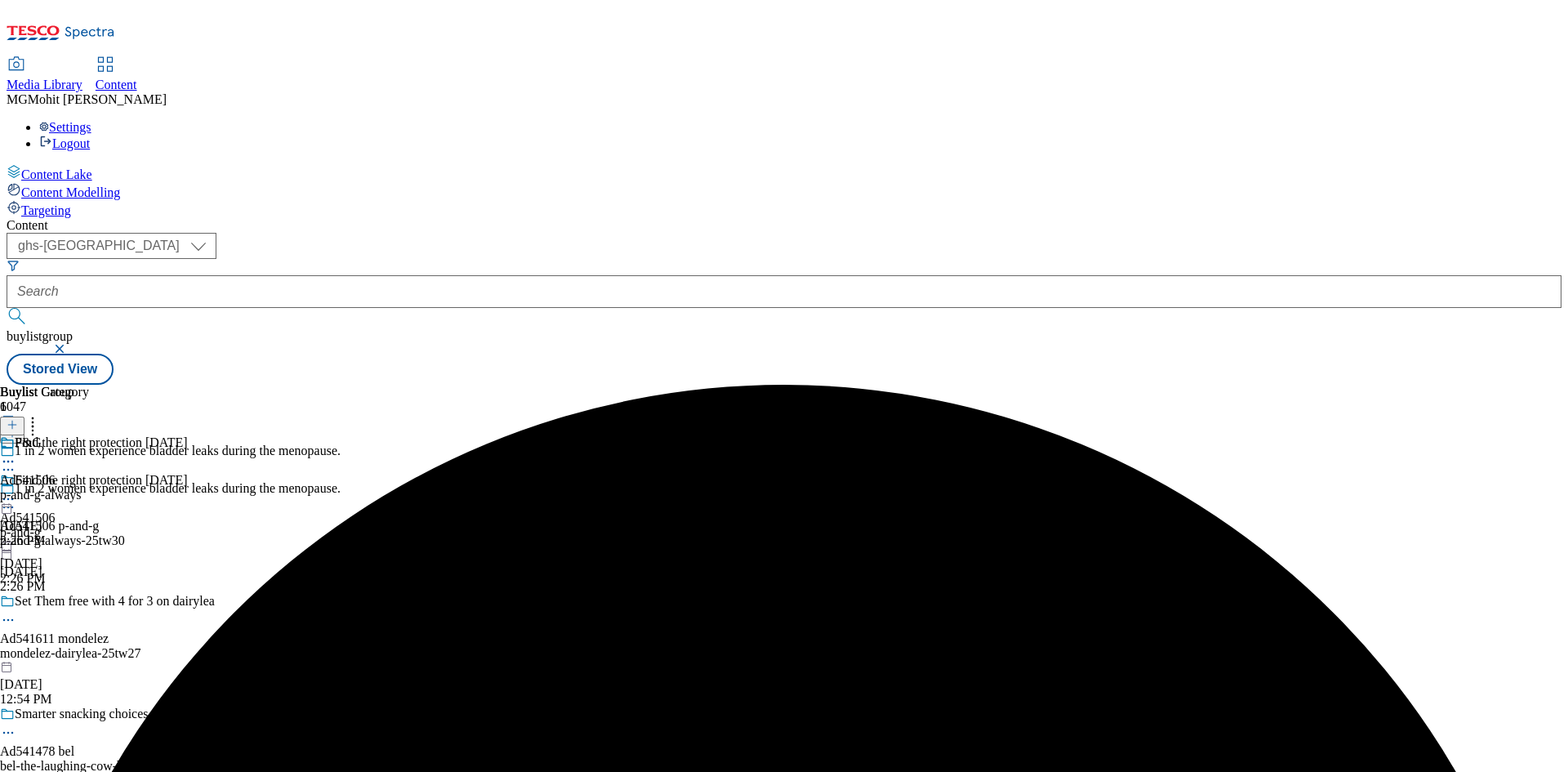
click at [17, 491] on icon at bounding box center [8, 499] width 17 height 17
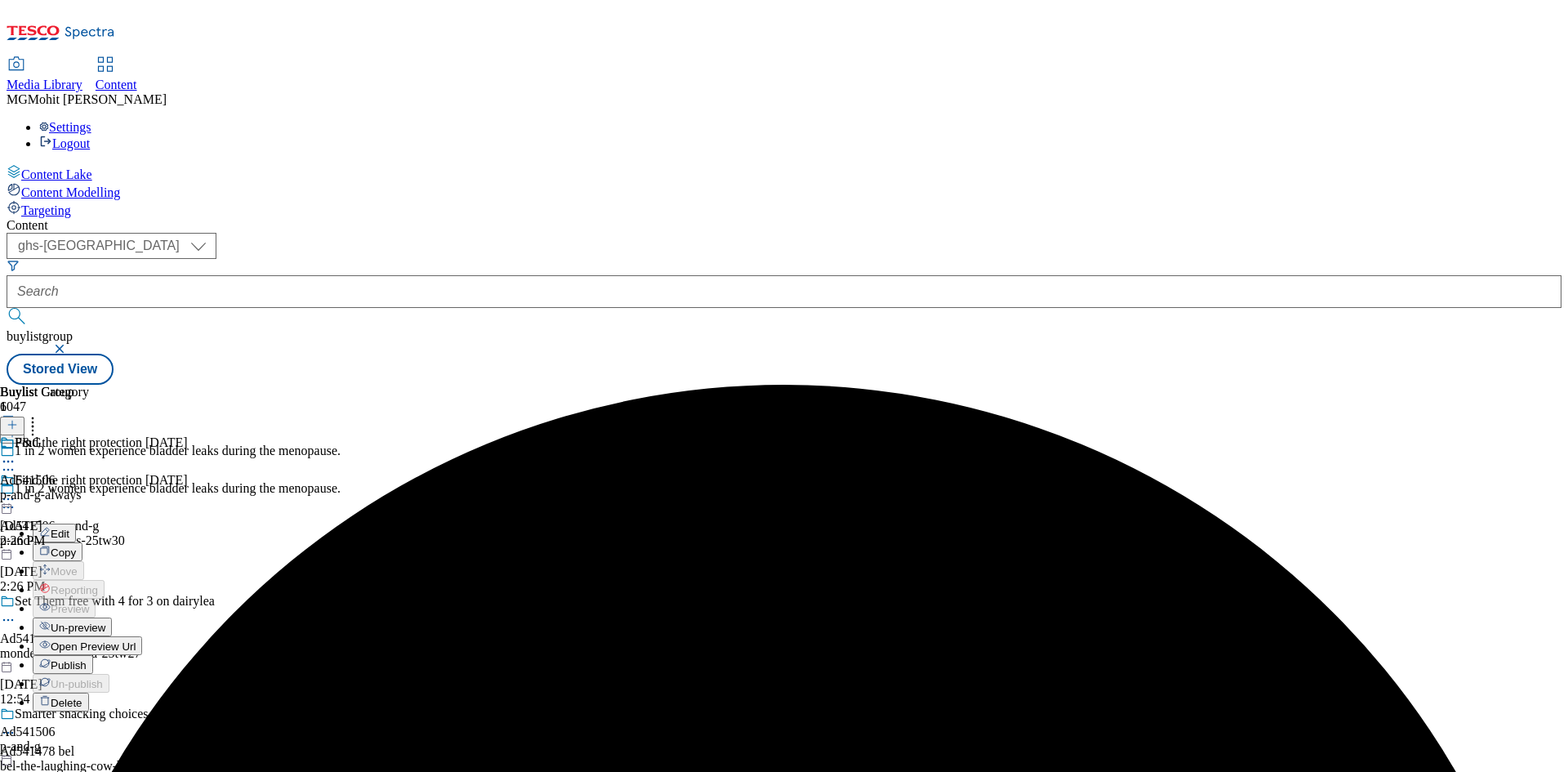
click at [87, 659] on span "Publish" at bounding box center [68, 665] width 36 height 12
